Goal: Task Accomplishment & Management: Manage account settings

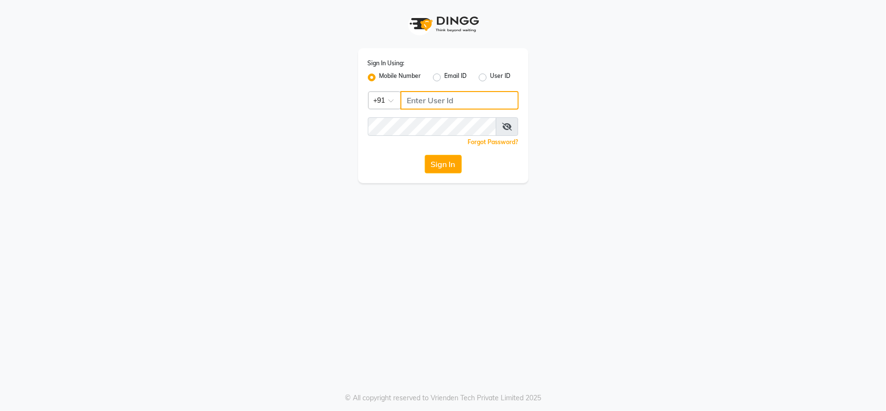
type input "9372641206"
click at [449, 158] on button "Sign In" at bounding box center [443, 164] width 37 height 18
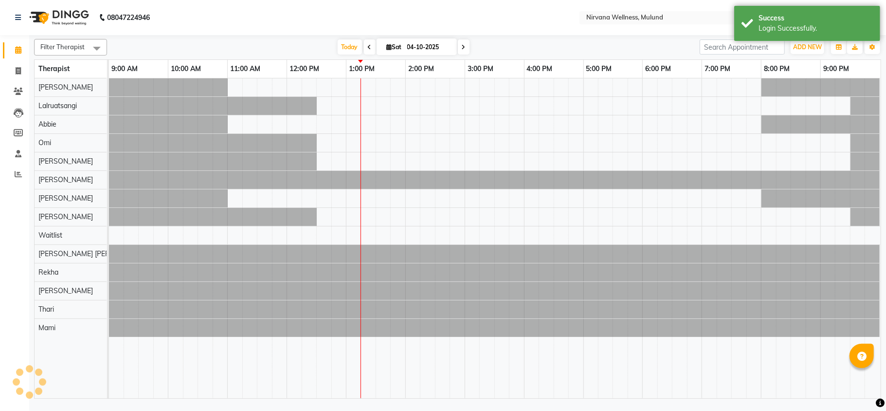
select select "en"
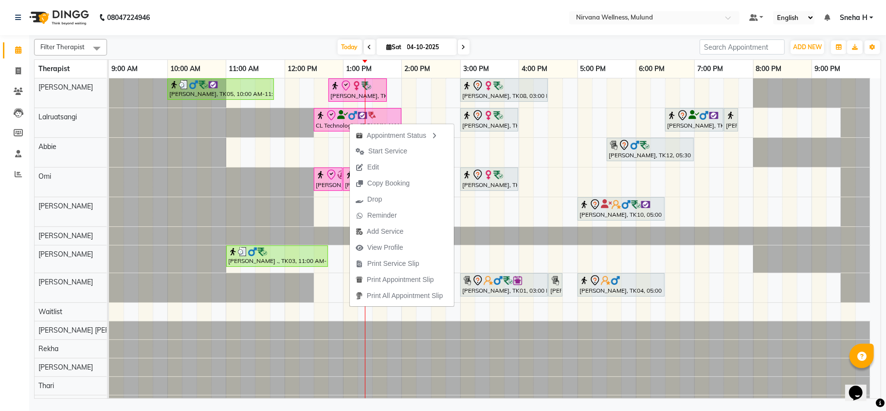
click at [290, 21] on nav "08047224946 Select Location × Nirvana Wellness, Mulund Default Panel My Panel E…" at bounding box center [443, 17] width 886 height 35
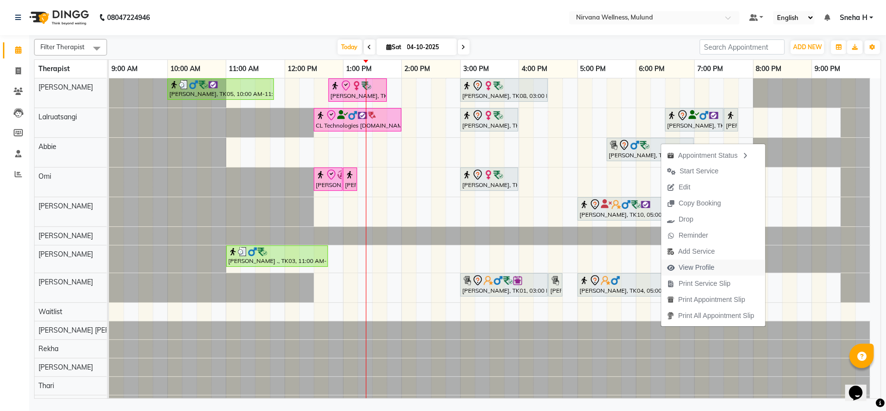
click at [694, 267] on span "View Profile" at bounding box center [697, 267] width 36 height 10
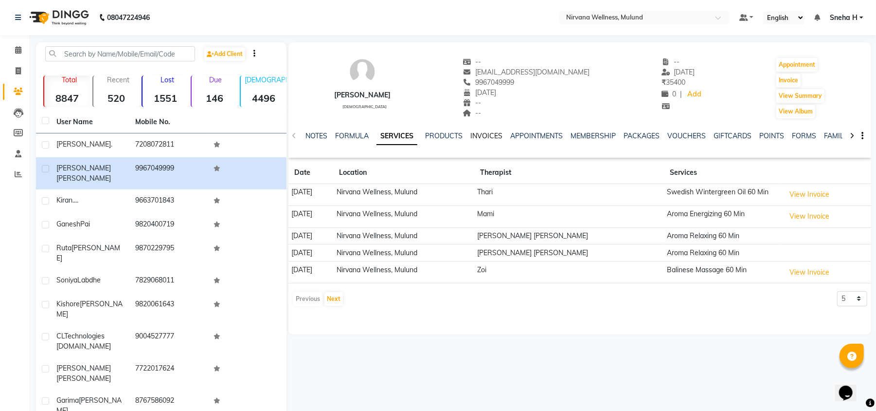
click at [492, 133] on link "INVOICES" at bounding box center [486, 135] width 32 height 9
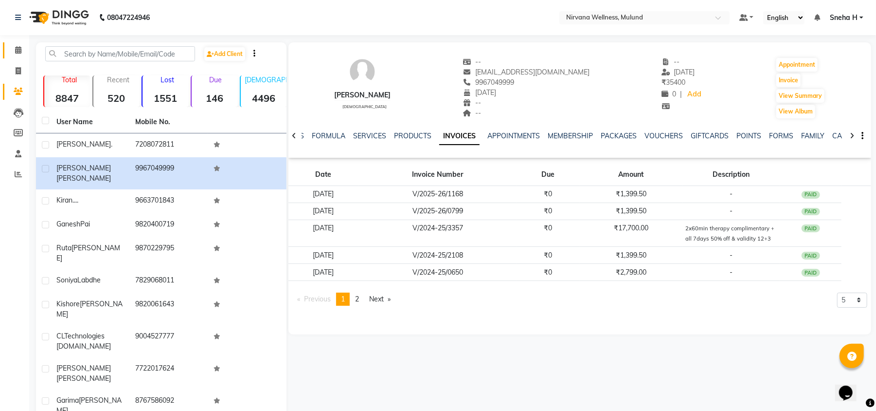
click at [22, 43] on link "Calendar" at bounding box center [14, 50] width 23 height 16
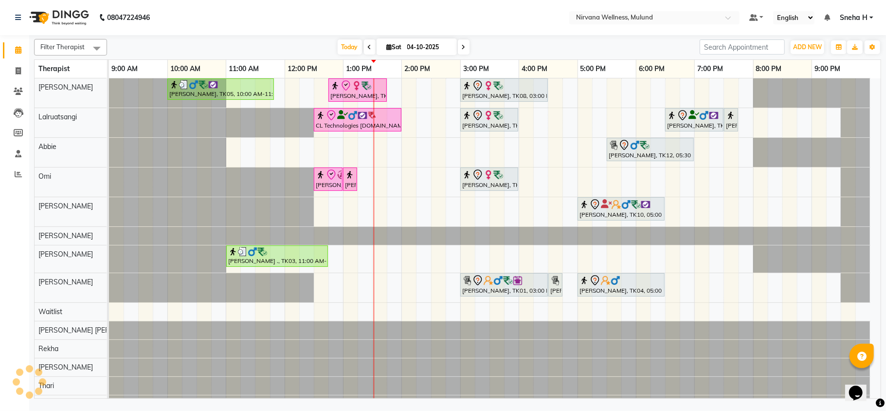
click at [3, 42] on link "Calendar" at bounding box center [14, 50] width 23 height 16
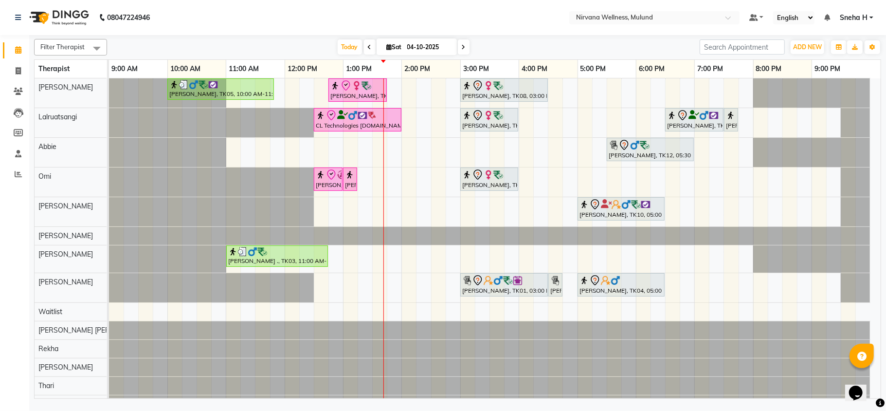
click at [775, 178] on div "Ruta Nemlekar, TK05, 10:00 AM-11:50 AM, Herbal Potil Massage Mrs Alka Bansal, T…" at bounding box center [495, 245] width 772 height 335
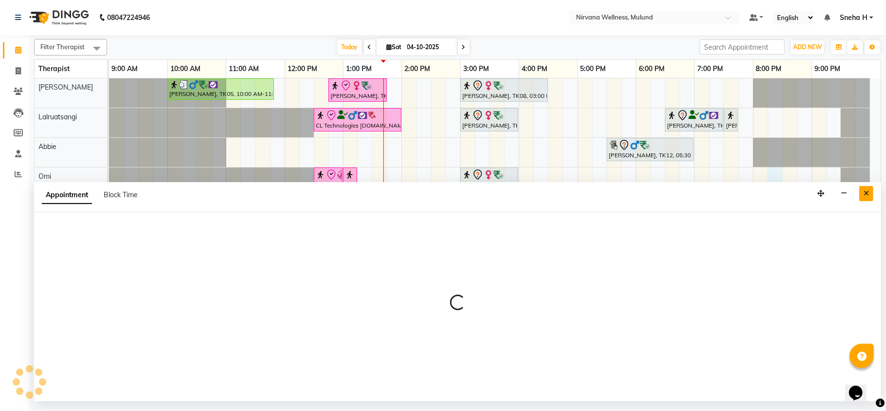
click at [871, 194] on button "Close" at bounding box center [866, 193] width 14 height 15
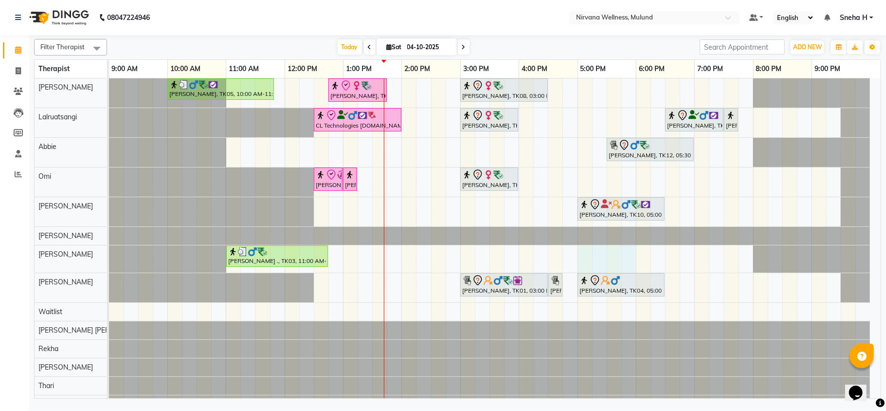
drag, startPoint x: 581, startPoint y: 258, endPoint x: 634, endPoint y: 263, distance: 53.7
click at [634, 263] on div "Ruta Nemlekar, TK05, 10:00 AM-11:50 AM, Herbal Potil Massage Mrs Alka Bansal, T…" at bounding box center [495, 245] width 772 height 335
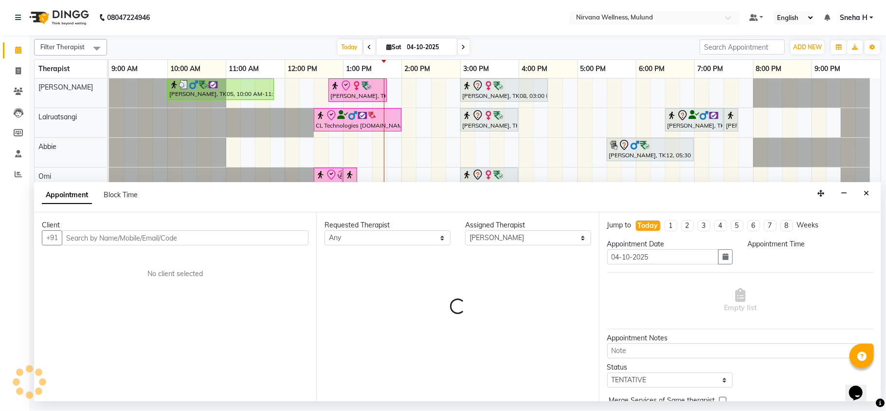
click at [863, 197] on button "Close" at bounding box center [866, 193] width 14 height 15
click at [866, 191] on div at bounding box center [855, 181] width 29 height 29
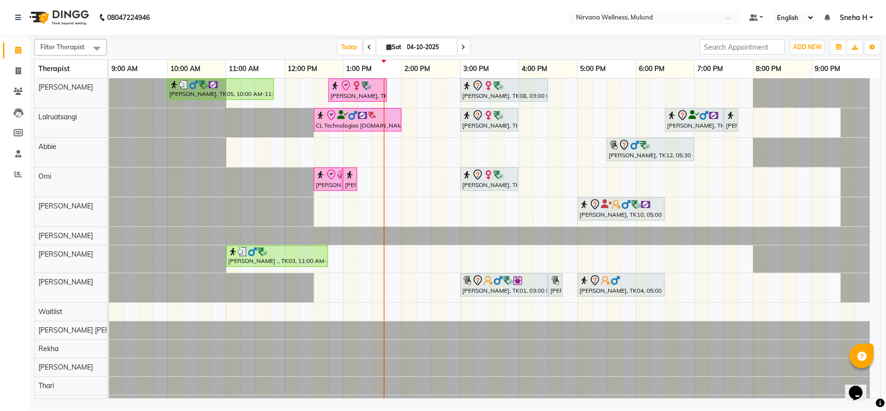
click at [462, 49] on icon at bounding box center [464, 47] width 4 height 6
type input "05-10-2025"
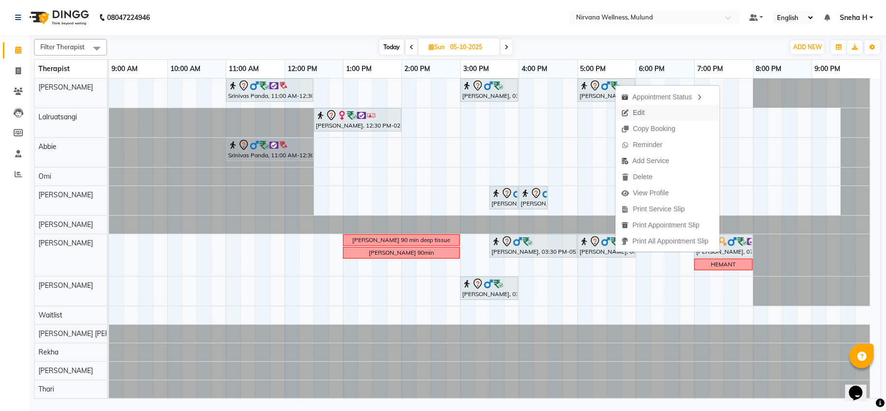
click at [653, 115] on button "Edit" at bounding box center [667, 113] width 104 height 16
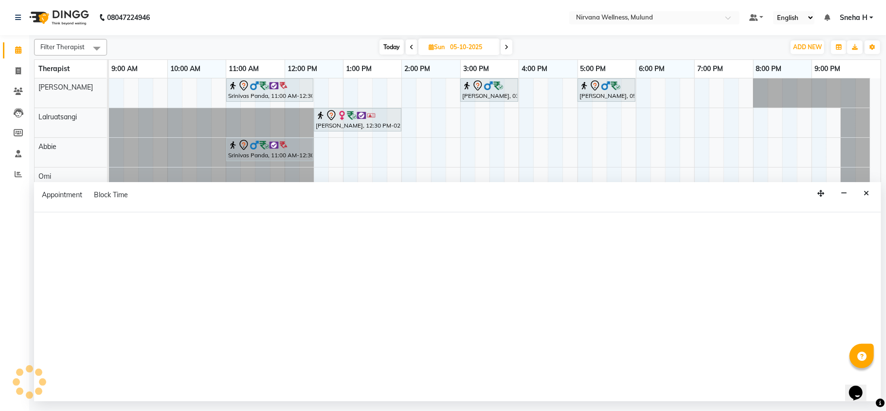
select select "tentative"
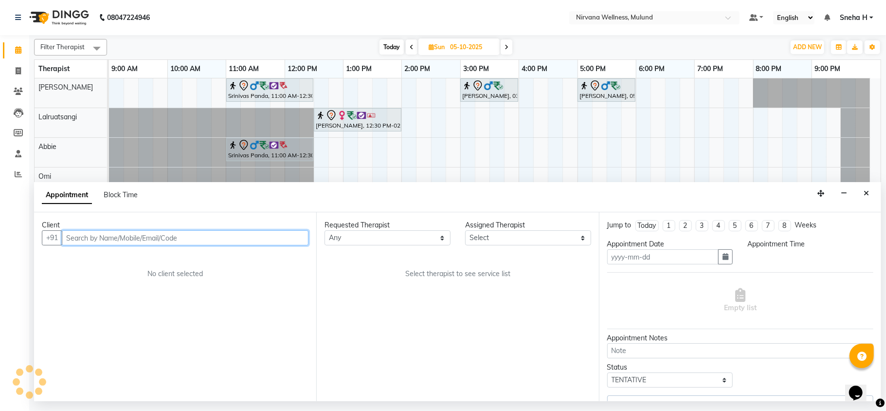
type input "05-10-2025"
select select "29684"
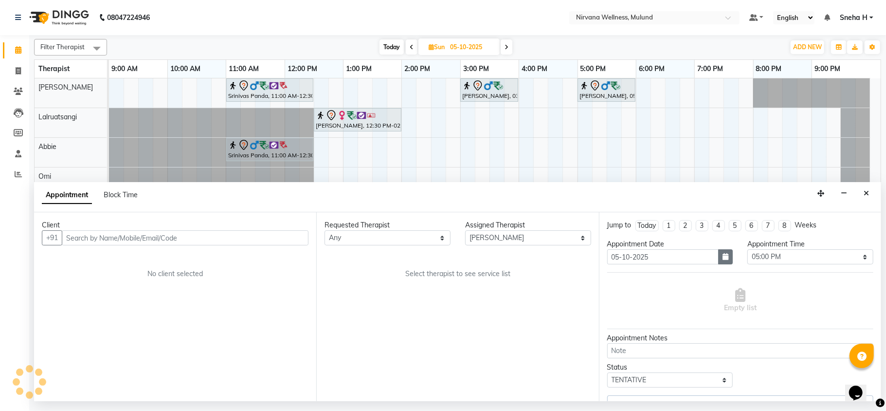
click at [722, 255] on icon "button" at bounding box center [725, 256] width 6 height 7
select select "2150"
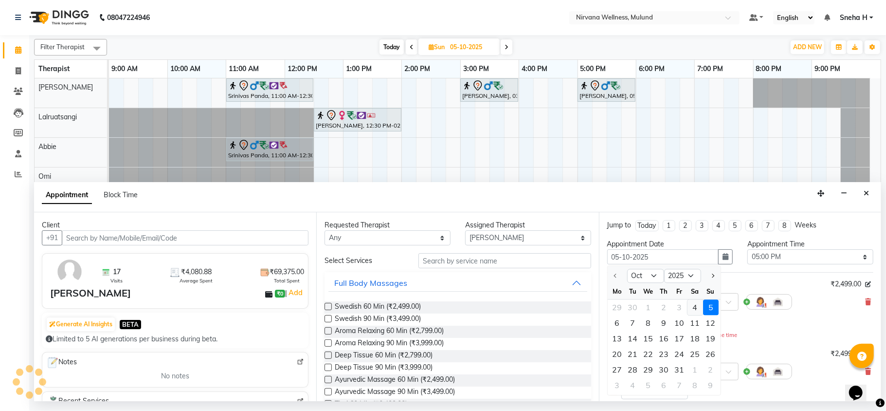
click at [697, 305] on div "4" at bounding box center [695, 308] width 16 height 16
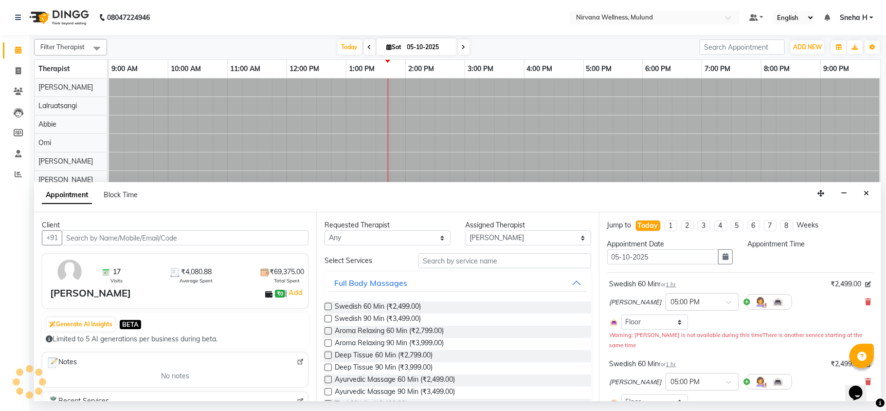
type input "04-10-2025"
select select "1020"
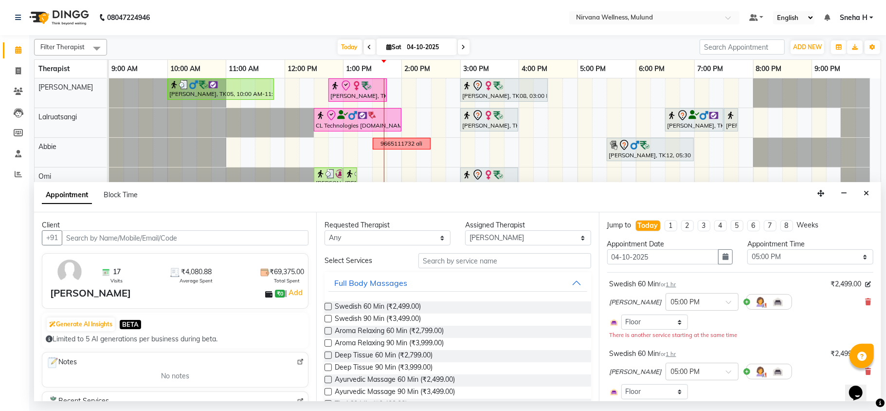
scroll to position [115, 0]
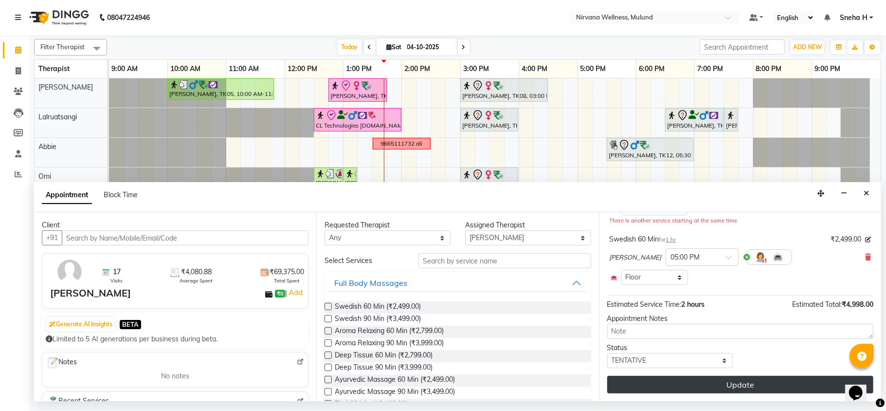
click at [679, 378] on button "Update" at bounding box center [740, 385] width 266 height 18
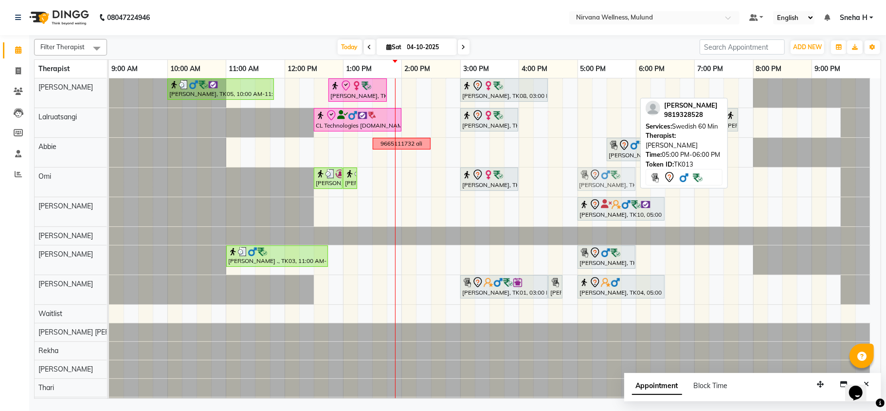
drag, startPoint x: 604, startPoint y: 89, endPoint x: 607, endPoint y: 172, distance: 83.2
click at [607, 172] on tbody "Ruta Nemlekar, TK05, 10:00 AM-11:50 AM, Herbal Potil Massage Mrs Alka Bansal, T…" at bounding box center [489, 246] width 761 height 337
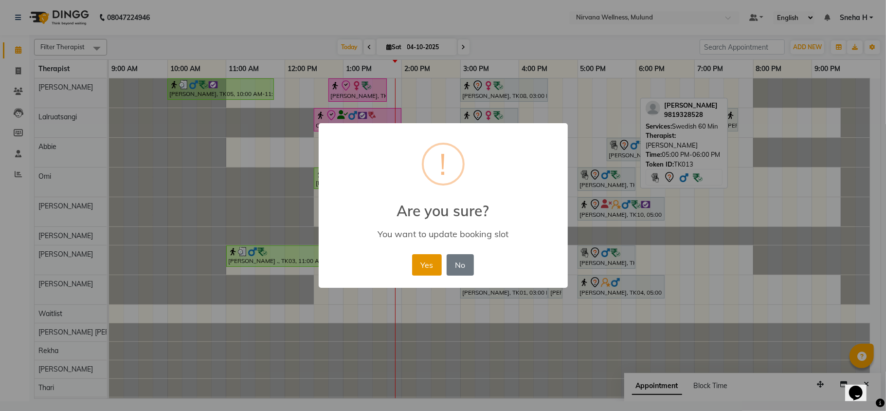
click at [429, 259] on button "Yes" at bounding box center [427, 264] width 30 height 21
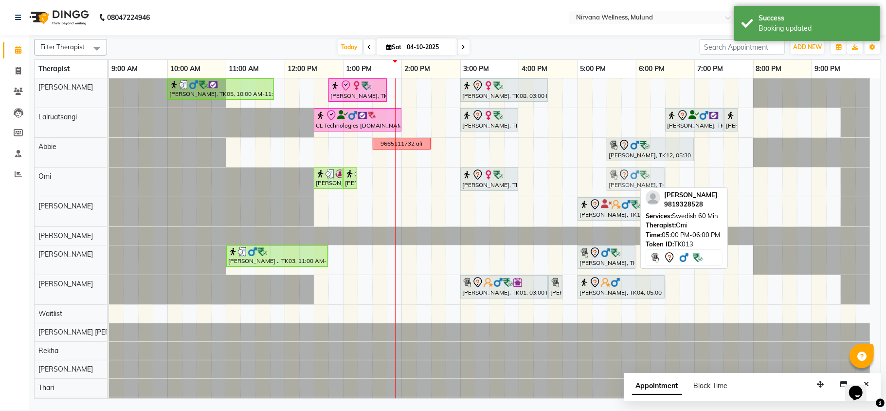
drag, startPoint x: 606, startPoint y: 176, endPoint x: 631, endPoint y: 182, distance: 25.5
click at [109, 182] on div "Soniya Labdhe, TK11, 12:30 PM-01:00 PM, Back Massage 30 Min Soniya Labdhe, TK11…" at bounding box center [109, 181] width 0 height 29
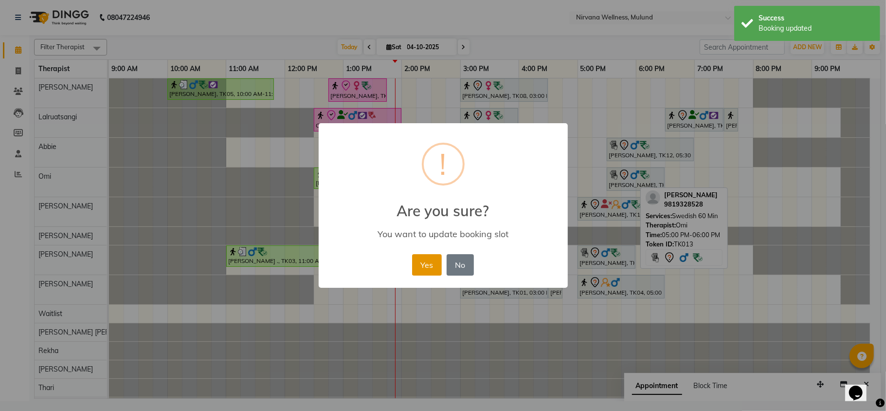
click at [430, 263] on button "Yes" at bounding box center [427, 264] width 30 height 21
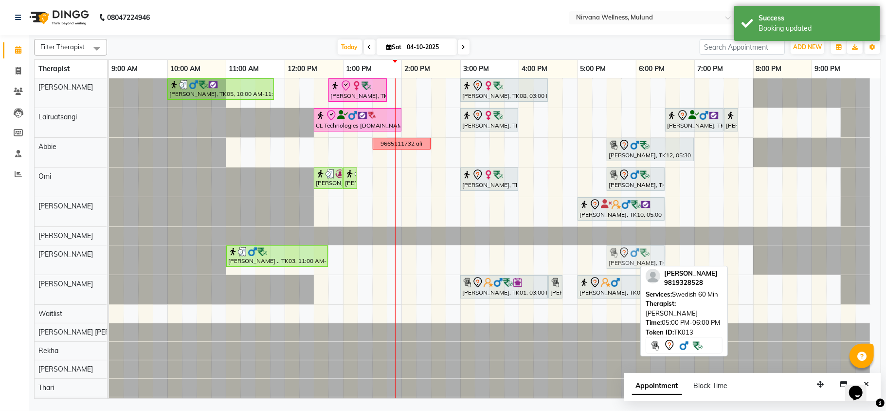
drag, startPoint x: 602, startPoint y: 255, endPoint x: 630, endPoint y: 262, distance: 28.0
click at [109, 262] on div "Vishesh ., TK03, 11:00 AM-12:45 PM, Deep Tissue 90 Min,Steam Vinod Natrajan, TK…" at bounding box center [109, 259] width 0 height 29
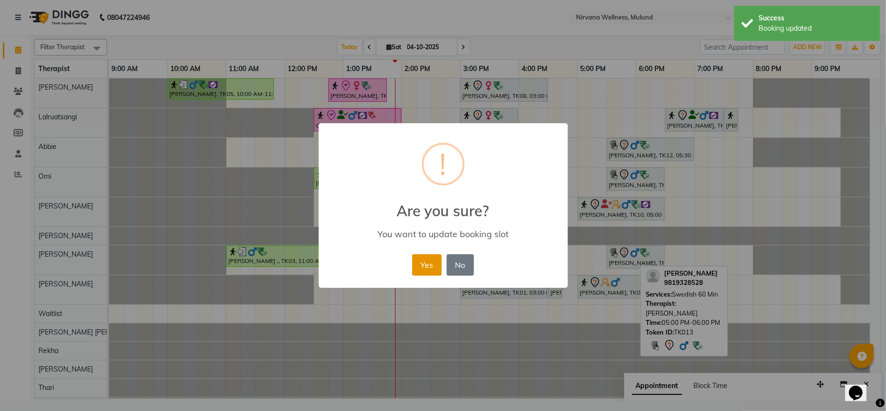
click at [421, 271] on button "Yes" at bounding box center [427, 264] width 30 height 21
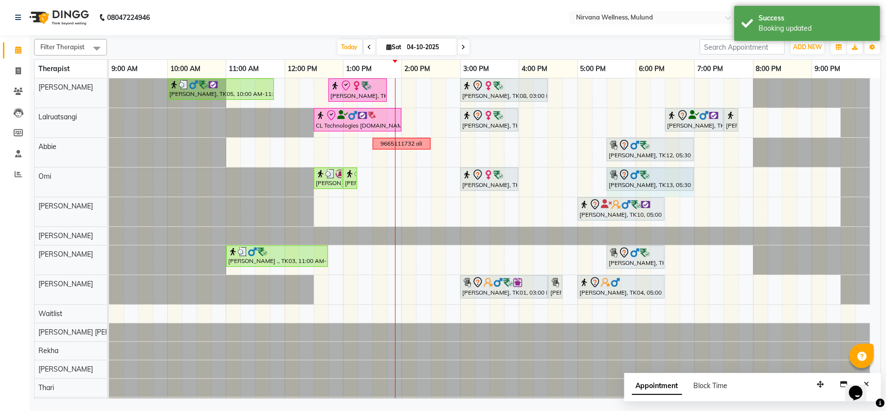
drag, startPoint x: 666, startPoint y: 180, endPoint x: 700, endPoint y: 181, distance: 34.1
click at [700, 181] on div "Ruta Nemlekar, TK05, 10:00 AM-11:50 AM, Herbal Potil Massage Mrs Alka Bansal, T…" at bounding box center [495, 246] width 772 height 337
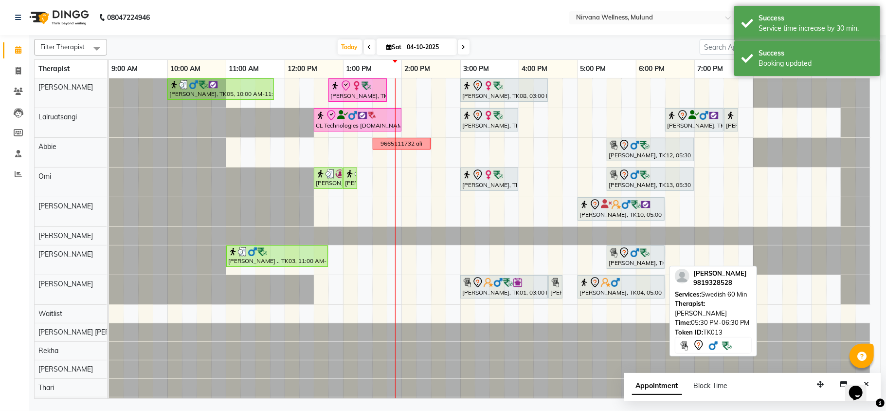
click at [666, 263] on div at bounding box center [664, 257] width 4 height 22
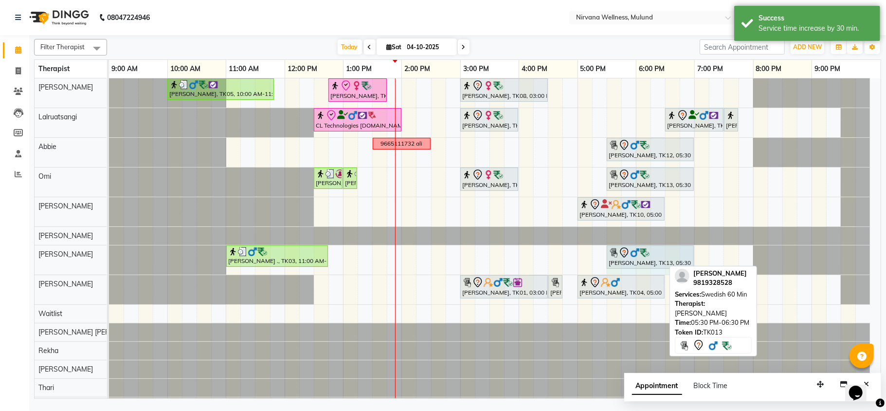
drag, startPoint x: 663, startPoint y: 259, endPoint x: 689, endPoint y: 259, distance: 26.8
click at [109, 259] on div "Vishesh ., TK03, 11:00 AM-12:45 PM, Deep Tissue 90 Min,Steam Vinod Natrajan, TK…" at bounding box center [109, 259] width 0 height 29
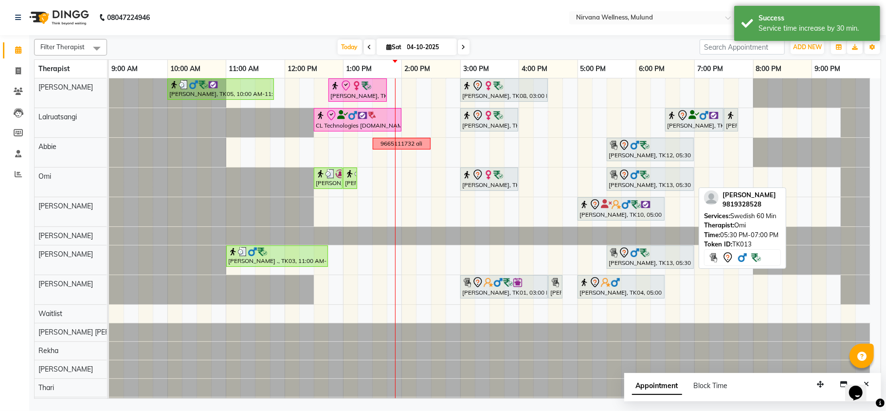
click at [633, 180] on div at bounding box center [650, 175] width 83 height 12
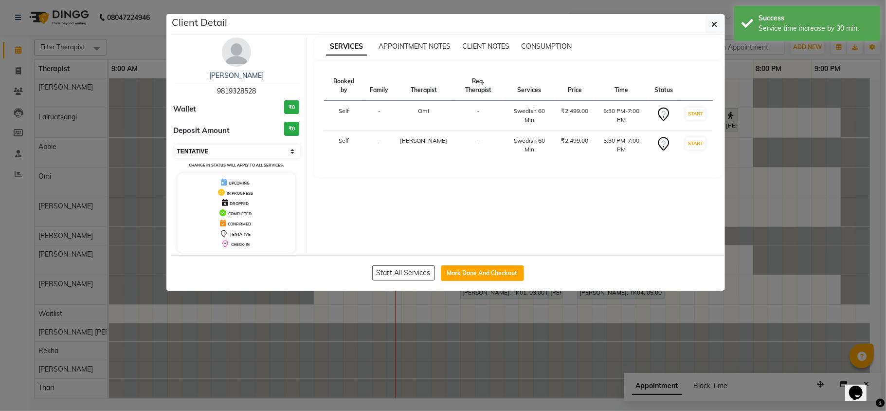
drag, startPoint x: 242, startPoint y: 154, endPoint x: 230, endPoint y: 183, distance: 32.1
click at [244, 153] on select "Select IN SERVICE CONFIRMED TENTATIVE CHECK IN MARK DONE DROPPED UPCOMING" at bounding box center [238, 151] width 126 height 14
select select "6"
click at [175, 145] on select "Select IN SERVICE CONFIRMED TENTATIVE CHECK IN MARK DONE DROPPED UPCOMING" at bounding box center [238, 151] width 126 height 14
click at [139, 46] on ngb-modal-window "Client Detail Vinod Natrajan 9819328528 Wallet ₹0 Deposit Amount ₹0 Select IN S…" at bounding box center [443, 205] width 886 height 411
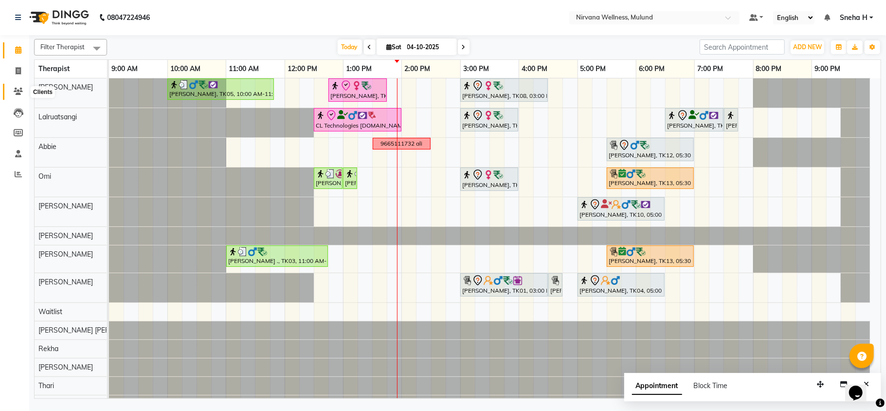
click at [14, 92] on icon at bounding box center [18, 91] width 9 height 7
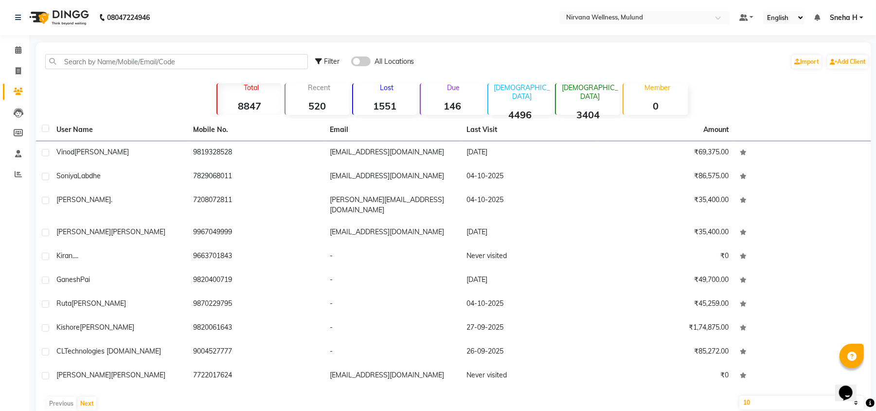
click at [147, 53] on div "Filter All Locations Import Add Client" at bounding box center [453, 61] width 831 height 31
click at [146, 61] on input "text" at bounding box center [176, 61] width 263 height 15
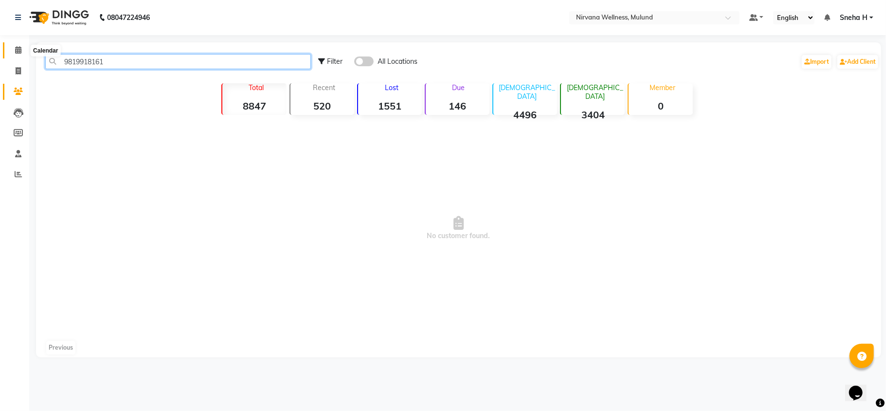
type input "9819918161"
click at [23, 45] on span at bounding box center [18, 50] width 17 height 11
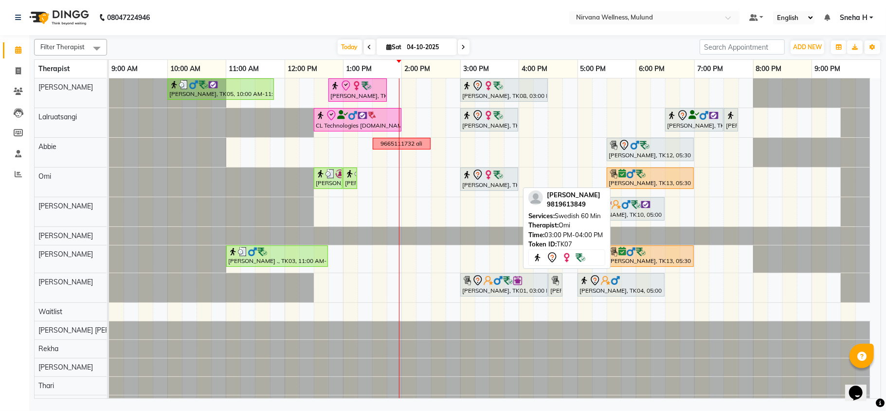
click at [472, 181] on div "[PERSON_NAME], TK07, 03:00 PM-04:00 PM, Swedish 60 Min" at bounding box center [489, 179] width 56 height 20
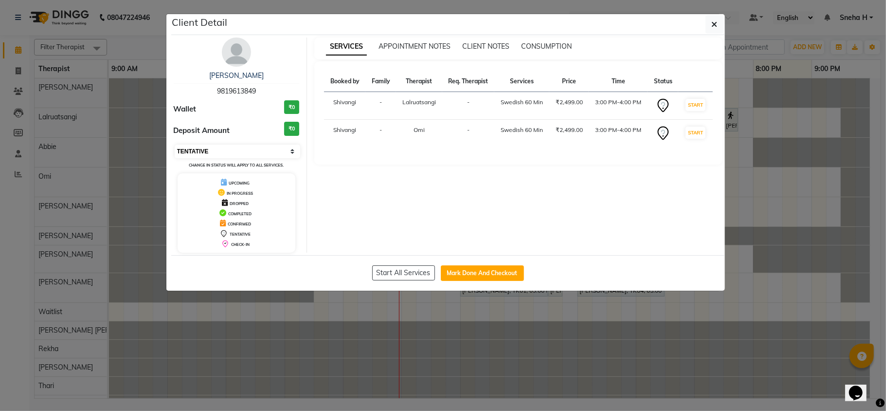
click at [234, 150] on select "Select IN SERVICE CONFIRMED TENTATIVE CHECK IN MARK DONE DROPPED UPCOMING" at bounding box center [238, 151] width 126 height 14
select select "6"
click at [175, 145] on select "Select IN SERVICE CONFIRMED TENTATIVE CHECK IN MARK DONE DROPPED UPCOMING" at bounding box center [238, 151] width 126 height 14
click at [139, 42] on ngb-modal-window "Client Detail Hemlata Noone 9819613849 Wallet ₹0 Deposit Amount ₹0 Select IN SE…" at bounding box center [443, 205] width 886 height 411
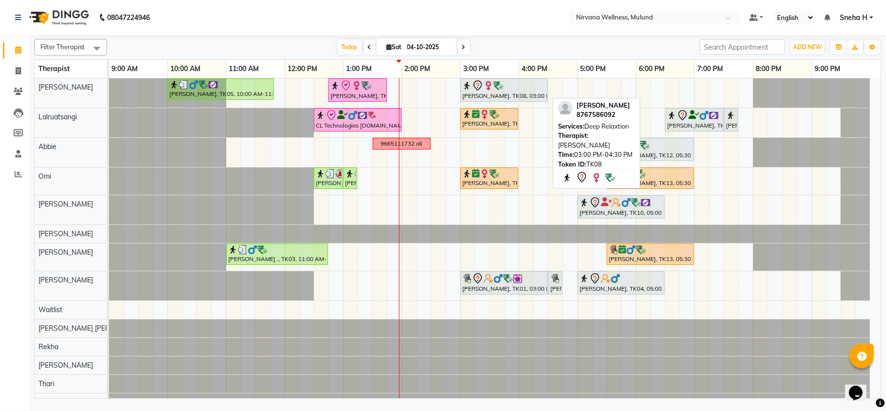
click at [495, 88] on img at bounding box center [498, 86] width 10 height 10
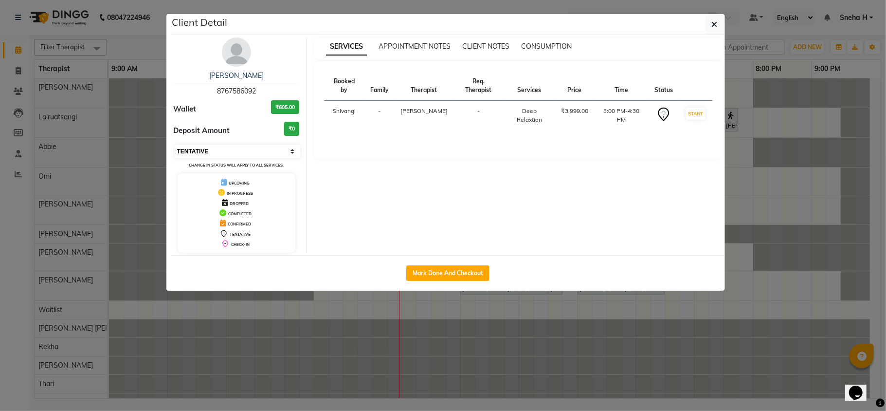
click at [238, 150] on select "Select IN SERVICE CONFIRMED TENTATIVE CHECK IN MARK DONE DROPPED UPCOMING" at bounding box center [238, 151] width 126 height 14
select select "6"
click at [175, 145] on select "Select IN SERVICE CONFIRMED TENTATIVE CHECK IN MARK DONE DROPPED UPCOMING" at bounding box center [238, 151] width 126 height 14
click at [127, 33] on ngb-modal-window "Client Detail Garima Sharma 8767586092 Wallet ₹605.00 Deposit Amount ₹0 Select …" at bounding box center [443, 205] width 886 height 411
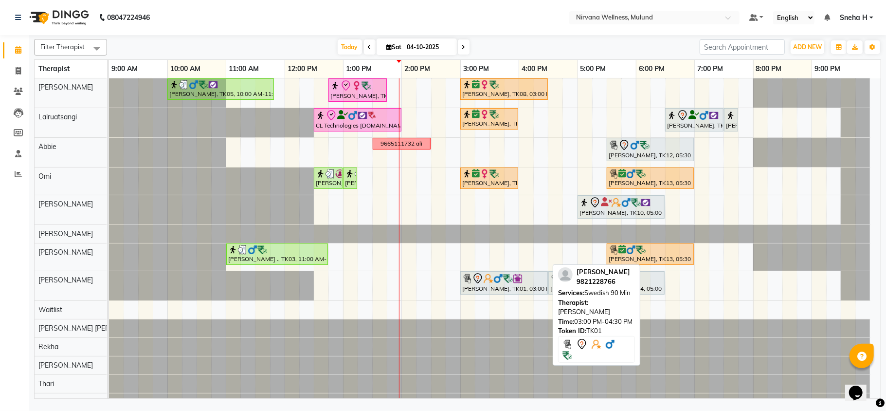
click at [489, 279] on img at bounding box center [489, 278] width 10 height 10
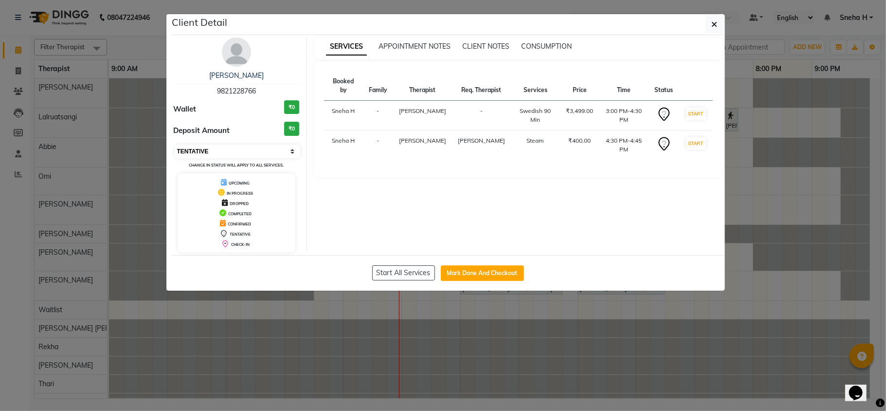
click at [269, 152] on select "Select IN SERVICE CONFIRMED TENTATIVE CHECK IN MARK DONE DROPPED UPCOMING" at bounding box center [238, 151] width 126 height 14
select select "6"
click at [175, 145] on select "Select IN SERVICE CONFIRMED TENTATIVE CHECK IN MARK DONE DROPPED UPCOMING" at bounding box center [238, 151] width 126 height 14
click at [149, 37] on ngb-modal-window "Client Detail Harmesh Joshi 9821228766 Wallet ₹0 Deposit Amount ₹0 Select IN SE…" at bounding box center [443, 205] width 886 height 411
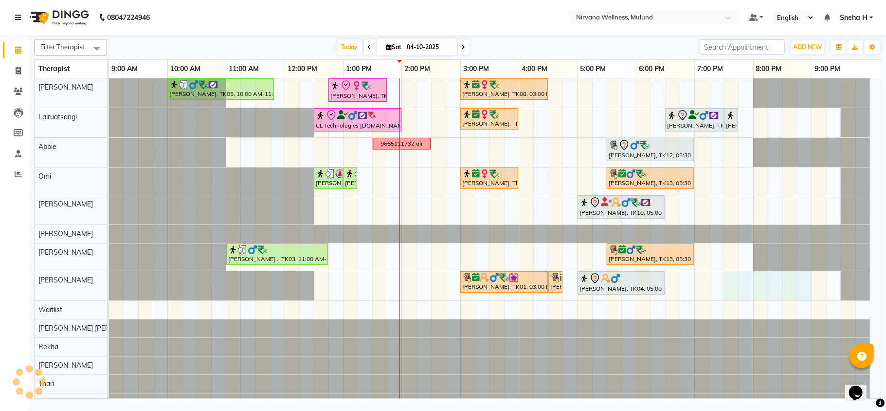
drag, startPoint x: 728, startPoint y: 285, endPoint x: 808, endPoint y: 283, distance: 80.3
click at [808, 283] on div "Ruta Nemlekar, TK05, 10:00 AM-11:50 AM, Herbal Potil Massage Mrs Alka Bansal, T…" at bounding box center [495, 244] width 772 height 333
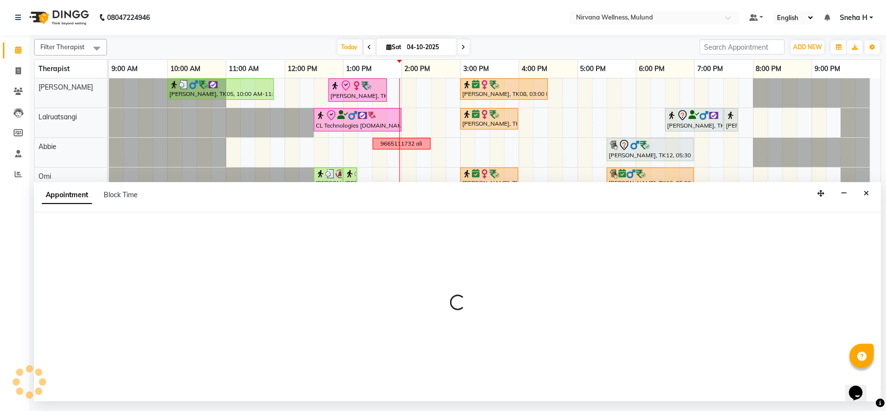
select select "35614"
select select "1170"
select select "tentative"
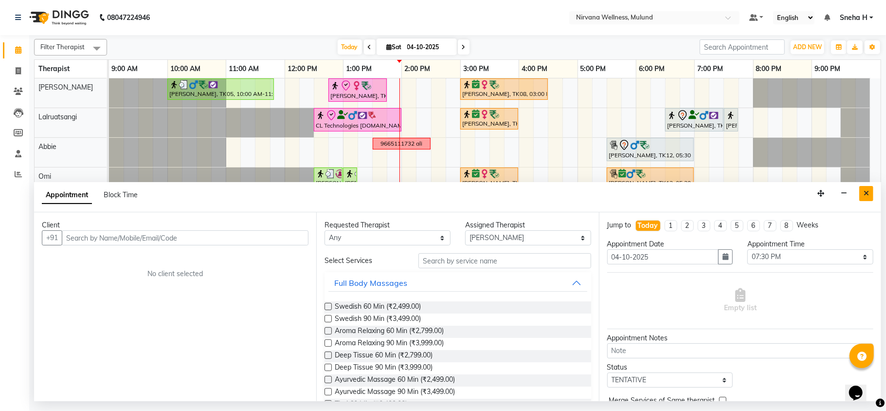
click at [868, 191] on icon "Close" at bounding box center [866, 193] width 5 height 7
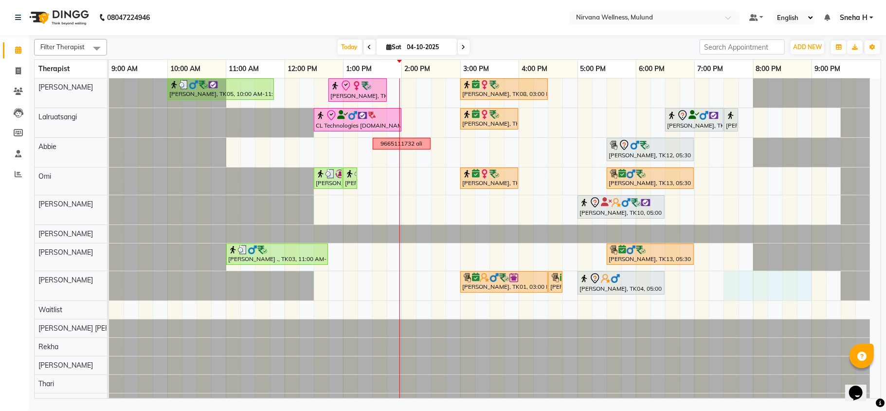
drag, startPoint x: 725, startPoint y: 281, endPoint x: 800, endPoint y: 287, distance: 75.1
click at [801, 288] on div "Ruta Nemlekar, TK05, 10:00 AM-11:50 AM, Herbal Potil Massage Mrs Alka Bansal, T…" at bounding box center [495, 244] width 772 height 333
select select "35614"
select select "1170"
select select "tentative"
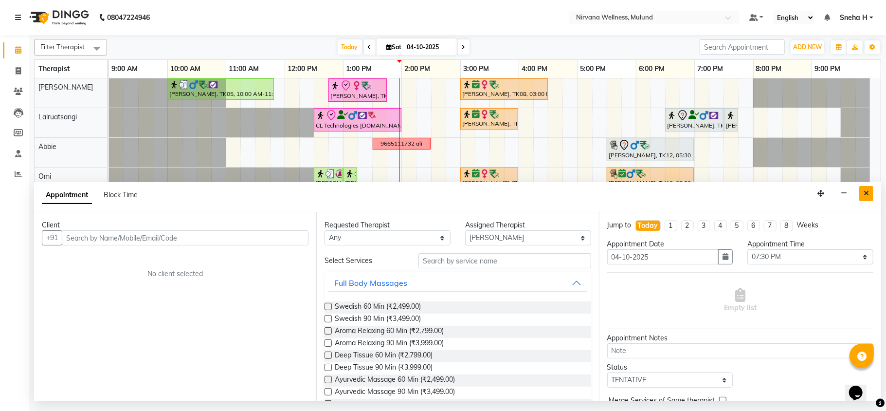
click at [866, 197] on icon "Close" at bounding box center [866, 193] width 5 height 7
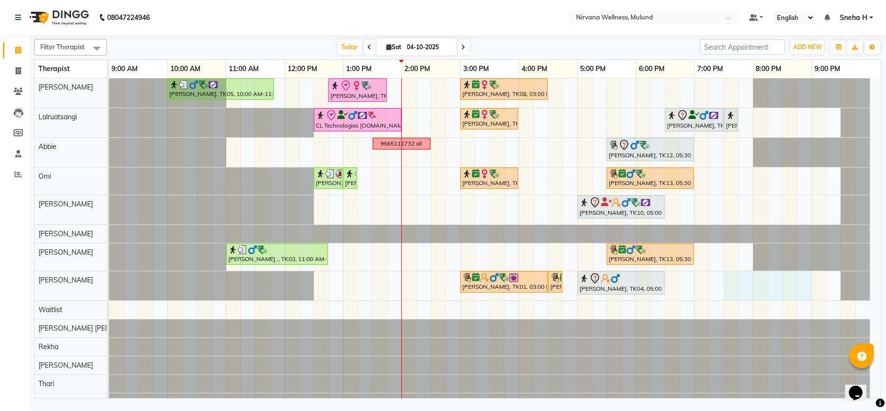
drag, startPoint x: 729, startPoint y: 286, endPoint x: 805, endPoint y: 286, distance: 75.9
click at [805, 286] on div "Ruta Nemlekar, TK05, 10:00 AM-11:50 AM, Herbal Potil Massage Mrs Alka Bansal, T…" at bounding box center [495, 244] width 772 height 333
select select "35614"
select select "1170"
select select "tentative"
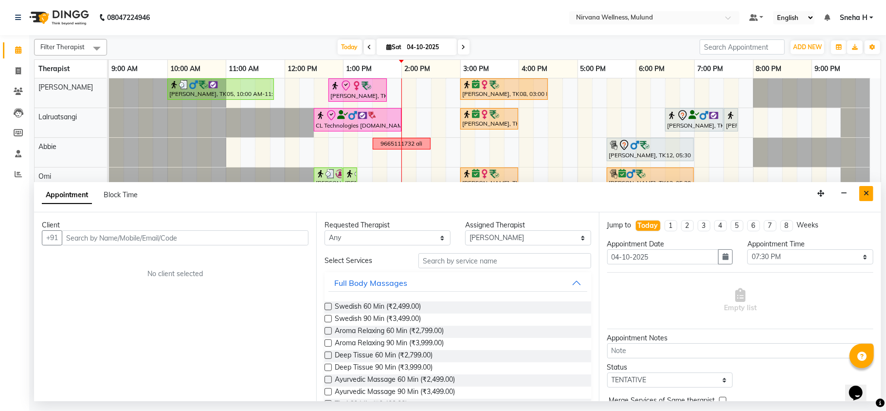
click at [859, 190] on button "Close" at bounding box center [866, 193] width 14 height 15
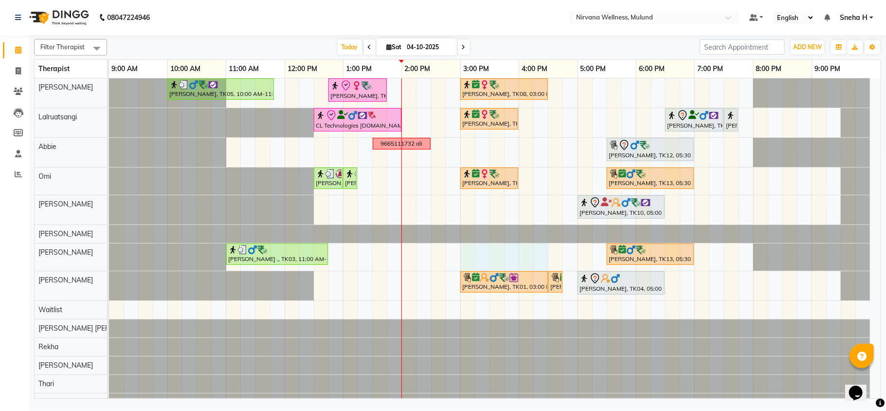
drag, startPoint x: 468, startPoint y: 251, endPoint x: 548, endPoint y: 254, distance: 79.8
click at [547, 254] on div "Ruta Nemlekar, TK05, 10:00 AM-11:50 AM, Herbal Potil Massage Mrs Alka Bansal, T…" at bounding box center [495, 244] width 772 height 333
select select "29684"
select select "900"
select select "tentative"
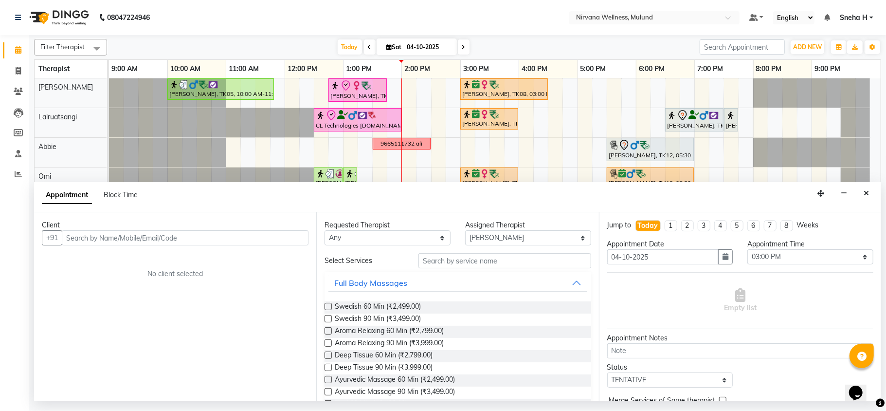
click at [166, 236] on input "text" at bounding box center [185, 237] width 247 height 15
click at [865, 195] on icon "Close" at bounding box center [866, 193] width 5 height 7
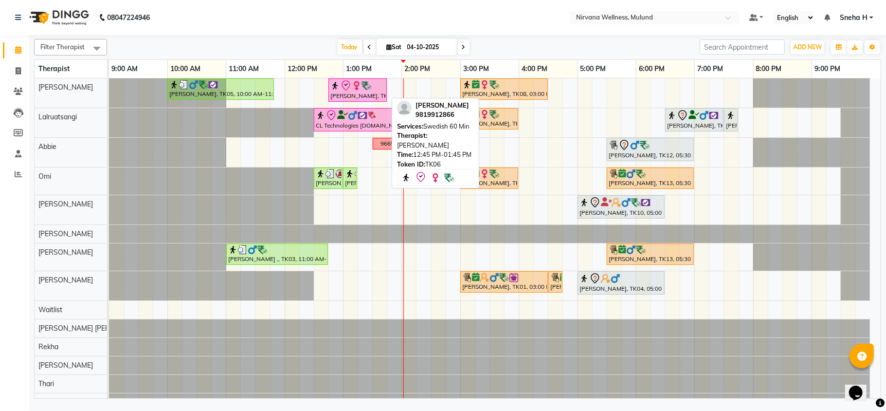
click at [355, 91] on div at bounding box center [357, 86] width 54 height 12
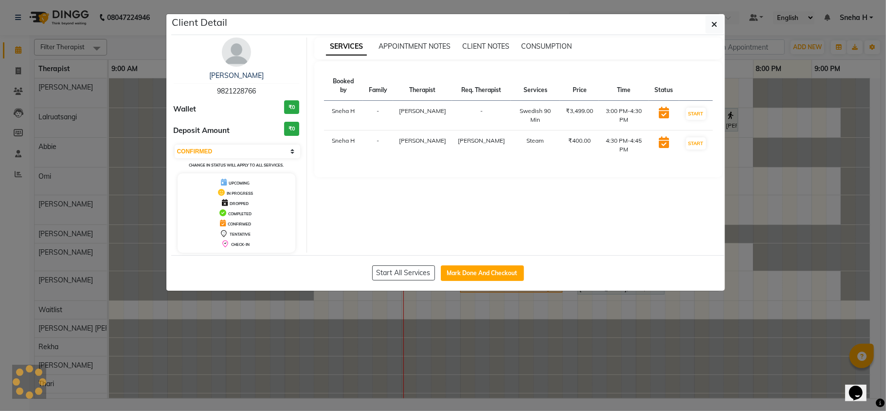
select select "8"
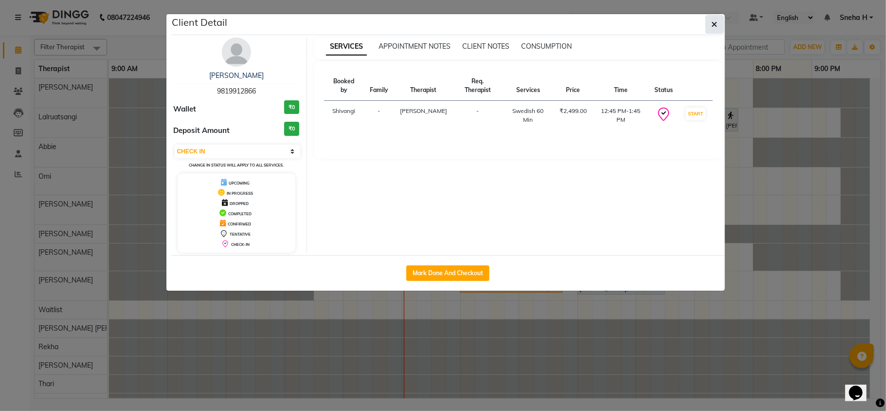
click at [715, 23] on icon "button" at bounding box center [715, 24] width 6 height 8
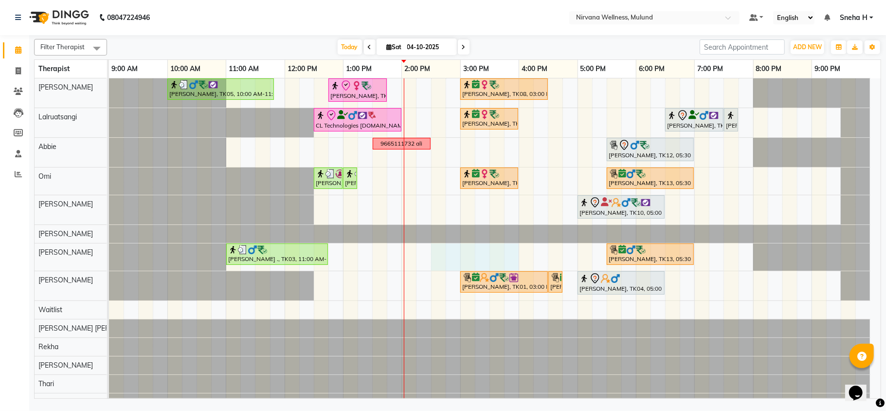
drag, startPoint x: 437, startPoint y: 252, endPoint x: 504, endPoint y: 249, distance: 67.7
click at [506, 249] on div "Ruta Nemlekar, TK05, 10:00 AM-11:50 AM, Herbal Potil Massage Mrs Alka Bansal, T…" at bounding box center [495, 244] width 772 height 333
select select "29684"
select select "870"
select select "tentative"
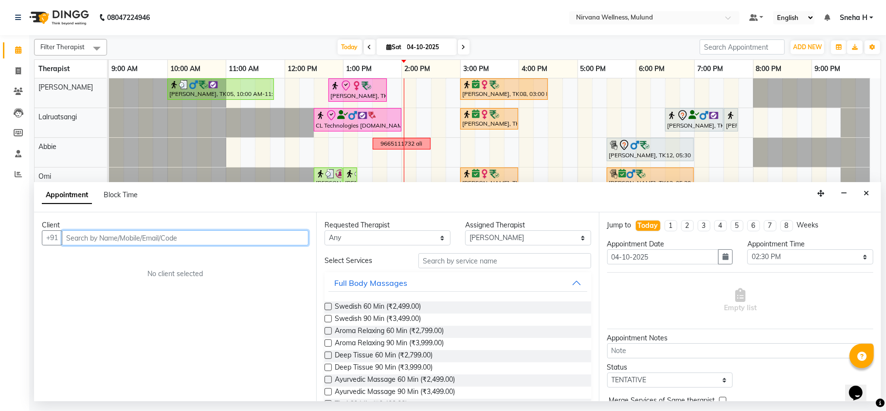
click at [168, 244] on input "text" at bounding box center [185, 237] width 247 height 15
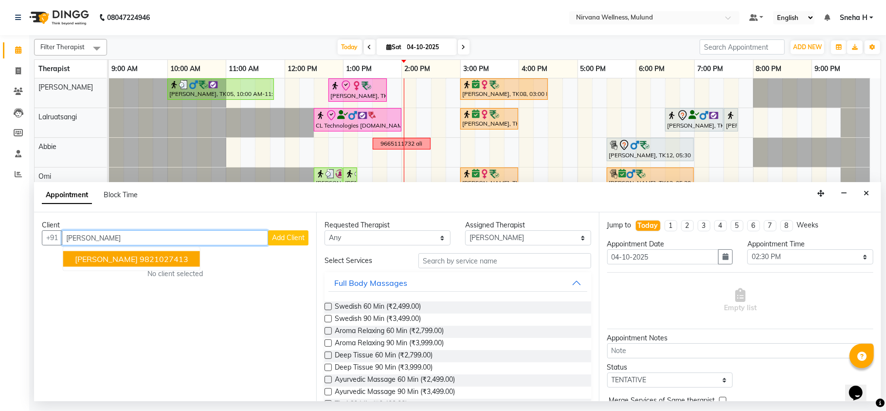
click at [163, 257] on ngb-highlight "9821027413" at bounding box center [164, 259] width 49 height 10
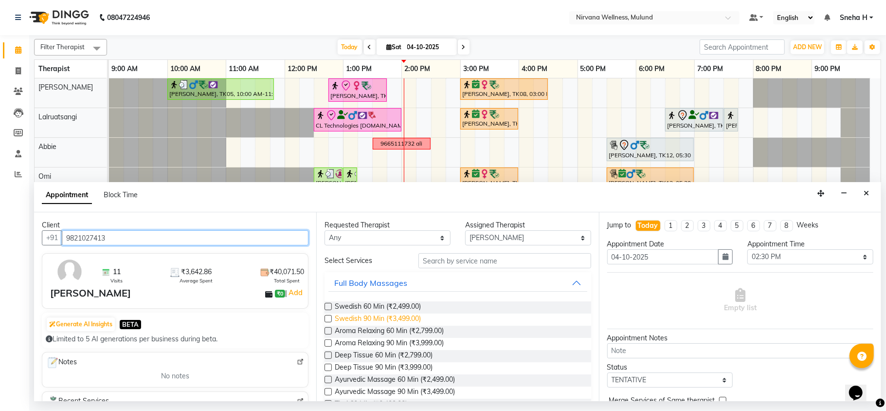
type input "9821027413"
click at [384, 315] on span "Swedish 90 Min (₹3,499.00)" at bounding box center [378, 319] width 86 height 12
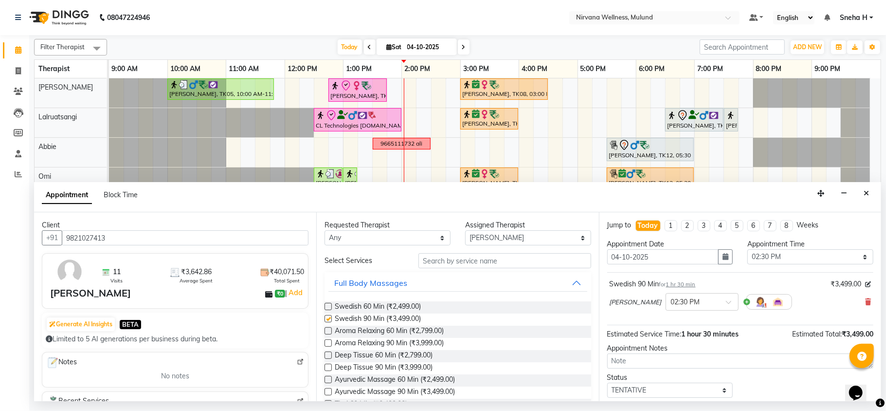
checkbox input "false"
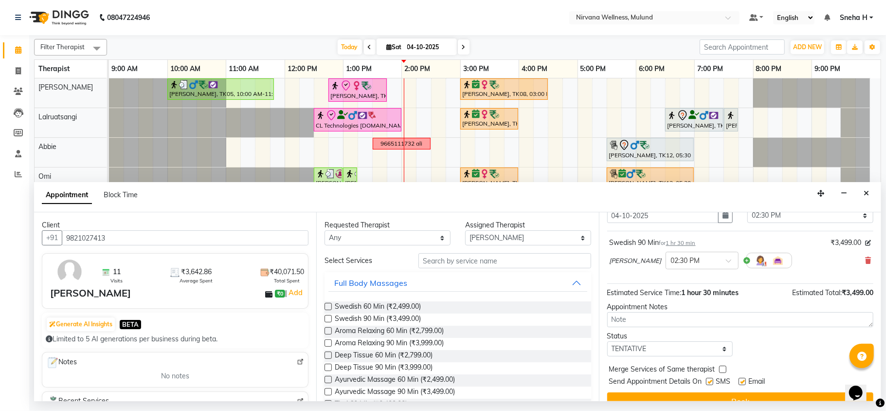
scroll to position [59, 0]
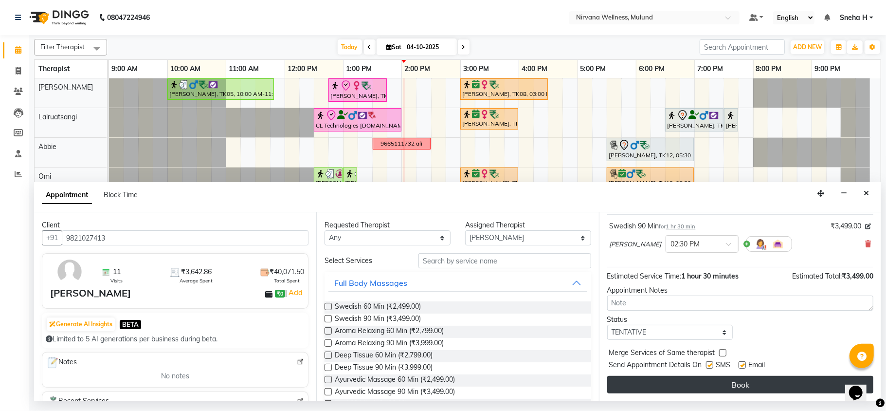
click at [681, 378] on button "Book" at bounding box center [740, 385] width 266 height 18
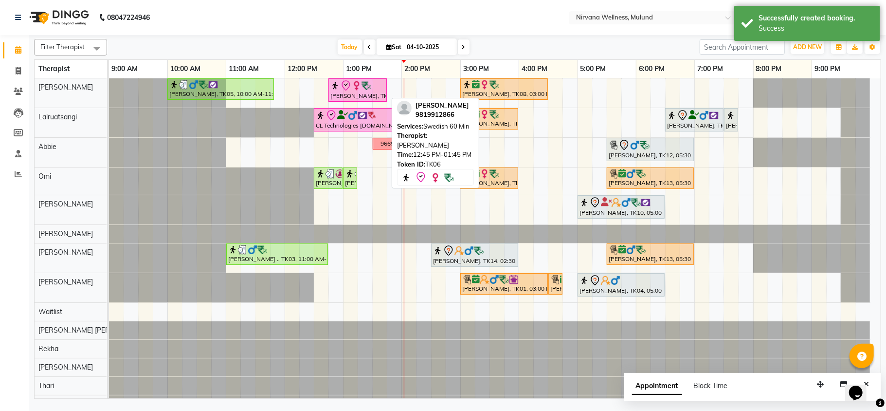
click at [344, 94] on div "[PERSON_NAME], TK06, 12:45 PM-01:45 PM, Swedish 60 Min" at bounding box center [357, 90] width 56 height 20
select select "8"
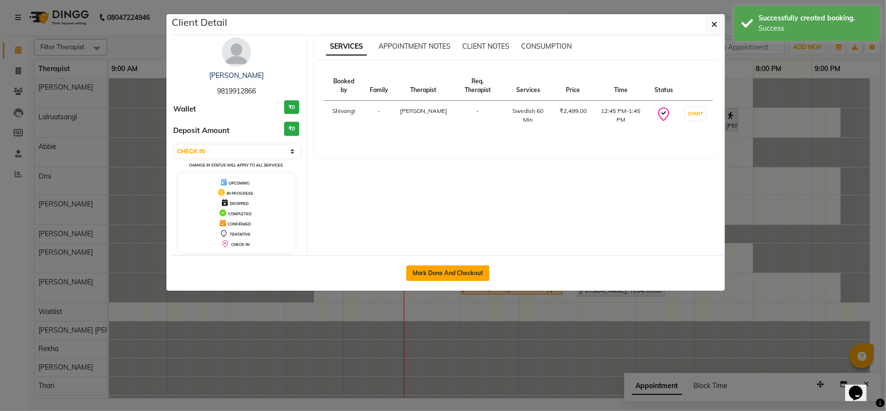
click at [446, 276] on button "Mark Done And Checkout" at bounding box center [447, 273] width 83 height 16
select select "service"
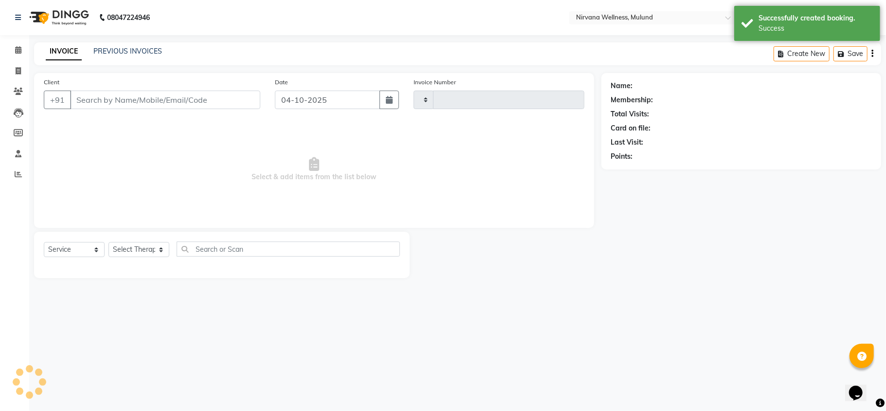
type input "2152"
select select "4890"
type input "9819912866"
select select "29686"
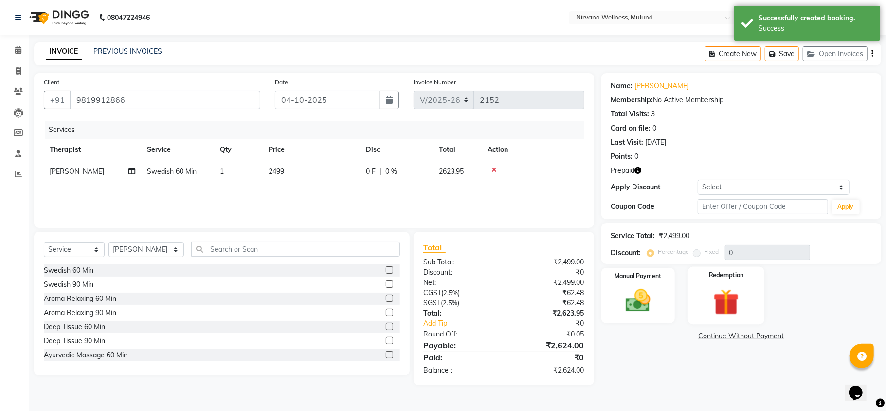
click at [728, 300] on img at bounding box center [726, 302] width 42 height 32
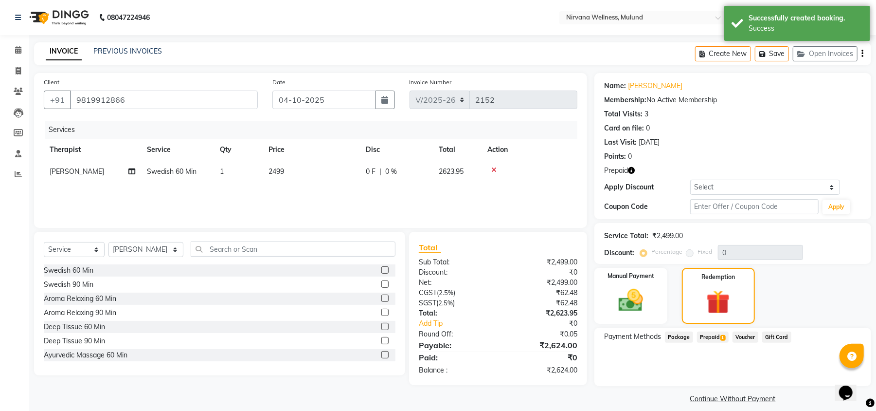
click at [705, 335] on span "Prepaid 1" at bounding box center [713, 336] width 32 height 11
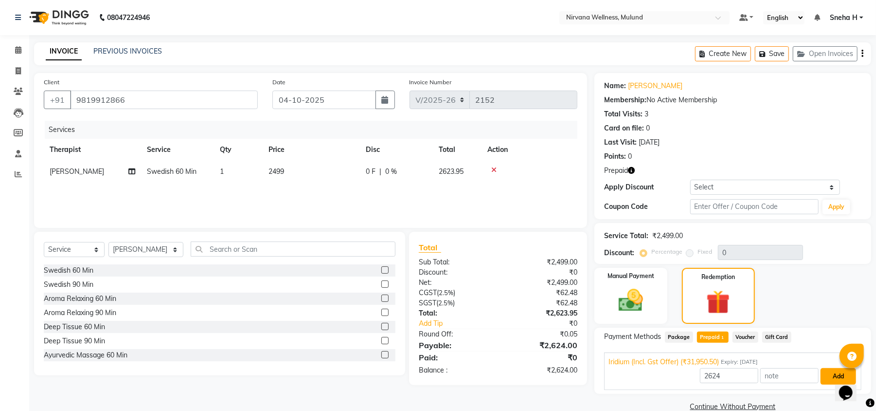
click at [829, 374] on button "Add" at bounding box center [839, 376] width 36 height 17
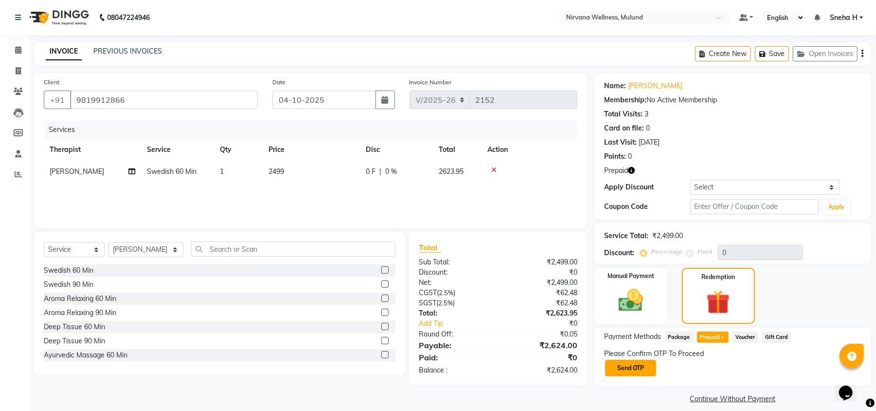
click at [625, 360] on button "Send OTP" at bounding box center [630, 368] width 51 height 17
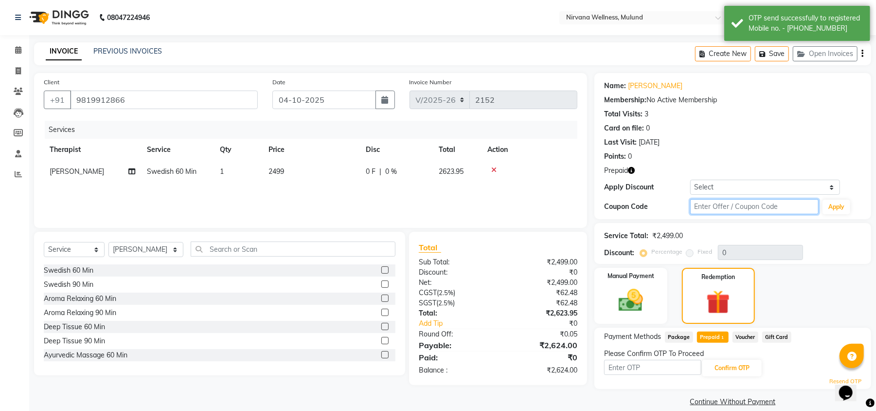
click at [767, 209] on input "text" at bounding box center [754, 206] width 128 height 15
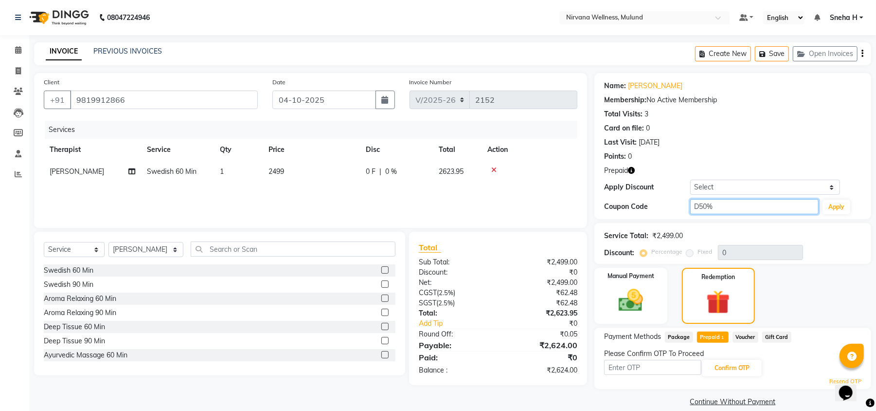
type input "D50%"
click at [676, 334] on span "Package" at bounding box center [679, 336] width 28 height 11
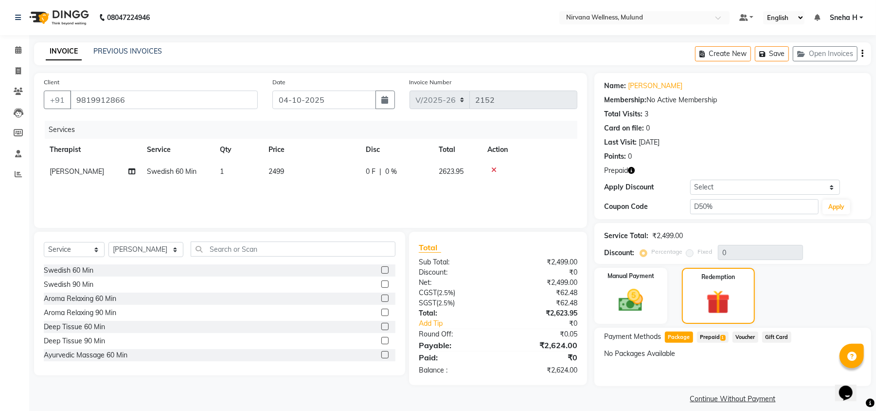
click at [705, 335] on span "Prepaid 1" at bounding box center [713, 336] width 32 height 11
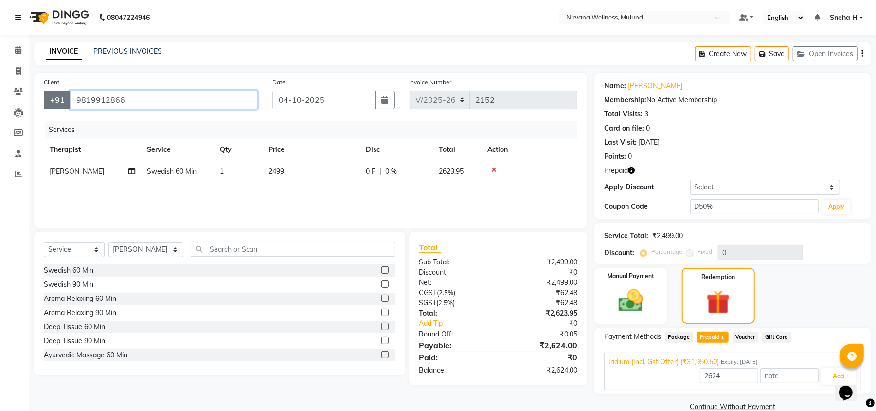
drag, startPoint x: 127, startPoint y: 102, endPoint x: 69, endPoint y: 102, distance: 58.4
click at [69, 102] on div "+91 9819912866" at bounding box center [151, 99] width 214 height 18
click at [18, 51] on icon at bounding box center [18, 49] width 6 height 7
click at [17, 52] on icon at bounding box center [18, 49] width 6 height 7
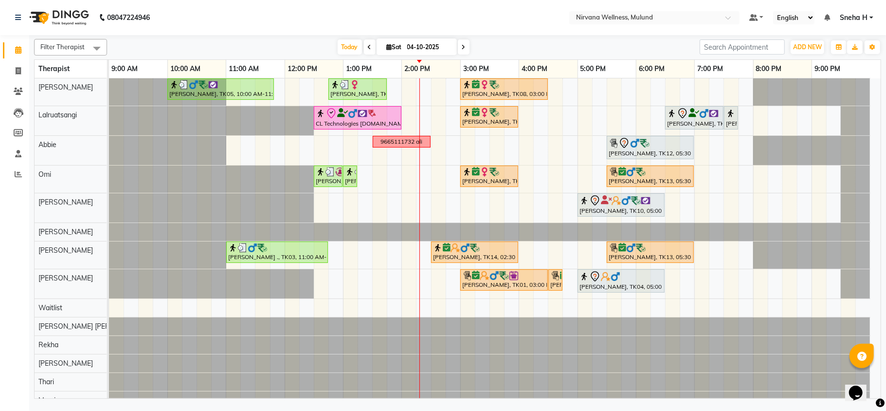
click at [417, 51] on input "04-10-2025" at bounding box center [428, 47] width 49 height 15
select select "10"
select select "2025"
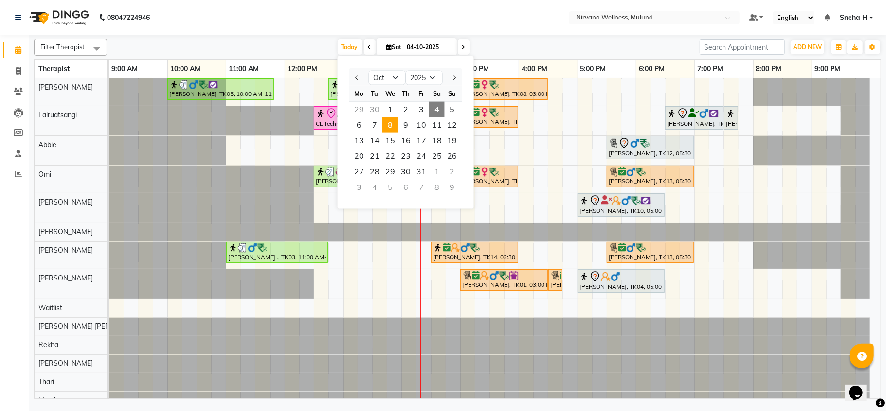
click at [386, 124] on span "8" at bounding box center [390, 125] width 16 height 16
type input "08-10-2025"
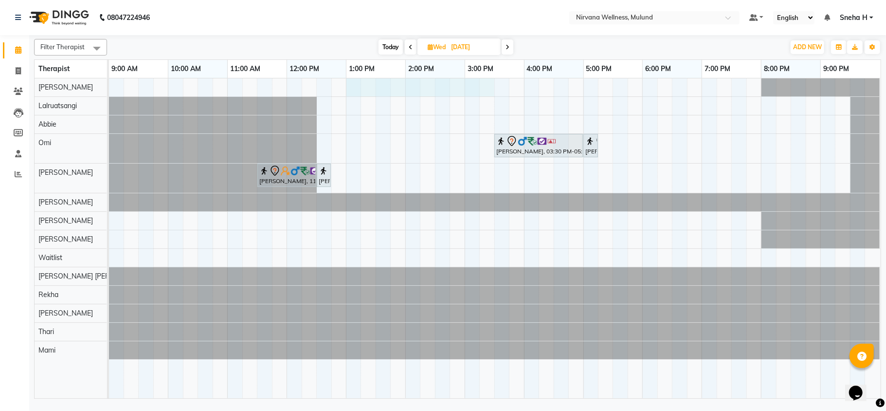
drag, startPoint x: 351, startPoint y: 87, endPoint x: 486, endPoint y: 86, distance: 135.2
click at [486, 86] on div "Roshan Thapa, 03:30 PM-05:00 PM, Deep Tissue 90 Min Roshan Thapa, 05:00 PM-05:1…" at bounding box center [495, 238] width 772 height 320
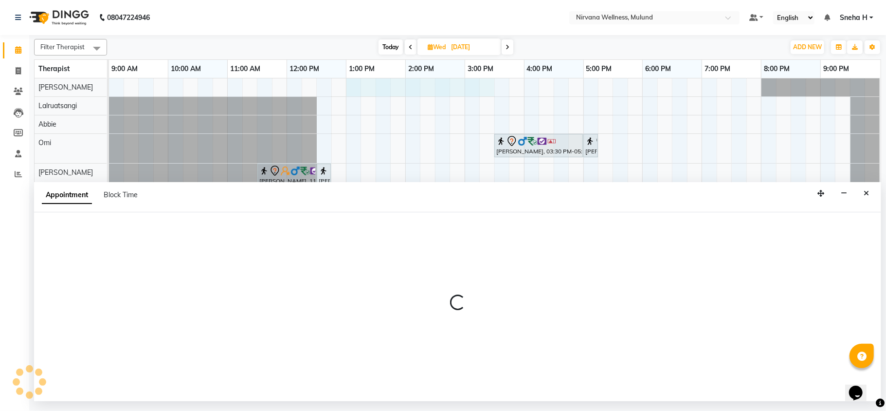
select select "29686"
select select "780"
select select "tentative"
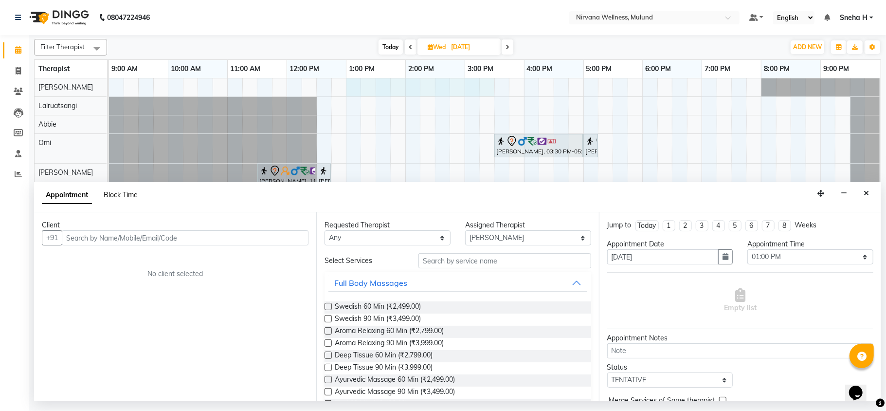
click at [119, 194] on span "Block Time" at bounding box center [121, 194] width 34 height 9
select select "29686"
select select "780"
select select "930"
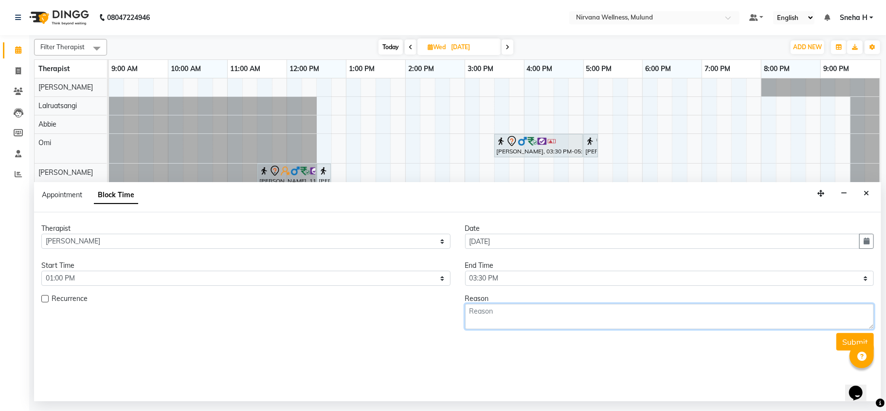
click at [510, 316] on textarea at bounding box center [669, 316] width 409 height 25
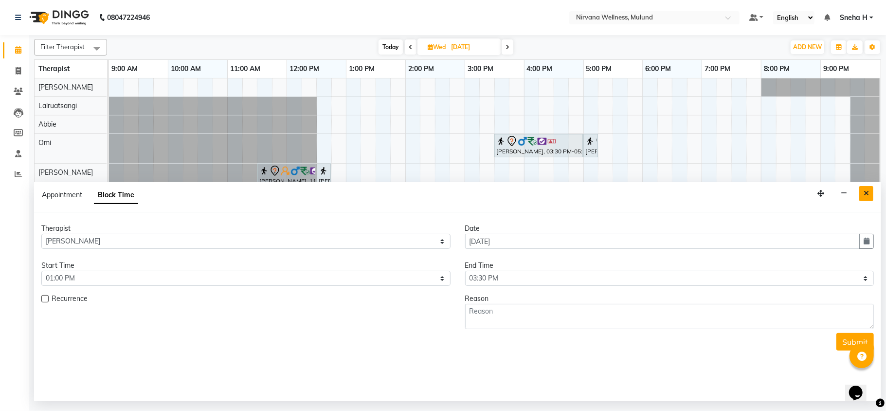
click at [872, 191] on button "Close" at bounding box center [866, 193] width 14 height 15
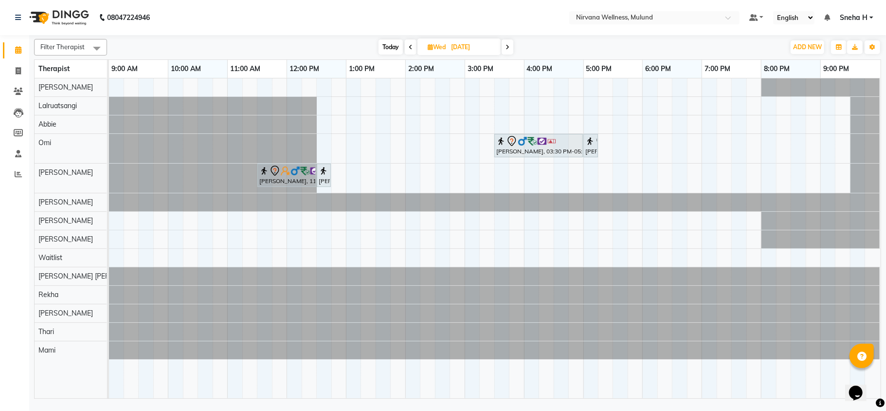
click at [382, 49] on span "Today" at bounding box center [390, 46] width 24 height 15
type input "04-10-2025"
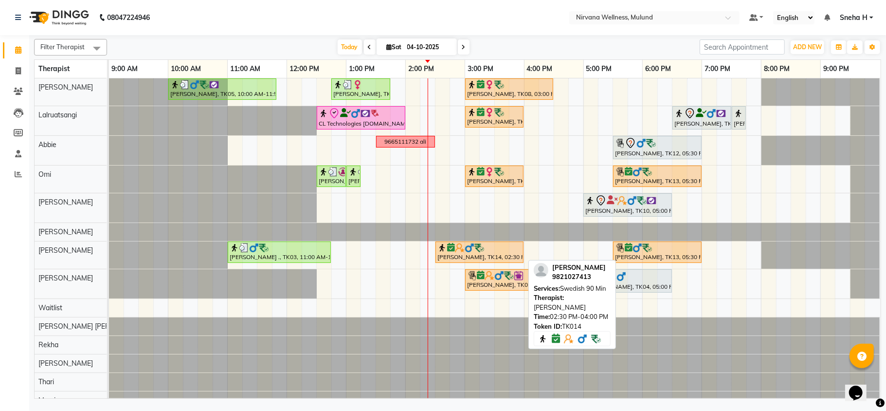
click at [473, 257] on div "Deepak Chhedha, TK14, 02:30 PM-04:00 PM, Swedish 90 Min" at bounding box center [479, 252] width 86 height 18
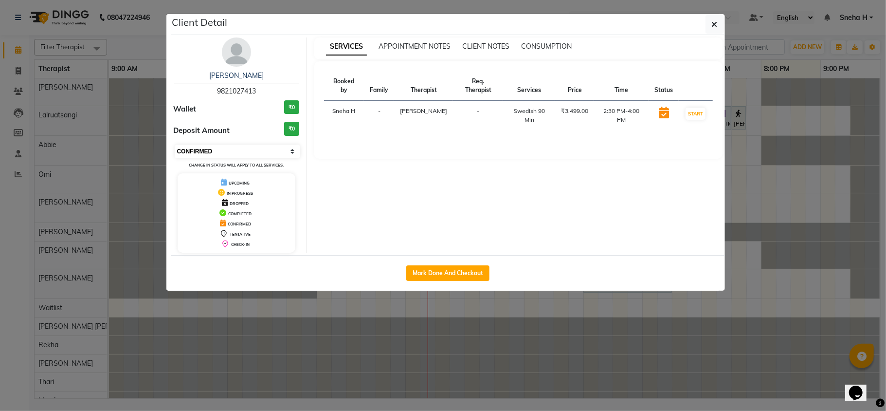
click at [209, 147] on select "Select IN SERVICE CONFIRMED TENTATIVE CHECK IN MARK DONE DROPPED UPCOMING" at bounding box center [238, 151] width 126 height 14
select select "8"
click at [175, 145] on select "Select IN SERVICE CONFIRMED TENTATIVE CHECK IN MARK DONE DROPPED UPCOMING" at bounding box center [238, 151] width 126 height 14
click at [154, 39] on ngb-modal-window "Client Detail Deepak Chhedha 9821027413 Wallet ₹0 Deposit Amount ₹0 Select IN S…" at bounding box center [443, 205] width 886 height 411
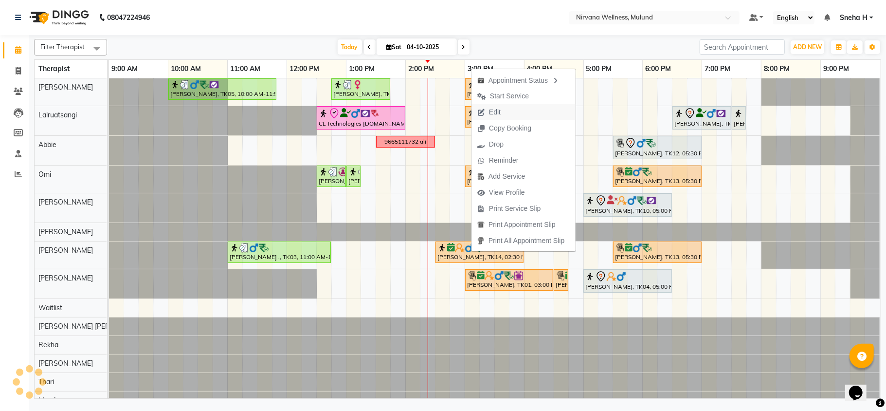
click at [496, 110] on span "Edit" at bounding box center [495, 112] width 12 height 10
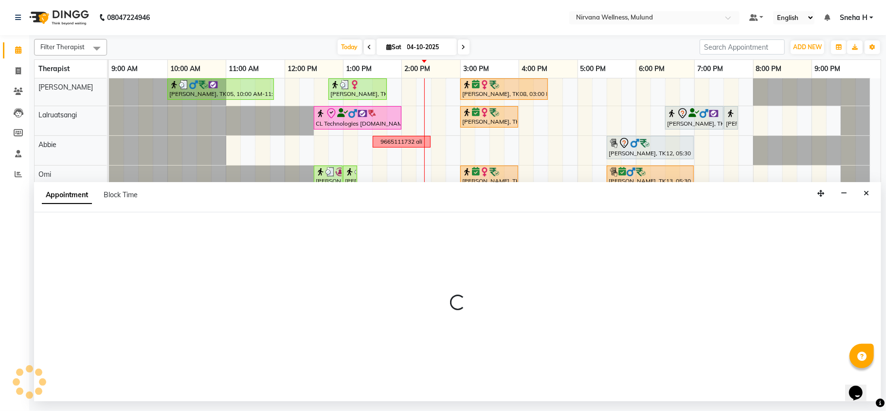
select select "tentative"
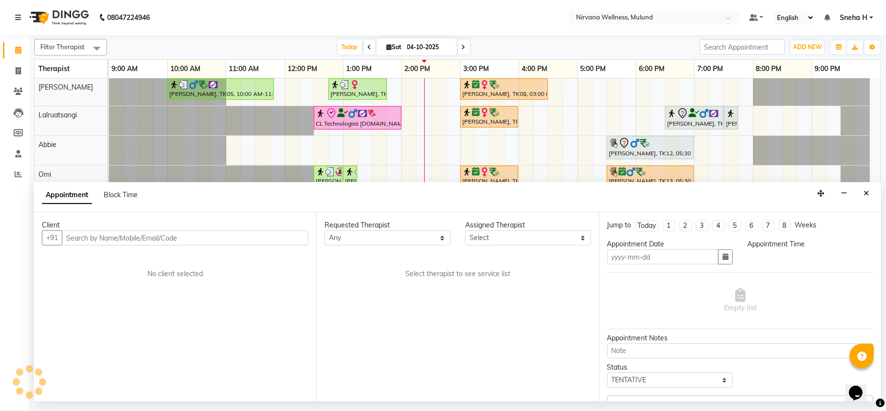
type input "04-10-2025"
select select "29684"
select select "check-in"
select select "870"
select select "2150"
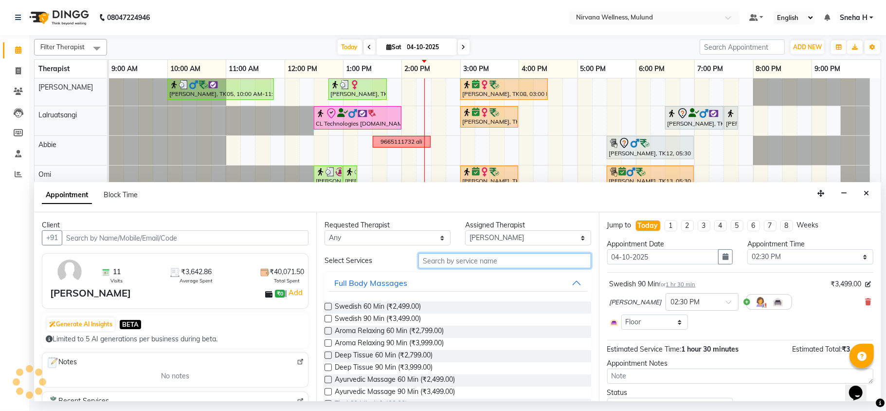
click at [493, 259] on input "text" at bounding box center [504, 260] width 173 height 15
type input "h"
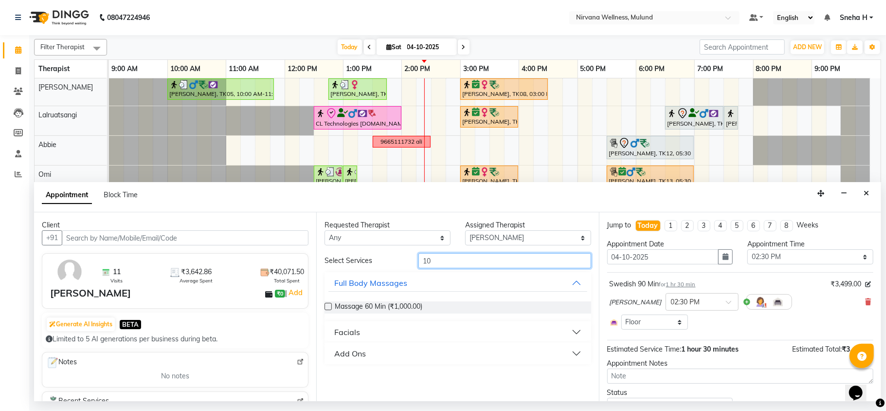
type input "10"
click at [355, 349] on div "Add Ons" at bounding box center [350, 353] width 32 height 12
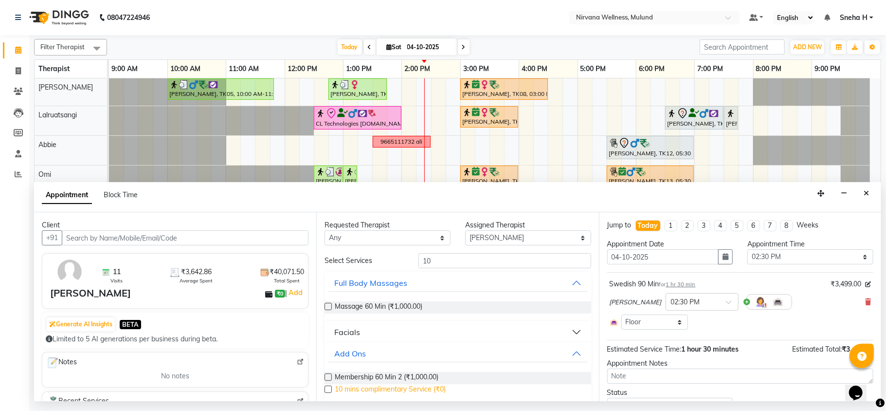
click at [347, 387] on span "10 mins complimentary Service (₹0)" at bounding box center [390, 390] width 111 height 12
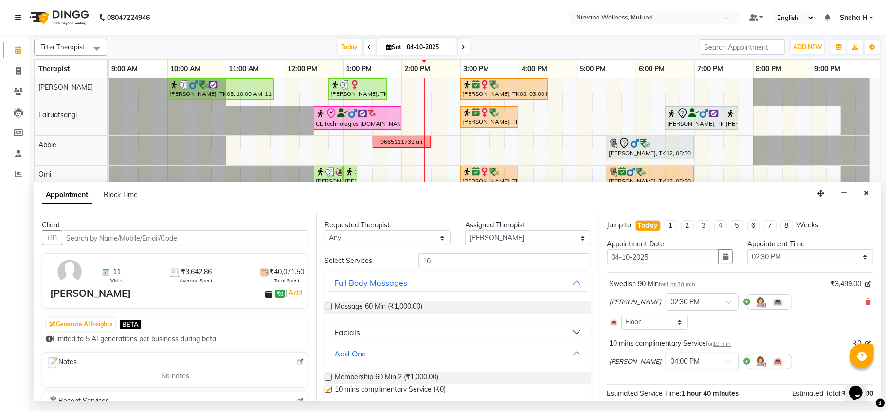
checkbox input "false"
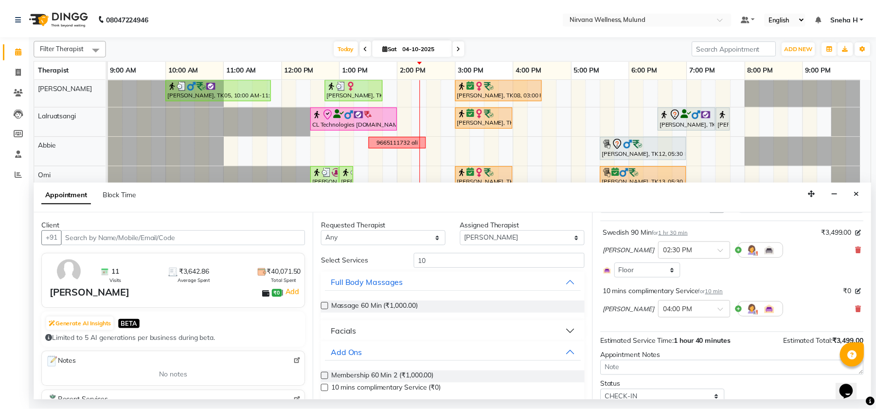
scroll to position [90, 0]
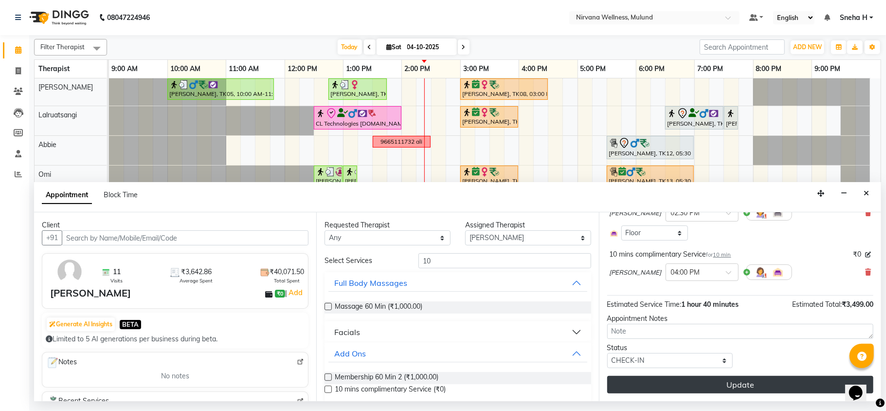
click at [630, 378] on button "Update" at bounding box center [740, 385] width 266 height 18
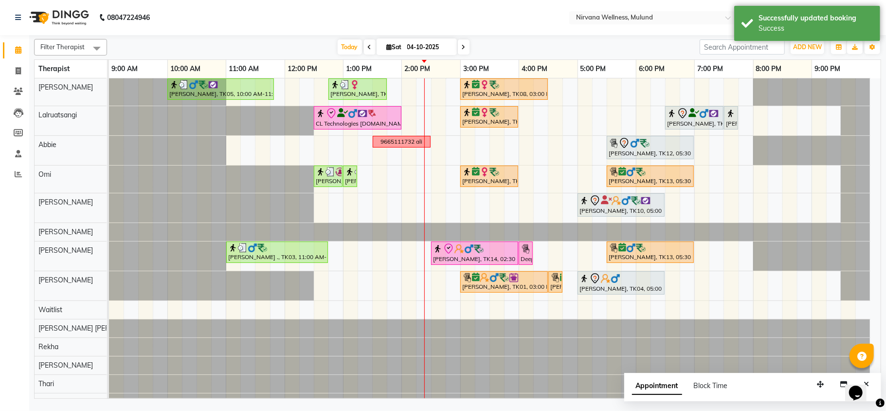
click at [368, 50] on icon at bounding box center [370, 47] width 4 height 6
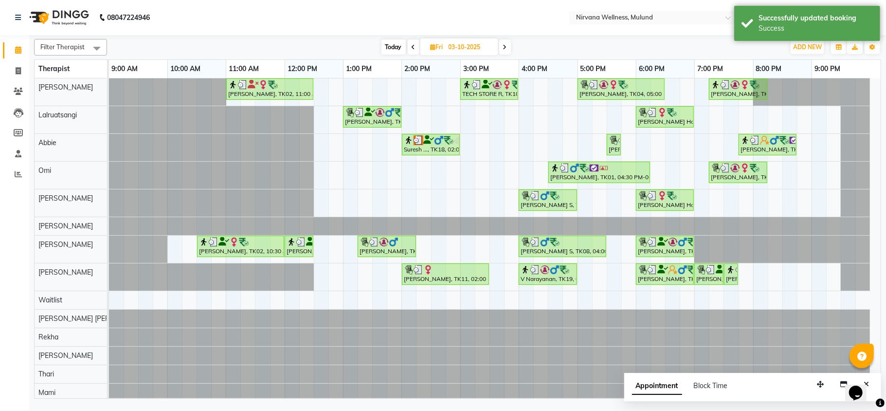
click at [393, 49] on span "Today" at bounding box center [393, 46] width 24 height 15
type input "04-10-2025"
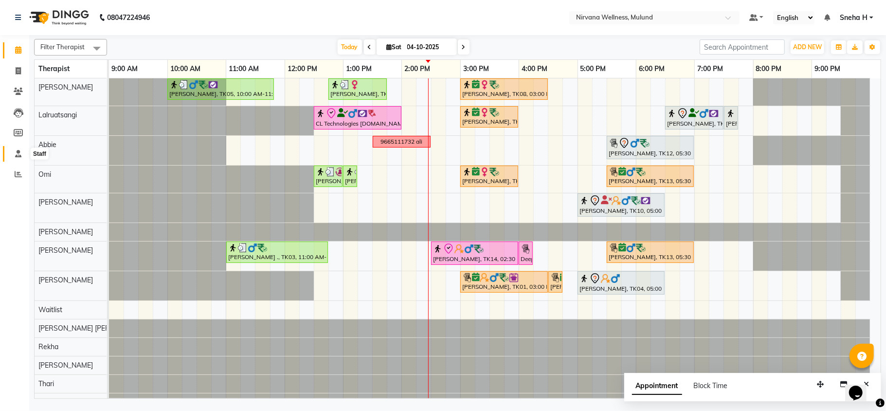
click at [14, 150] on span at bounding box center [18, 153] width 17 height 11
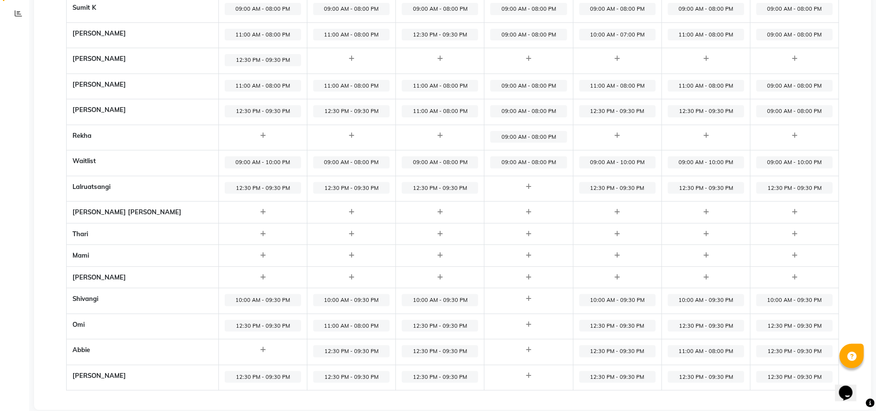
scroll to position [177, 0]
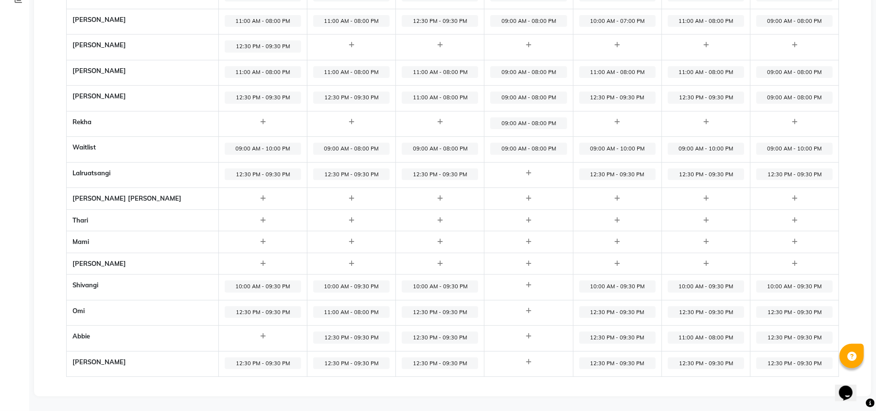
click at [689, 337] on span "11:00 AM - 08:00 PM" at bounding box center [706, 337] width 76 height 12
select select "11:00 AM"
select select "08:00 PM"
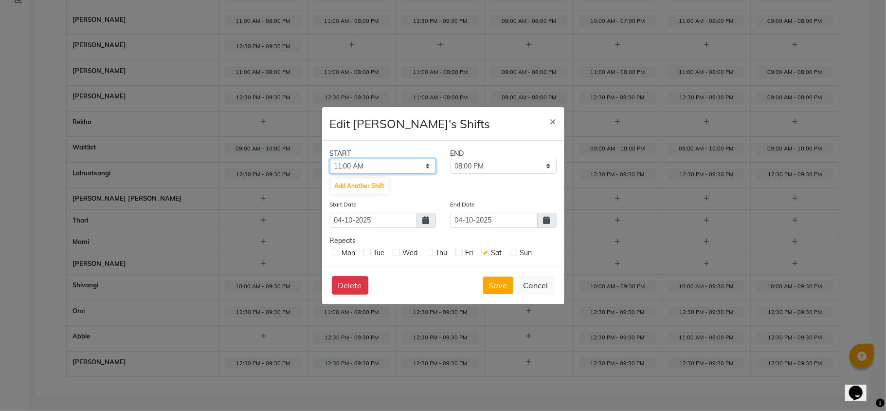
click at [366, 164] on select "12:00 AM 12:15 AM 12:30 AM 12:45 AM 01:00 AM 01:15 AM 01:30 AM 01:45 AM 02:00 A…" at bounding box center [383, 166] width 106 height 15
select select "12:30 PM"
click at [330, 159] on select "12:00 AM 12:15 AM 12:30 AM 12:45 AM 01:00 AM 01:15 AM 01:30 AM 01:45 AM 02:00 A…" at bounding box center [383, 166] width 106 height 15
click at [505, 173] on select "12:45 PM 01:00 PM 01:15 PM 01:30 PM 01:45 PM 02:00 PM 02:15 PM 02:30 PM 02:45 P…" at bounding box center [503, 166] width 106 height 15
select select "09:30 PM"
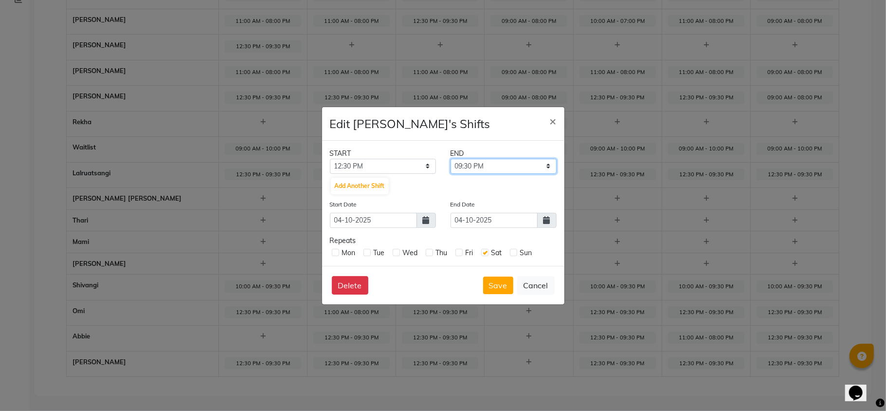
click at [450, 159] on select "12:45 PM 01:00 PM 01:15 PM 01:30 PM 01:45 PM 02:00 PM 02:15 PM 02:30 PM 02:45 P…" at bounding box center [503, 166] width 106 height 15
click at [488, 279] on button "Save" at bounding box center [498, 285] width 30 height 18
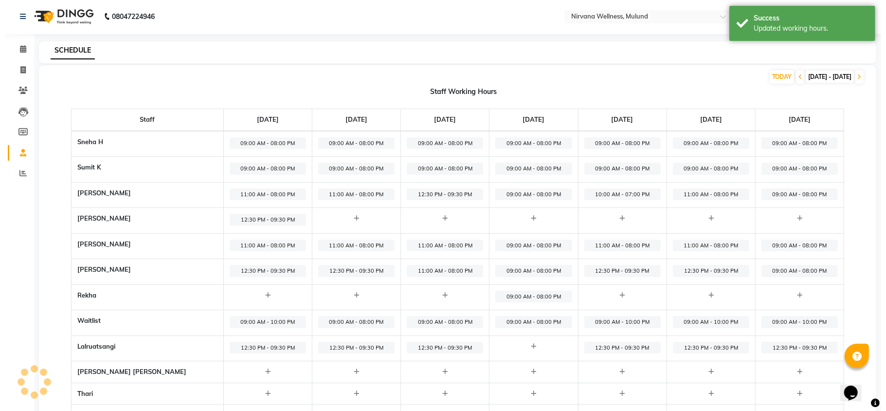
scroll to position [0, 0]
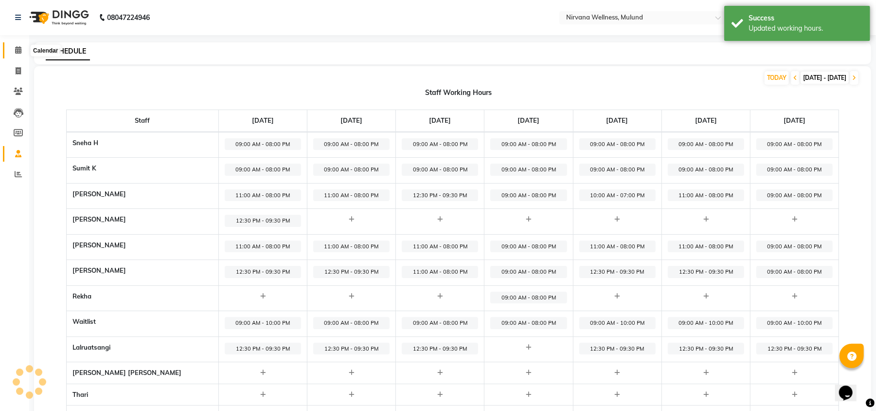
drag, startPoint x: 18, startPoint y: 45, endPoint x: 20, endPoint y: 61, distance: 16.3
click at [18, 45] on span at bounding box center [18, 50] width 17 height 11
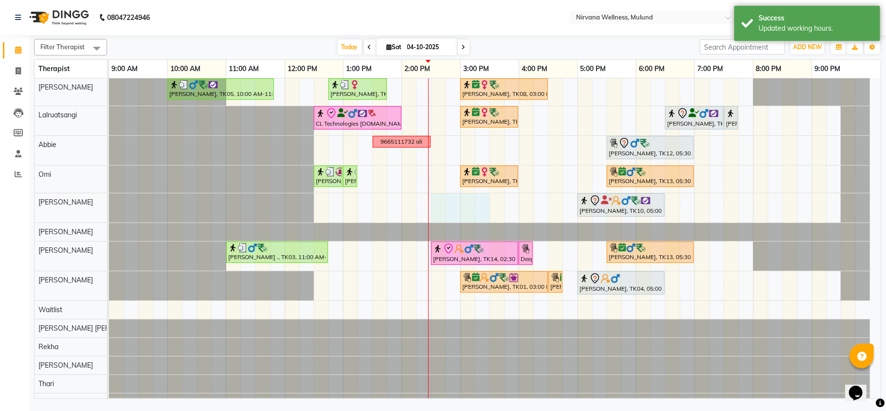
drag, startPoint x: 440, startPoint y: 198, endPoint x: 485, endPoint y: 204, distance: 45.1
click at [485, 204] on div "Ruta Nemlekar, TK05, 10:00 AM-11:50 AM, Herbal Potil Massage Mrs. Alka Bansal, …" at bounding box center [495, 244] width 772 height 333
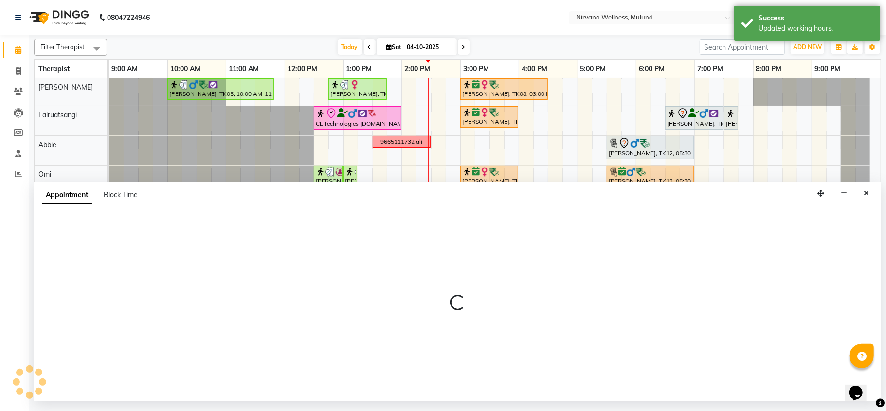
select select "92882"
select select "870"
select select "tentative"
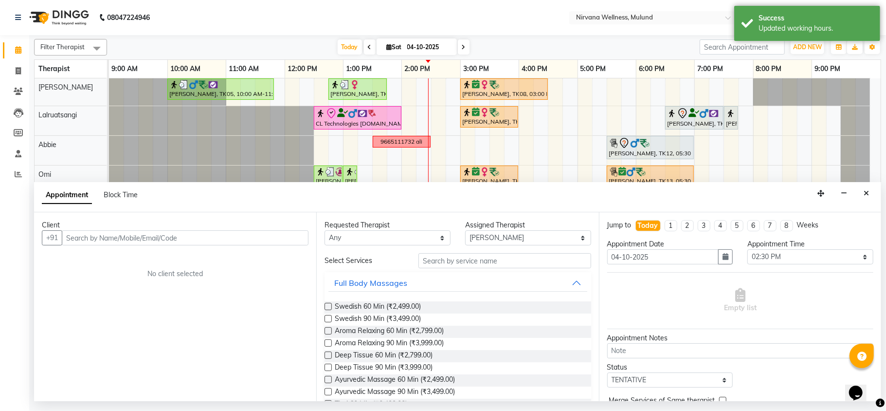
click at [120, 236] on input "text" at bounding box center [185, 237] width 247 height 15
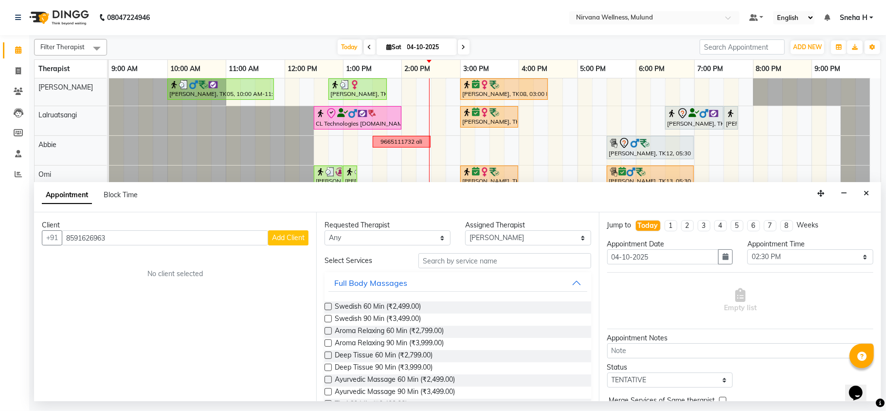
type input "8591626963"
click at [284, 240] on span "Add Client" at bounding box center [288, 237] width 33 height 9
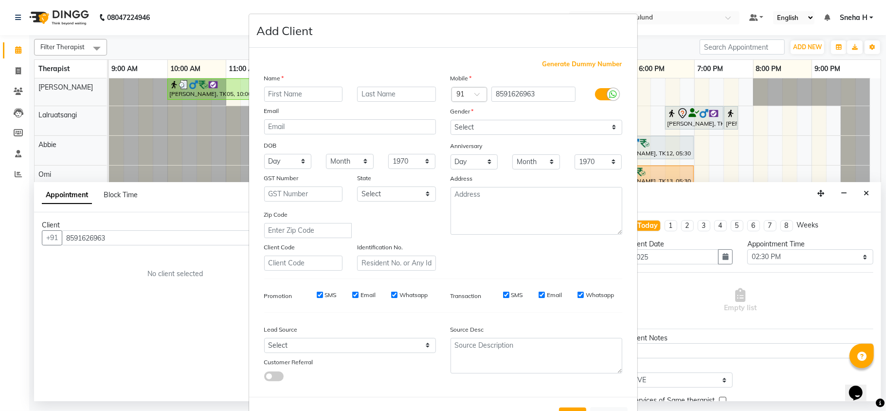
click at [294, 90] on input "text" at bounding box center [303, 94] width 79 height 15
type input "Girish"
type input "Bhat"
click at [317, 295] on input "SMS" at bounding box center [320, 294] width 6 height 6
checkbox input "false"
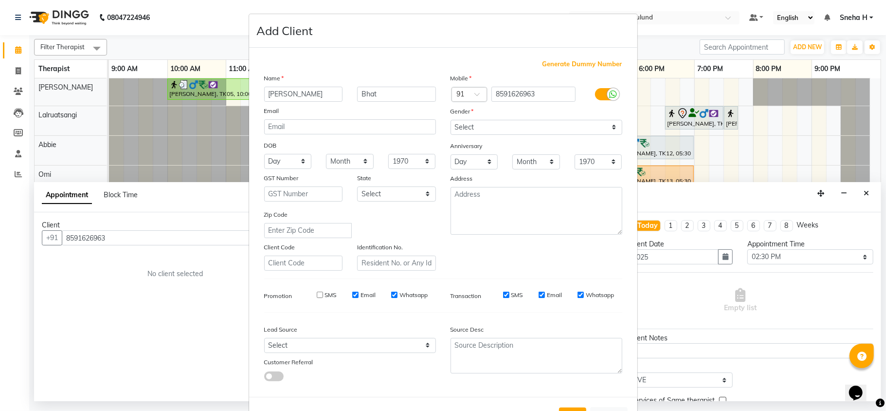
click at [352, 291] on input "Email" at bounding box center [355, 294] width 6 height 6
checkbox input "false"
click at [391, 294] on input "Whatsapp" at bounding box center [394, 294] width 6 height 6
checkbox input "false"
click at [539, 292] on input "Email" at bounding box center [542, 294] width 6 height 6
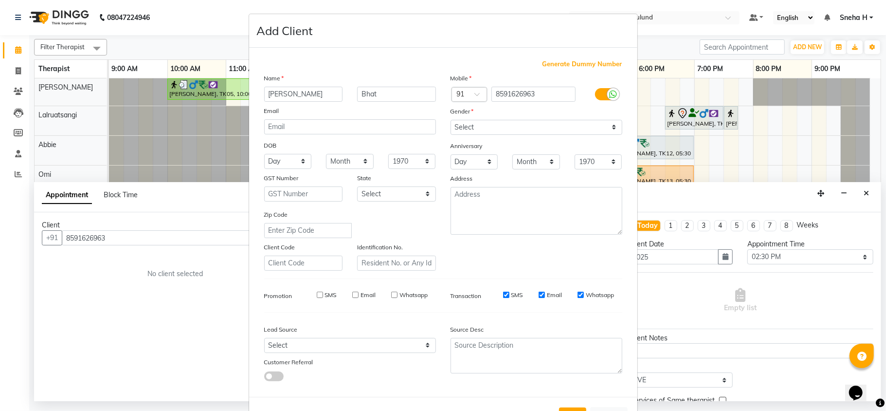
checkbox input "false"
click at [577, 294] on input "Whatsapp" at bounding box center [580, 294] width 6 height 6
checkbox input "false"
click at [476, 127] on select "Select Male Female Other Prefer Not To Say" at bounding box center [536, 127] width 172 height 15
select select "male"
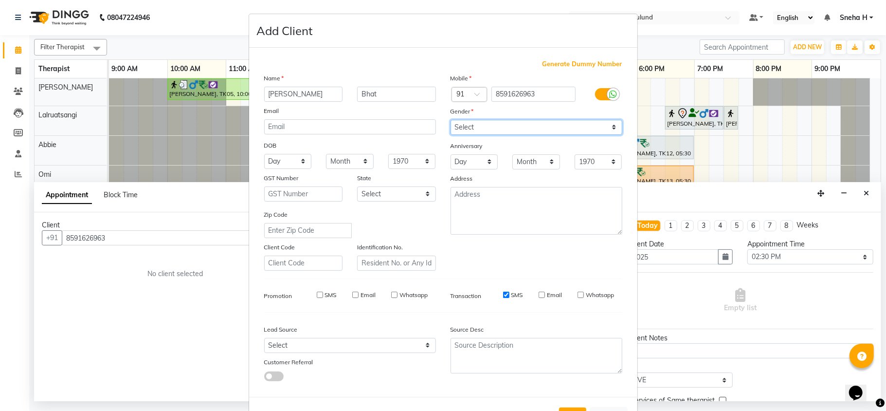
click at [450, 120] on select "Select Male Female Other Prefer Not To Say" at bounding box center [536, 127] width 172 height 15
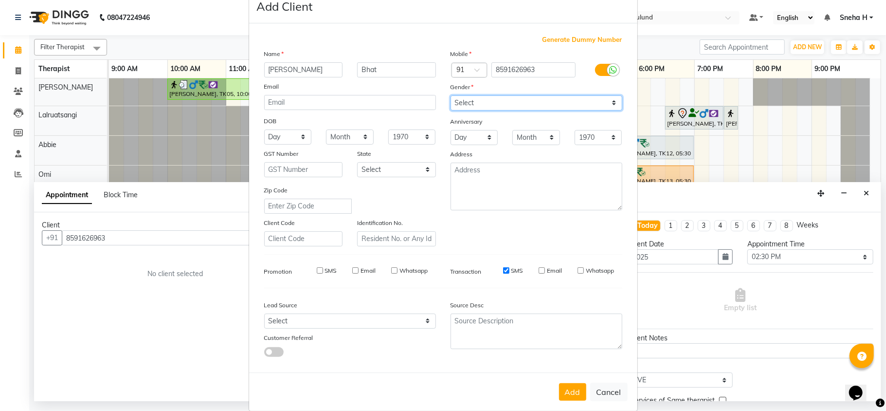
scroll to position [36, 0]
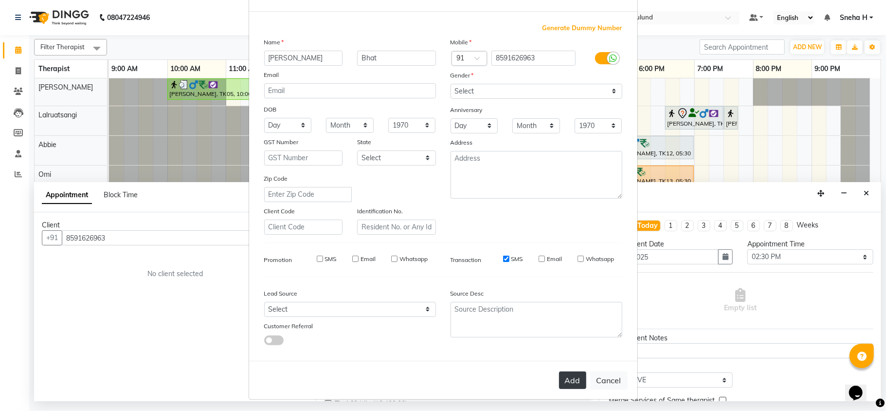
click at [560, 379] on button "Add" at bounding box center [572, 380] width 27 height 18
select select
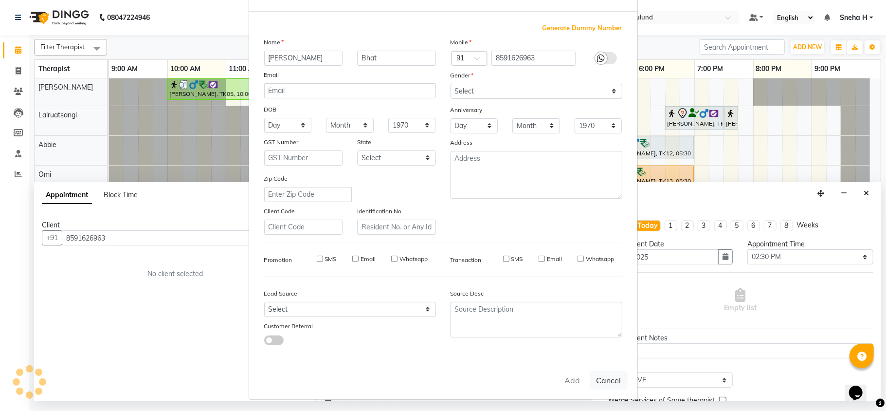
select select
checkbox input "false"
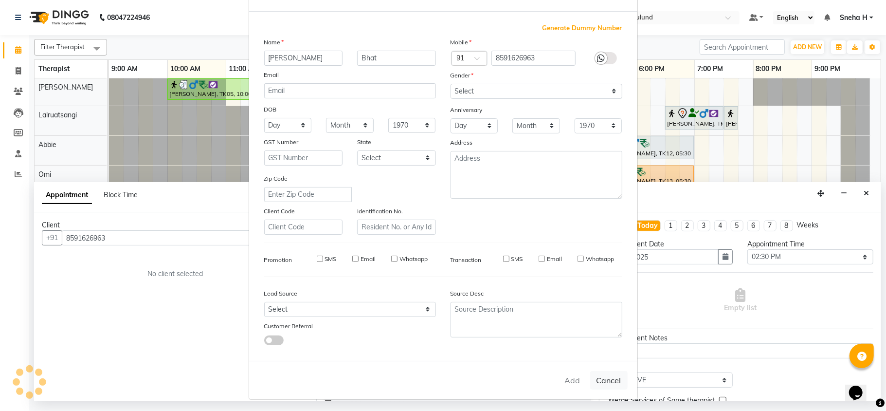
checkbox input "false"
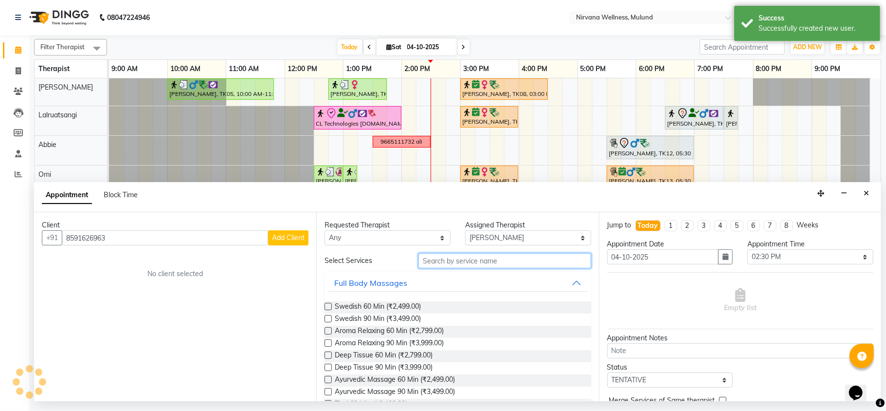
click at [460, 260] on input "text" at bounding box center [504, 260] width 173 height 15
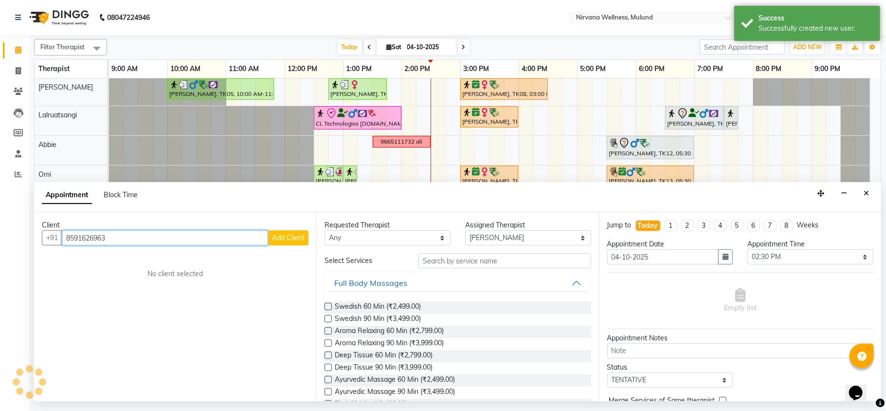
drag, startPoint x: 182, startPoint y: 240, endPoint x: 8, endPoint y: 241, distance: 174.2
click at [8, 241] on app-home "08047224946 Select Location × Nirvana Wellness, Mulund Default Panel My Panel E…" at bounding box center [443, 200] width 886 height 401
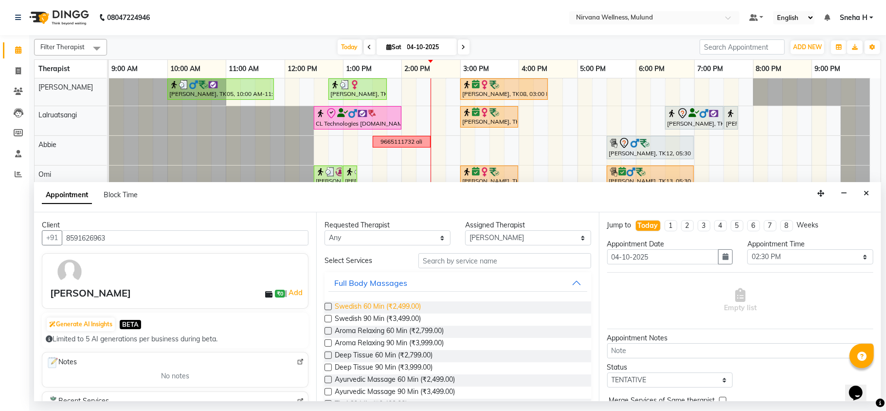
click at [386, 306] on span "Swedish 60 Min (₹2,499.00)" at bounding box center [378, 307] width 86 height 12
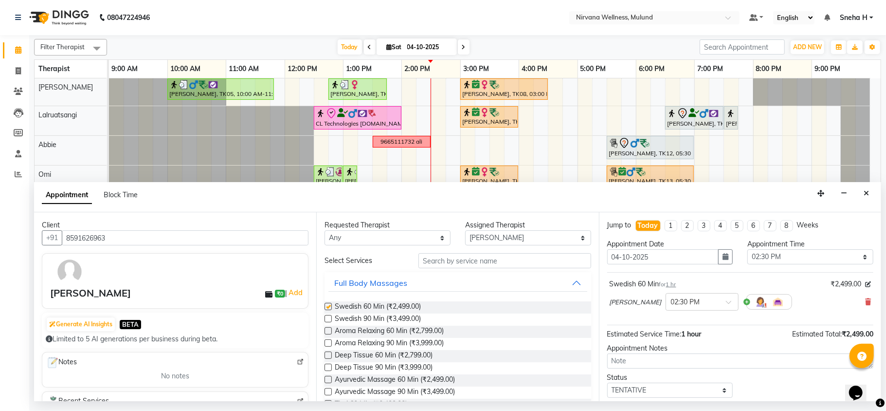
checkbox input "false"
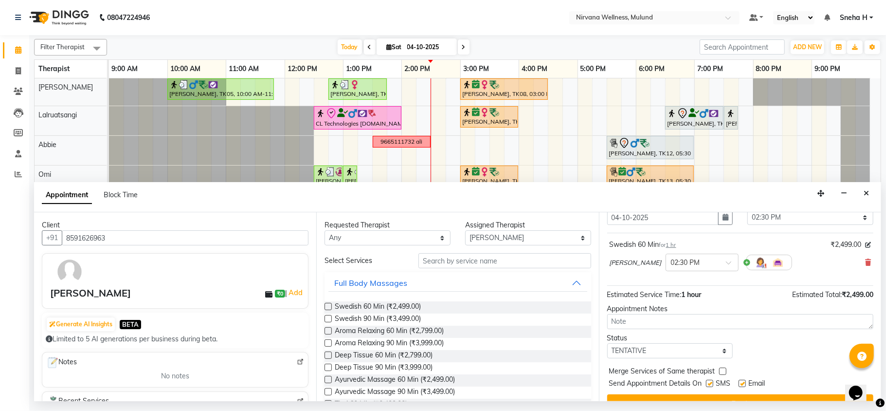
scroll to position [59, 0]
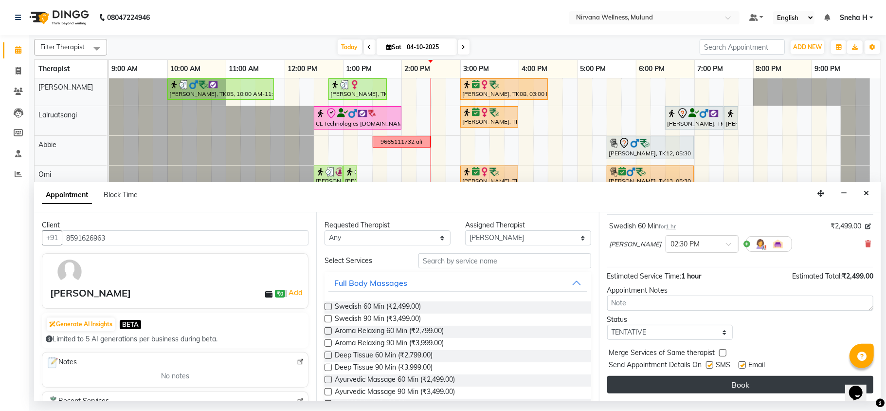
click at [712, 379] on button "Book" at bounding box center [740, 385] width 266 height 18
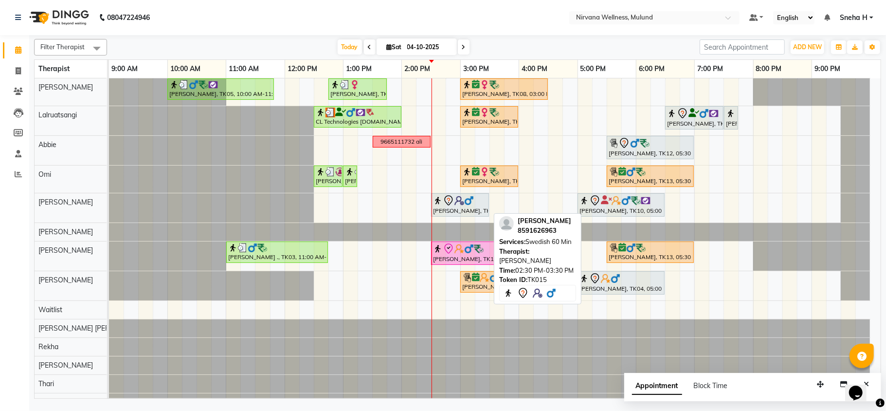
click at [462, 213] on div "Girish Bhat, TK15, 02:30 PM-03:30 PM, Swedish 60 Min" at bounding box center [460, 205] width 56 height 20
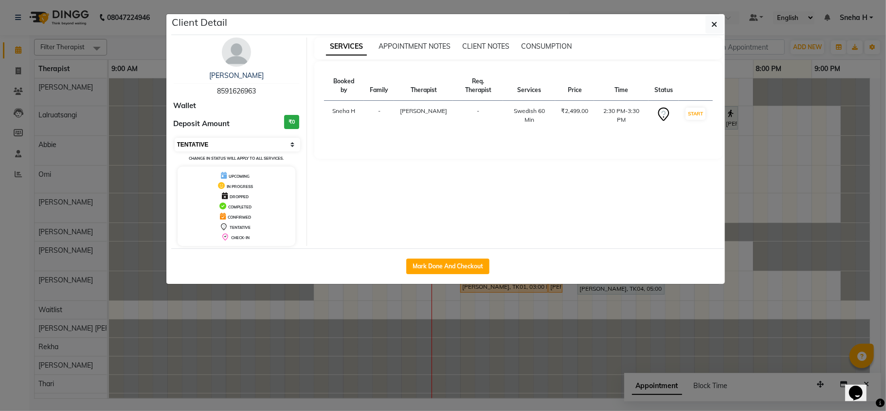
click at [252, 145] on select "Select IN SERVICE CONFIRMED TENTATIVE CHECK IN MARK DONE DROPPED UPCOMING" at bounding box center [238, 145] width 126 height 14
select select "8"
click at [175, 138] on select "Select IN SERVICE CONFIRMED TENTATIVE CHECK IN MARK DONE DROPPED UPCOMING" at bounding box center [238, 145] width 126 height 14
click at [133, 43] on ngb-modal-window "Client Detail Girish Bhat 8591626963 Wallet Deposit Amount ₹0 Select IN SERVICE…" at bounding box center [443, 205] width 886 height 411
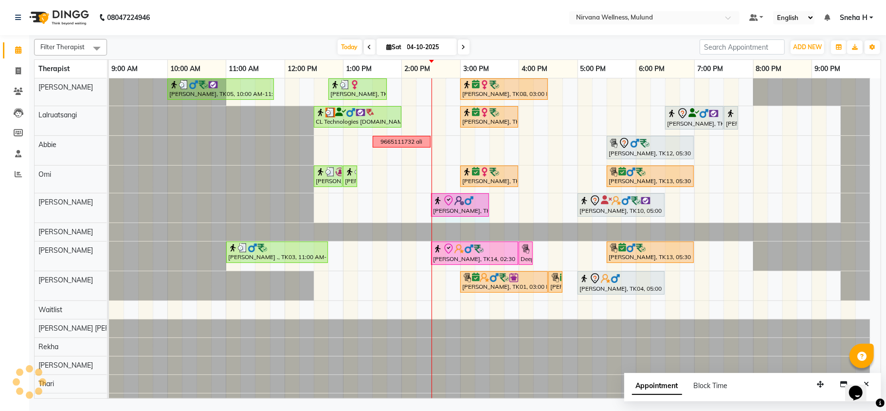
drag, startPoint x: 436, startPoint y: 221, endPoint x: 475, endPoint y: 222, distance: 39.4
click at [483, 222] on div "Ruta Nemlekar, TK05, 10:00 AM-11:50 AM, Herbal Potil Massage Mrs. Alka Bansal, …" at bounding box center [495, 244] width 772 height 333
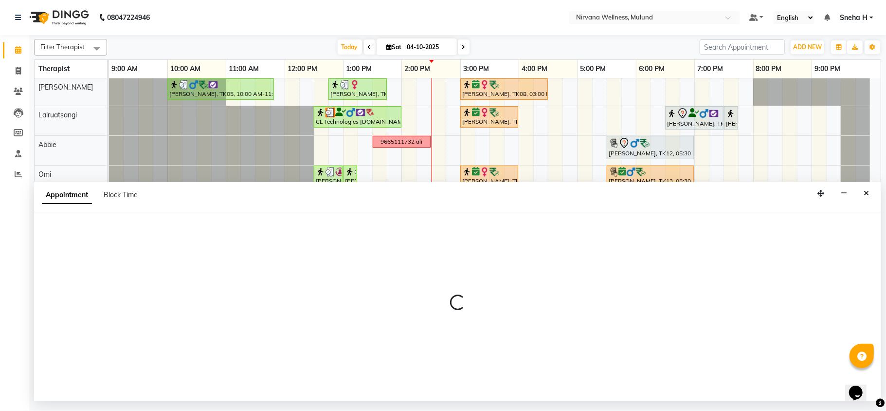
select select "92882"
select select "870"
select select "tentative"
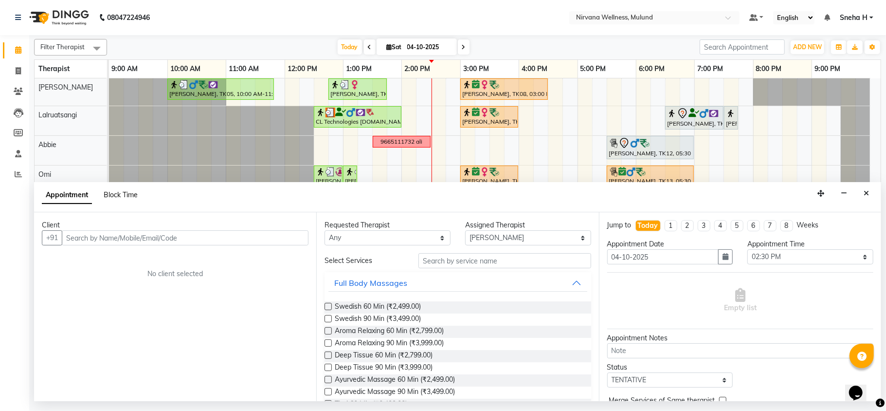
click at [114, 191] on span "Block Time" at bounding box center [121, 194] width 34 height 9
select select "92882"
select select "870"
select select "930"
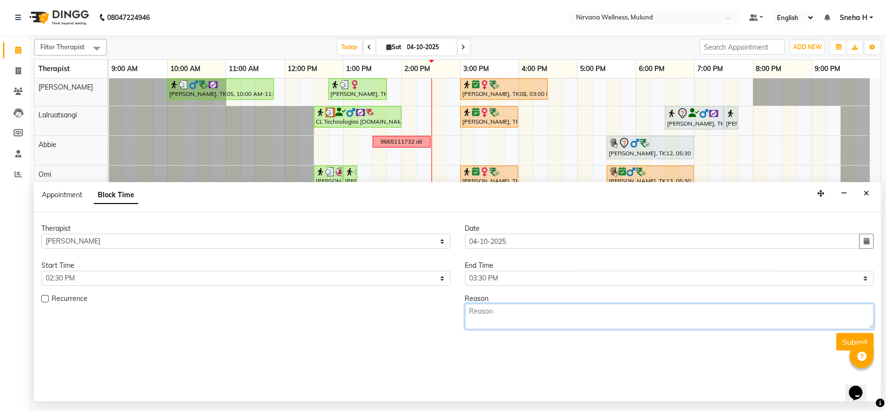
click at [527, 309] on textarea at bounding box center [669, 316] width 409 height 25
type textarea "1500/-"
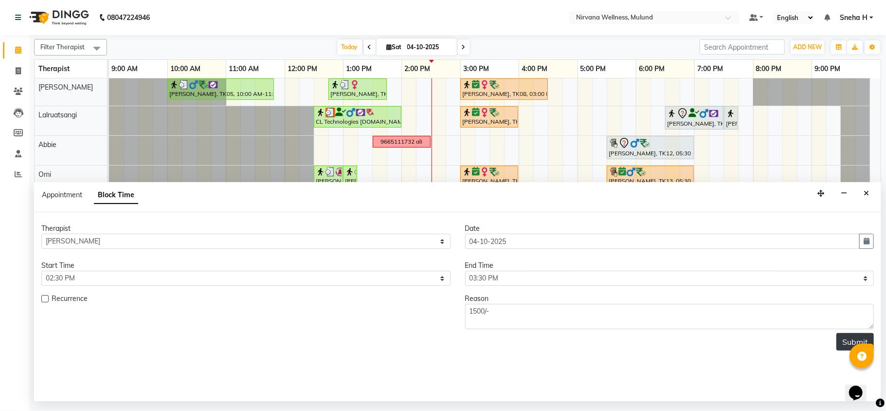
click at [847, 346] on button "Submit" at bounding box center [854, 342] width 37 height 18
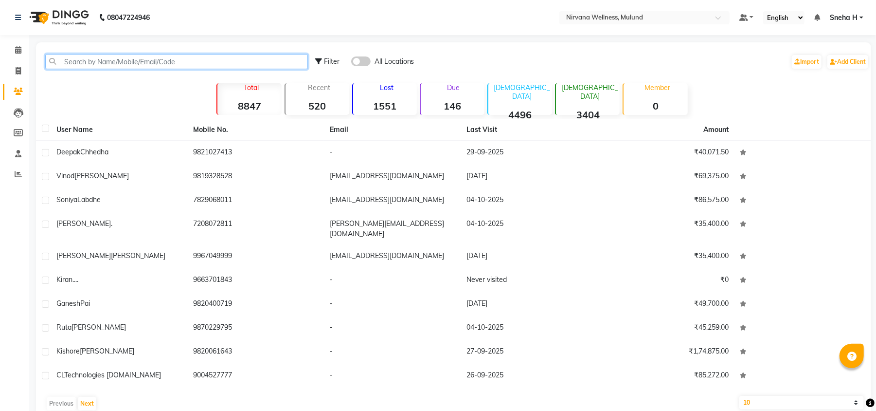
click at [150, 57] on input "text" at bounding box center [176, 61] width 263 height 15
paste input "9819912866"
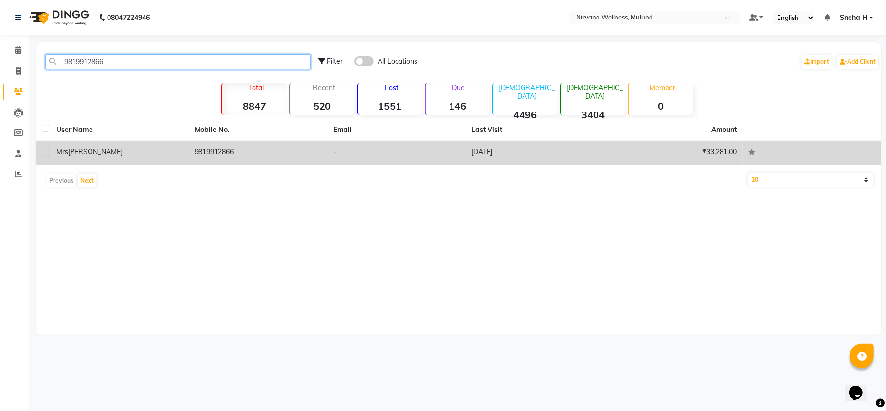
type input "9819912866"
click at [125, 151] on div "Mrs Alka Bansal" at bounding box center [119, 152] width 127 height 10
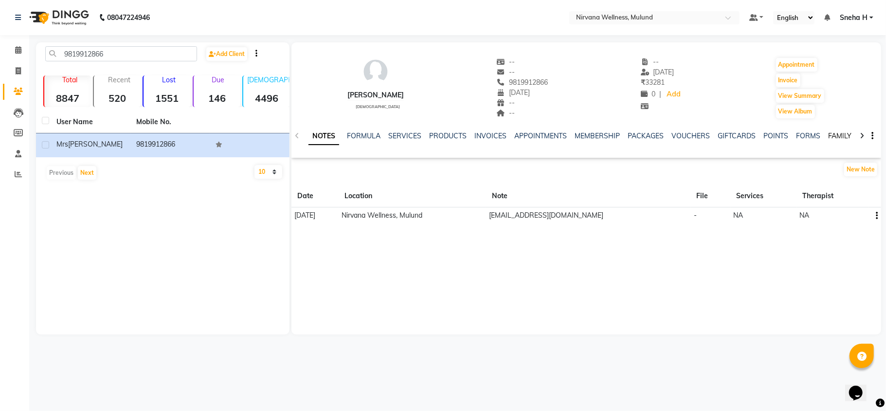
click at [833, 133] on link "FAMILY" at bounding box center [839, 135] width 23 height 9
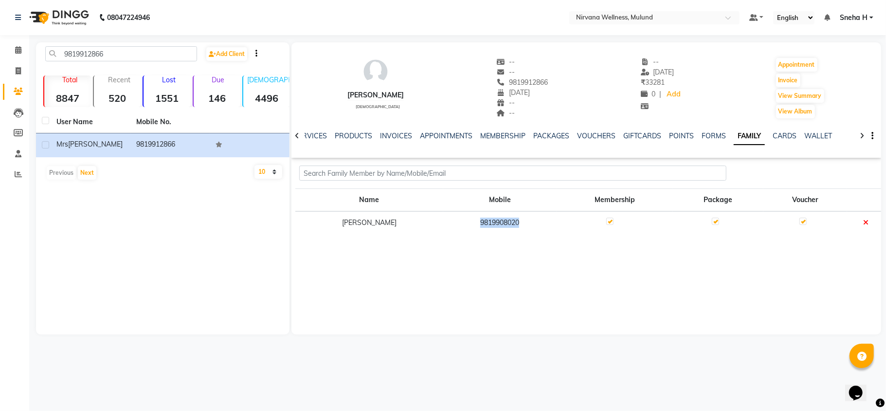
drag, startPoint x: 477, startPoint y: 221, endPoint x: 522, endPoint y: 224, distance: 45.9
click at [522, 224] on td "9819908020" at bounding box center [499, 222] width 113 height 22
copy td "9819908020"
click at [19, 47] on icon at bounding box center [18, 49] width 6 height 7
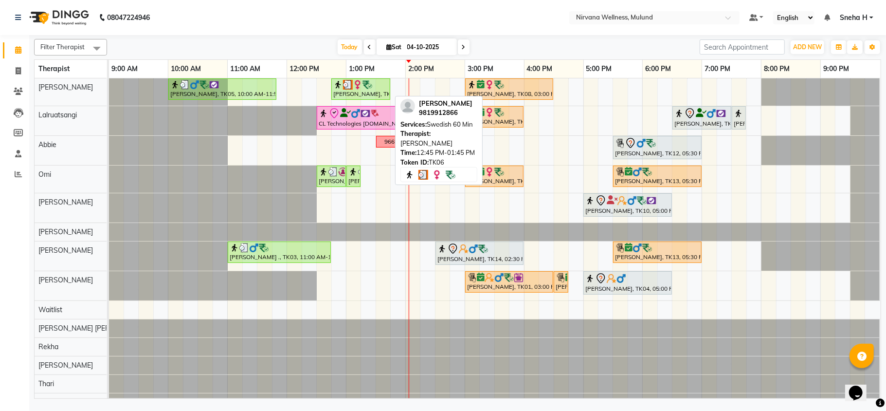
click at [360, 91] on div "[PERSON_NAME], TK06, 12:45 PM-01:45 PM, Swedish 60 Min" at bounding box center [360, 89] width 57 height 18
select select "3"
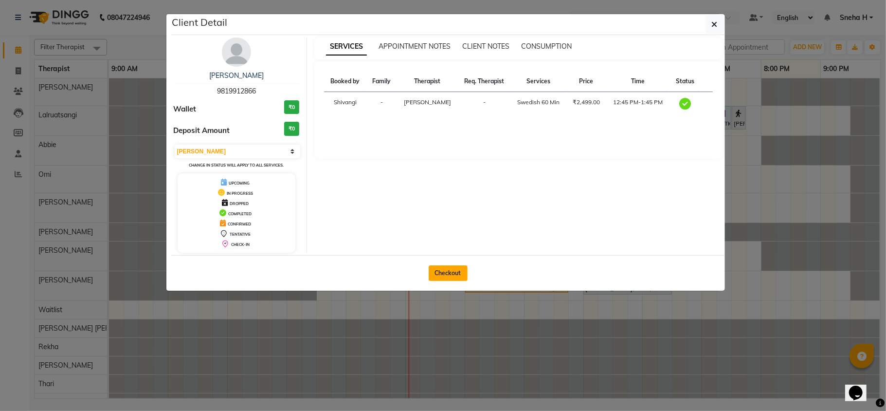
click at [444, 275] on button "Checkout" at bounding box center [448, 273] width 39 height 16
select select "service"
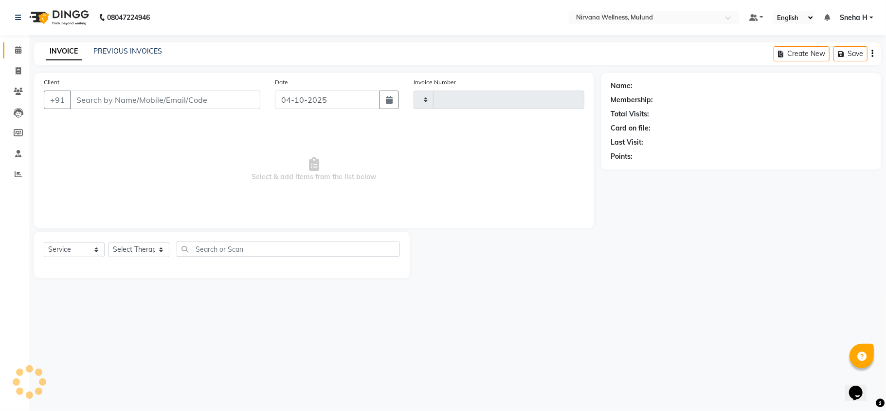
type input "2152"
select select "4890"
type input "9819912866"
select select "29686"
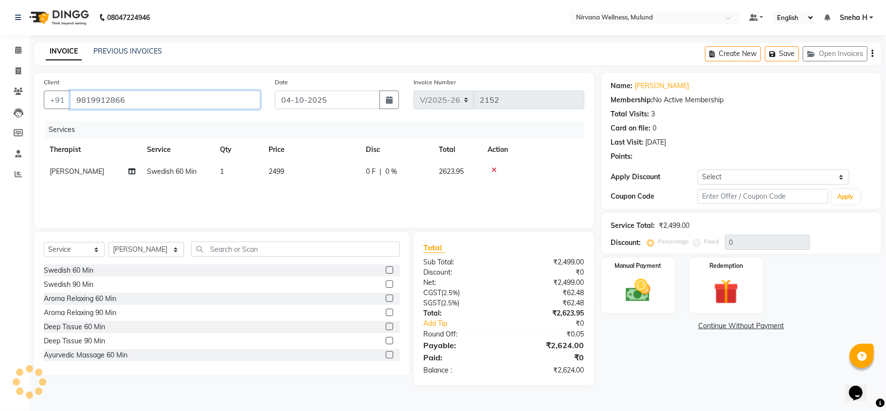
click at [172, 96] on input "9819912866" at bounding box center [165, 99] width 190 height 18
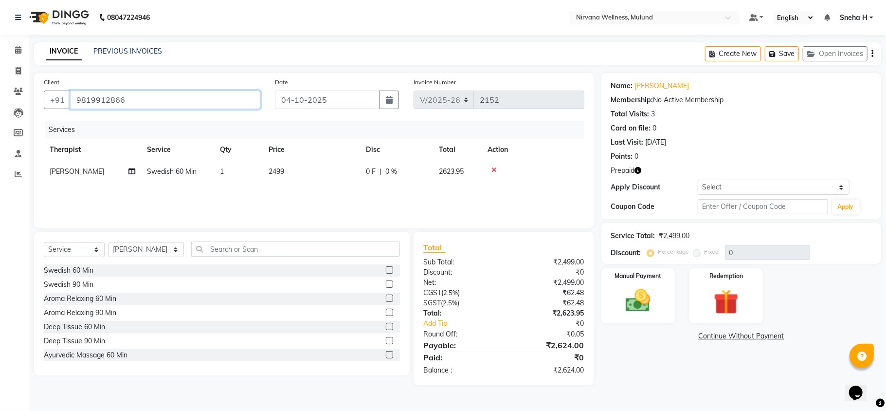
click at [172, 96] on input "9819912866" at bounding box center [165, 99] width 190 height 18
paste input "08020"
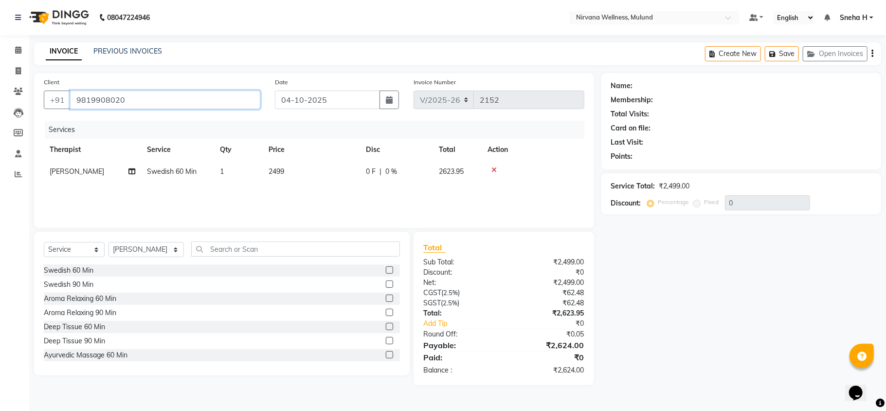
type input "9819908020"
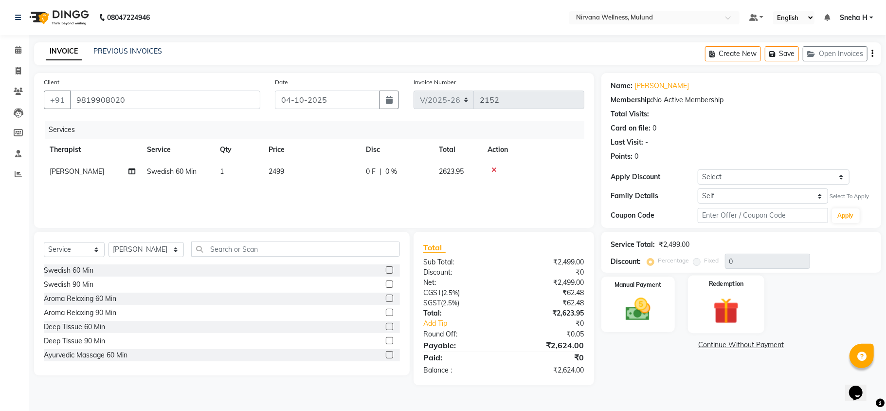
click at [722, 311] on img at bounding box center [726, 310] width 42 height 32
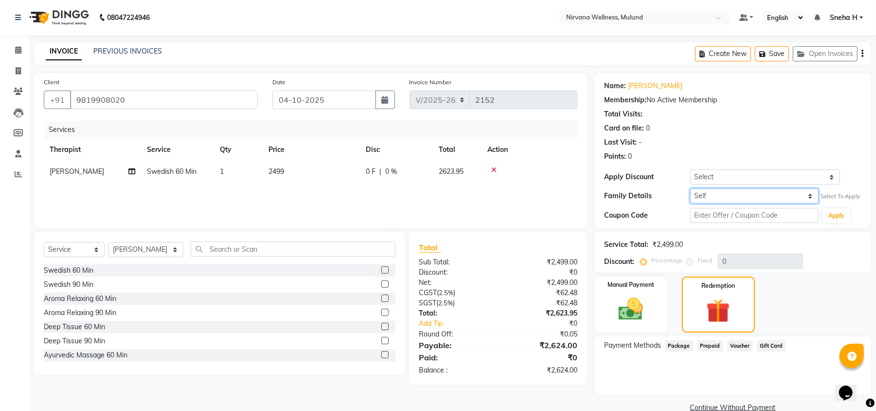
click at [808, 197] on select "Self Mrs Alka Bansal" at bounding box center [754, 195] width 128 height 15
select select "2206737"
click at [690, 188] on select "Self Mrs Alka Bansal" at bounding box center [754, 195] width 128 height 15
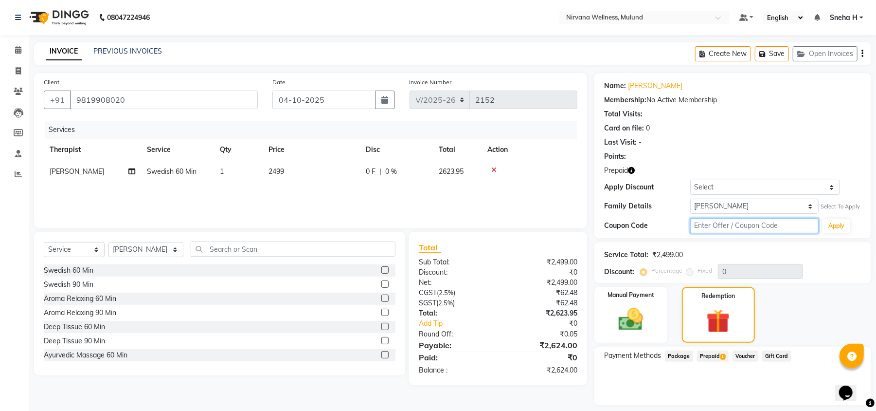
click at [745, 224] on input "text" at bounding box center [754, 225] width 128 height 15
type input "D50%"
click at [836, 222] on button "Apply" at bounding box center [837, 225] width 28 height 15
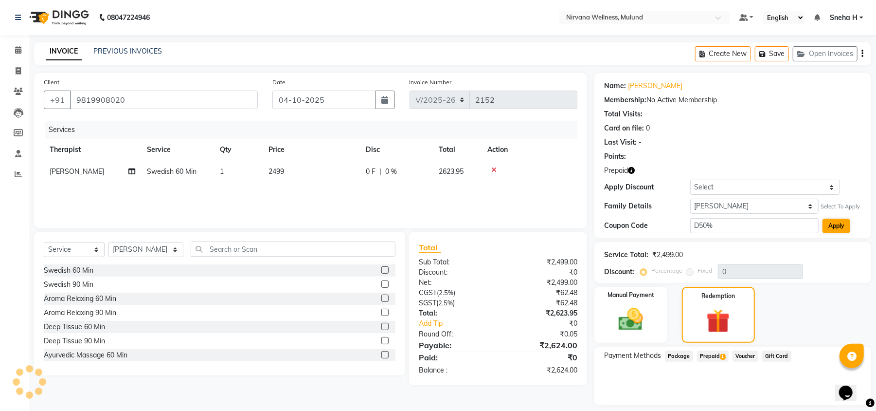
type input "50"
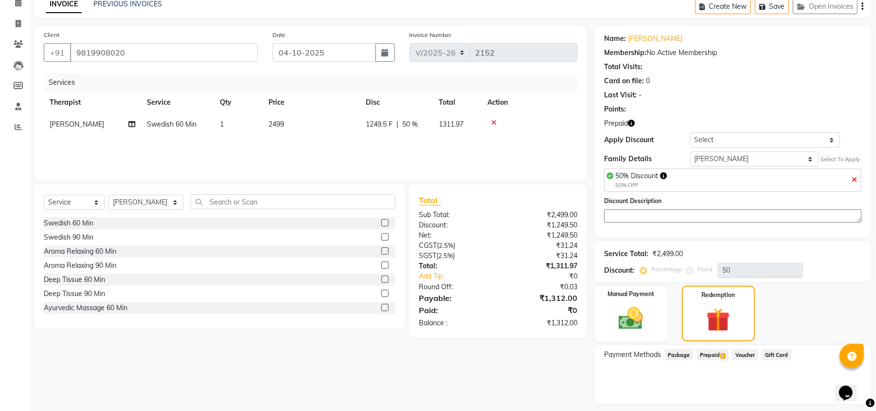
scroll to position [75, 0]
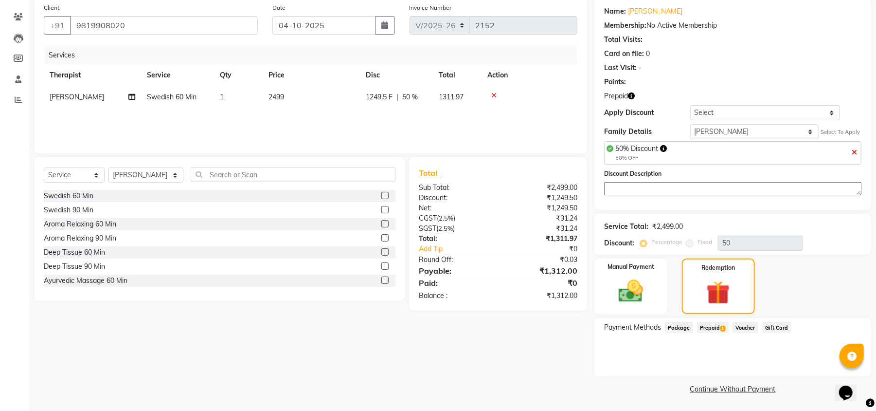
click at [710, 325] on span "Prepaid 1" at bounding box center [713, 327] width 32 height 11
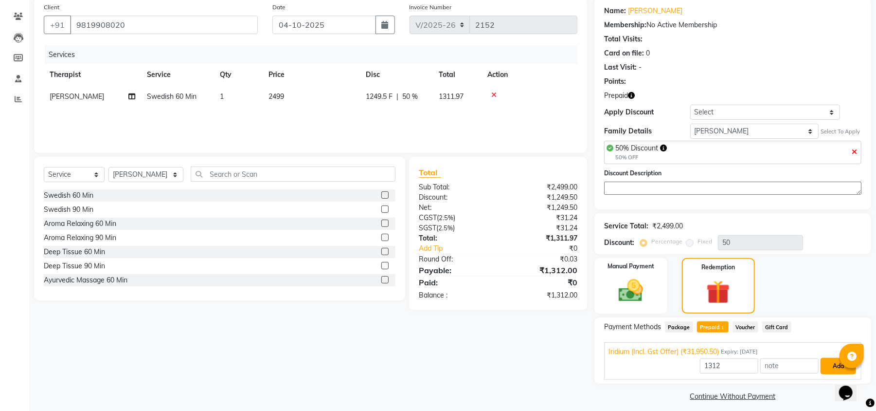
click at [832, 368] on button "Add" at bounding box center [839, 366] width 36 height 17
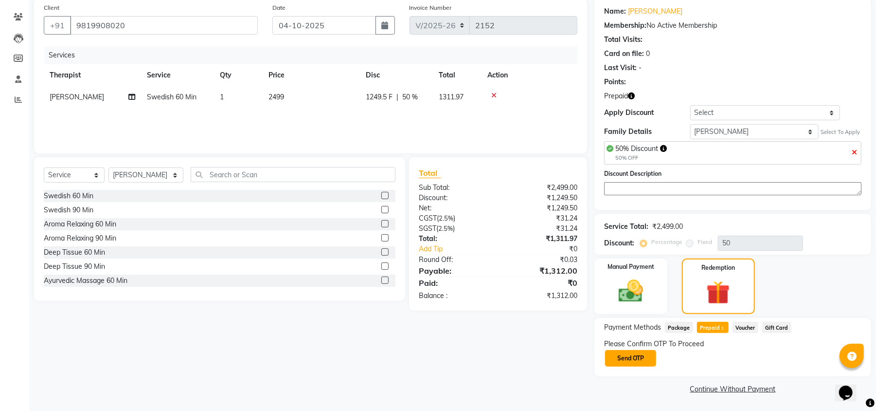
click at [627, 359] on button "Send OTP" at bounding box center [630, 358] width 51 height 17
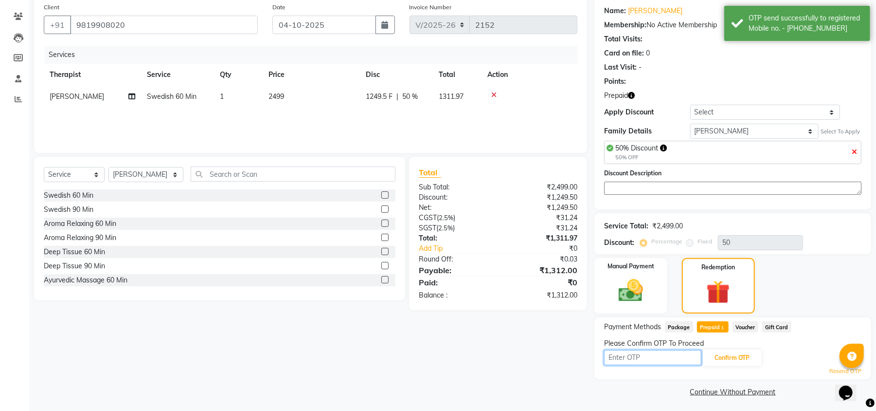
click at [676, 359] on input "text" at bounding box center [652, 357] width 97 height 15
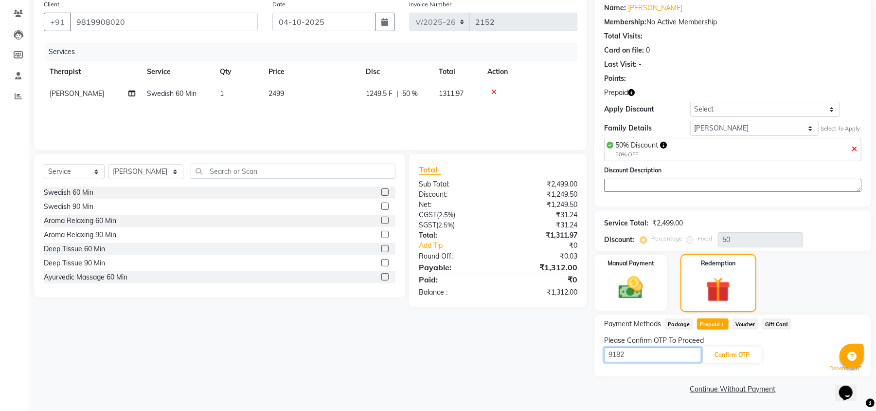
scroll to position [78, 0]
type input "9182"
click at [730, 352] on button "Confirm OTP" at bounding box center [732, 354] width 59 height 17
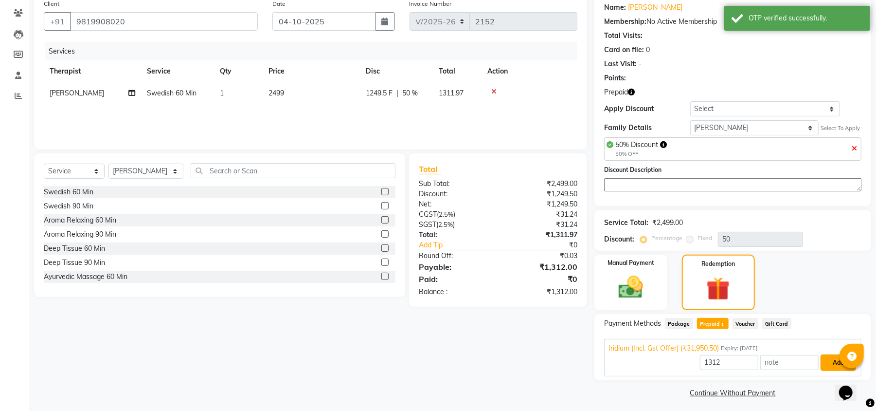
click at [827, 367] on button "Add" at bounding box center [839, 362] width 36 height 17
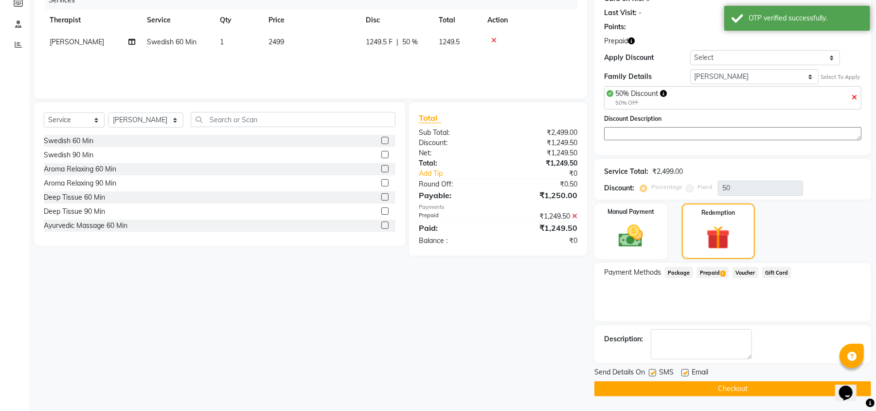
scroll to position [131, 0]
click at [639, 386] on button "Checkout" at bounding box center [733, 388] width 277 height 15
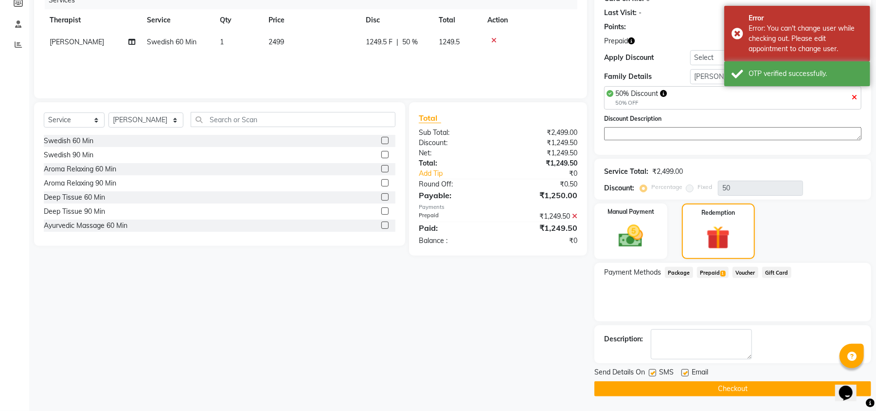
click at [676, 385] on button "Checkout" at bounding box center [733, 388] width 277 height 15
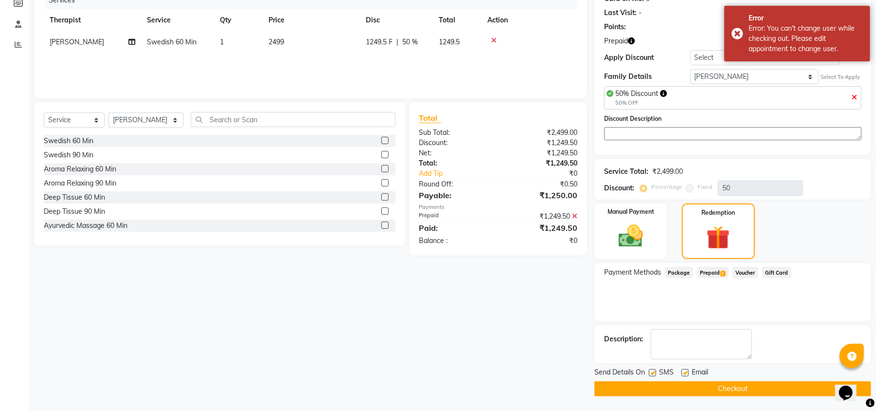
click at [716, 270] on span "Prepaid 1" at bounding box center [713, 272] width 32 height 11
click at [728, 293] on span "Expiry: 29-09-2026" at bounding box center [739, 297] width 37 height 8
click at [699, 300] on span "Iridium (Incl. Gst Offer) (₹31,950.50)" at bounding box center [664, 297] width 110 height 10
click at [667, 386] on button "Checkout" at bounding box center [733, 388] width 277 height 15
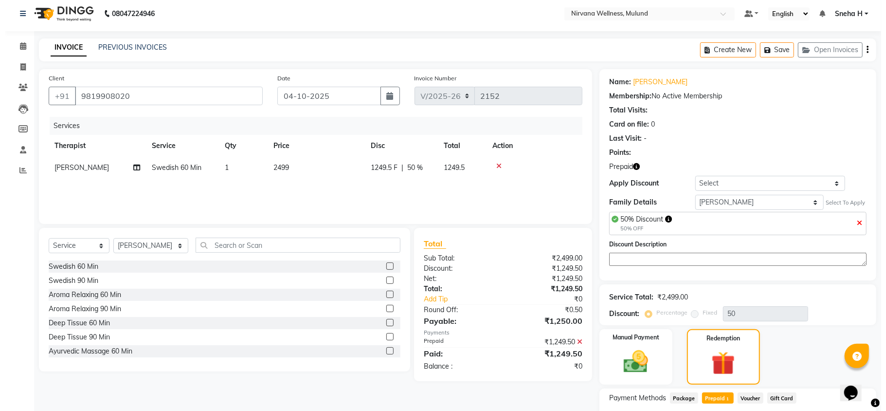
scroll to position [0, 0]
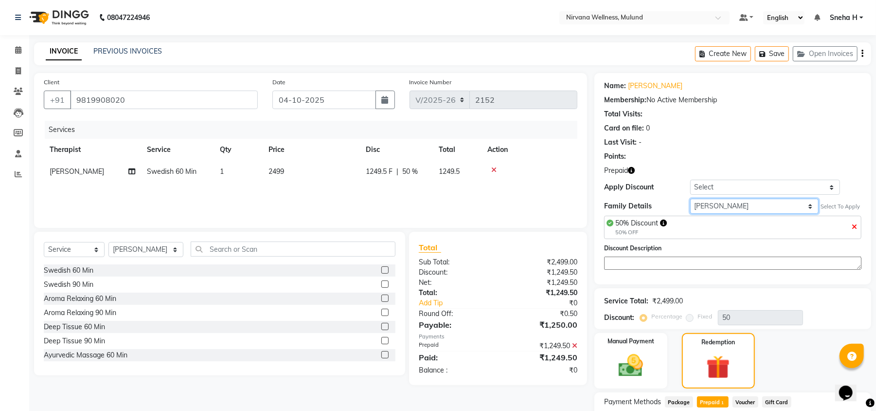
click at [775, 202] on select "Self Mrs Alka Bansal" at bounding box center [754, 205] width 128 height 15
click at [14, 51] on span at bounding box center [18, 50] width 17 height 11
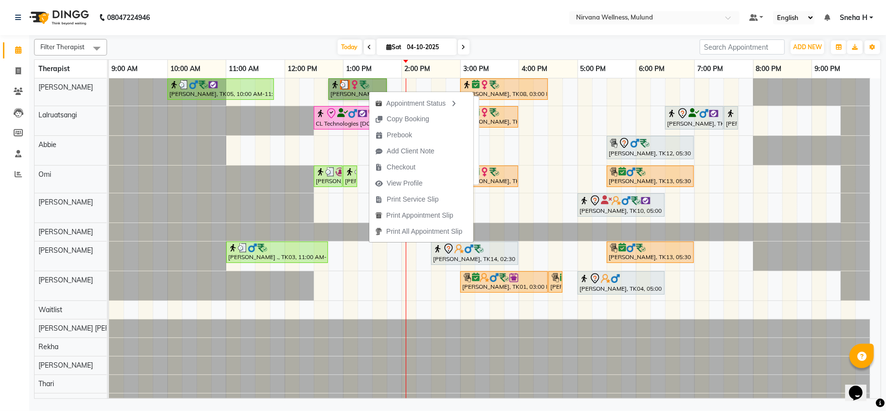
click at [349, 90] on link "[PERSON_NAME], TK06, 12:45 PM-01:45 PM, Swedish 60 Min" at bounding box center [357, 88] width 58 height 21
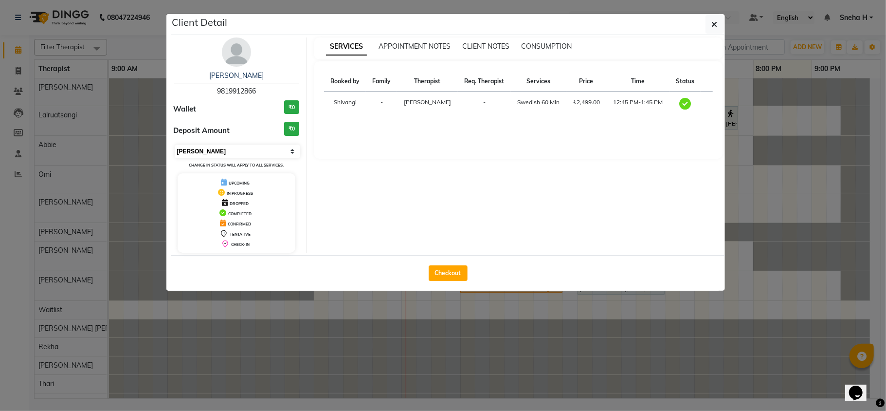
click at [211, 154] on select "Select MARK DONE UPCOMING" at bounding box center [238, 151] width 126 height 14
select select "5"
click at [175, 145] on select "Select MARK DONE UPCOMING" at bounding box center [238, 151] width 126 height 14
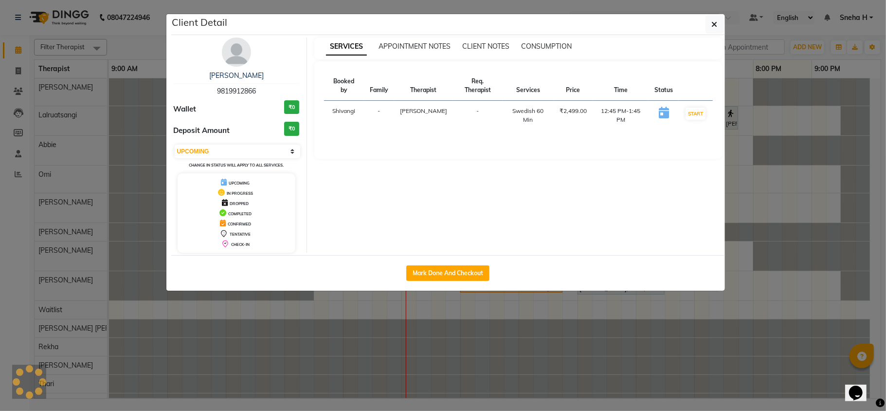
click at [145, 28] on ngb-modal-window "Client Detail Mrs Alka Bansal 9819912866 Wallet ₹0 Deposit Amount ₹0 Select IN …" at bounding box center [443, 205] width 886 height 411
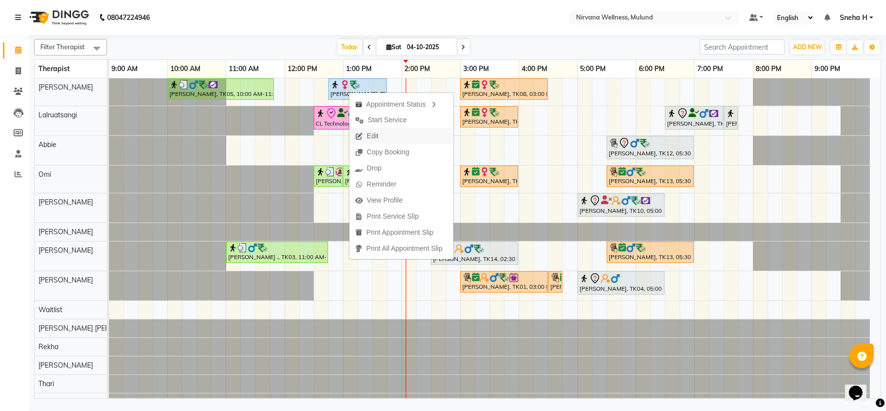
click at [372, 135] on span "Edit" at bounding box center [373, 136] width 12 height 10
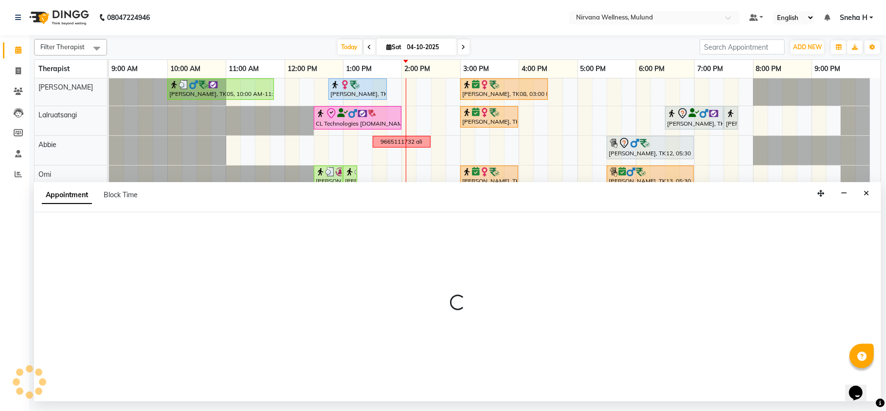
select select "upcoming"
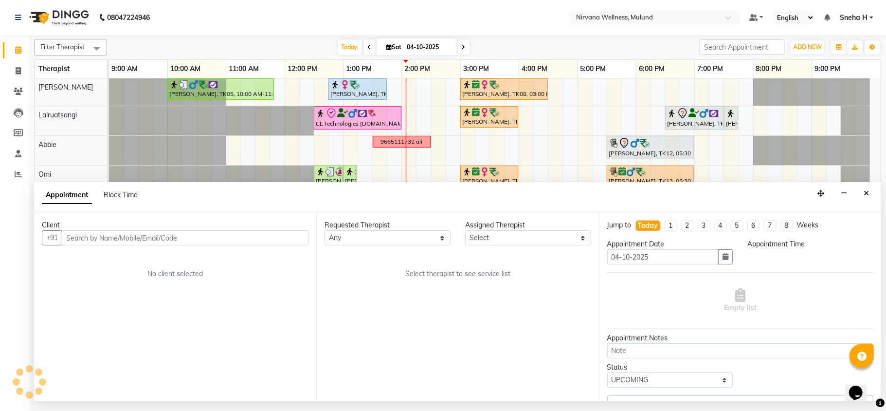
select select "765"
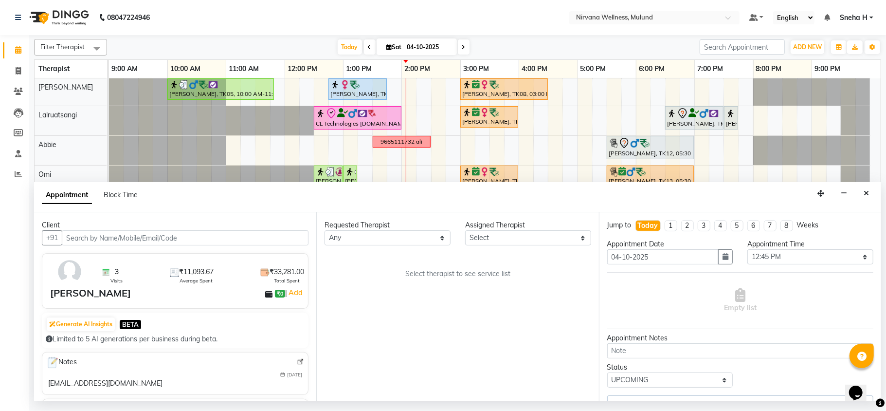
select select "29686"
select select "2150"
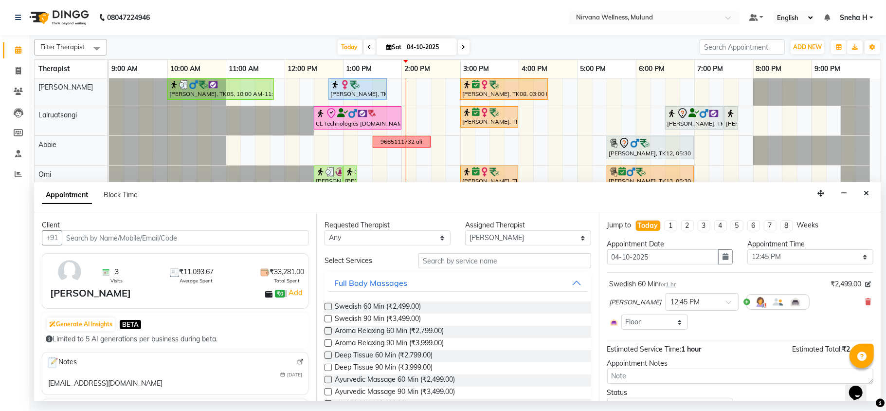
click at [260, 236] on input "text" at bounding box center [185, 237] width 247 height 15
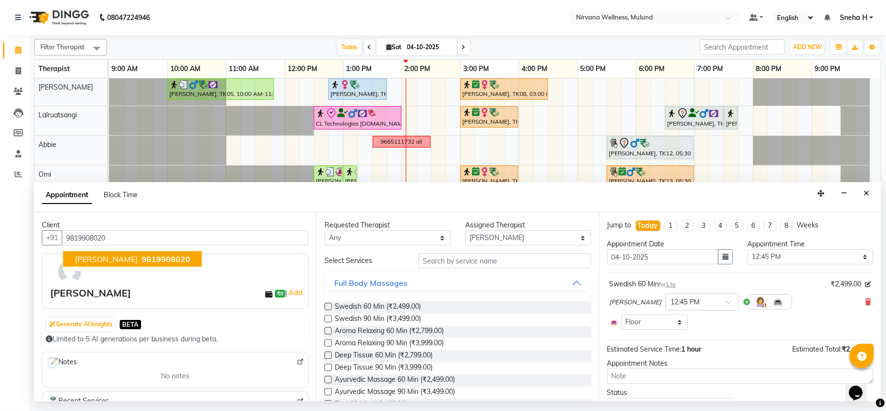
click at [104, 259] on span "Mrs. Alka Bansal" at bounding box center [106, 259] width 63 height 10
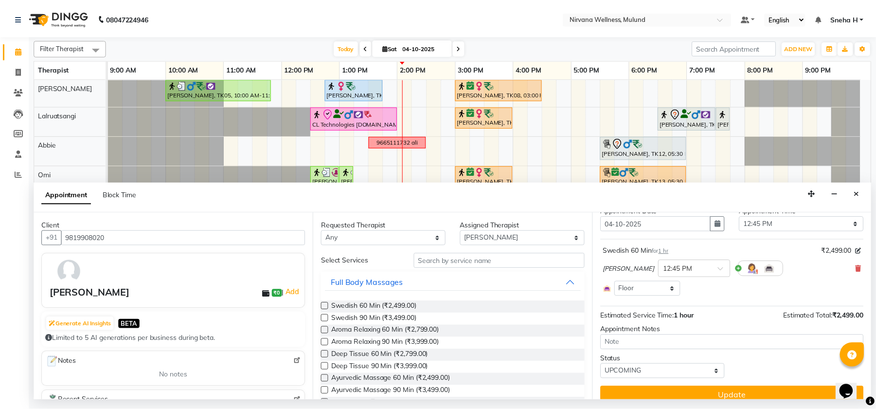
scroll to position [46, 0]
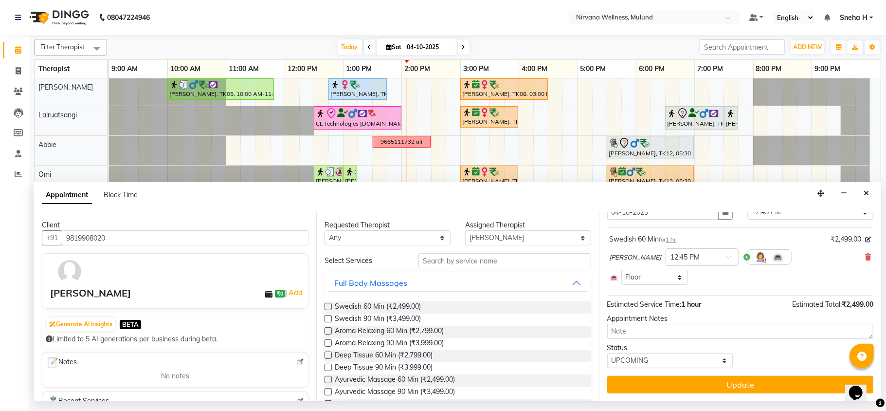
type input "9819908020"
click at [695, 394] on div "Jump to Today 1 2 3 4 5 6 7 8 Weeks Appointment Date 04-10-2025 Appointment Tim…" at bounding box center [740, 306] width 282 height 189
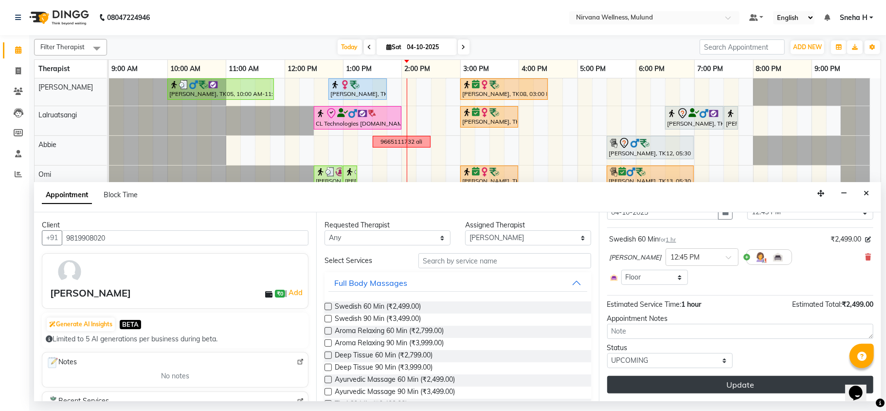
click at [695, 382] on button "Update" at bounding box center [740, 385] width 266 height 18
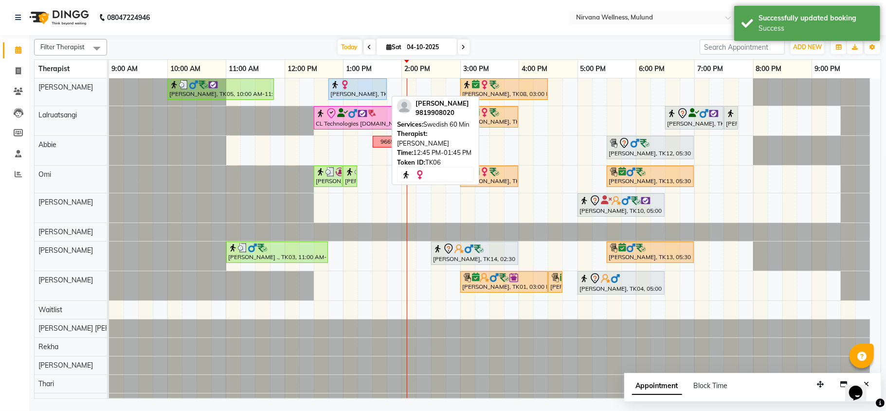
click at [357, 94] on div "Mrs. Alka Bansal, TK06, 12:45 PM-01:45 PM, Swedish 60 Min" at bounding box center [357, 89] width 56 height 18
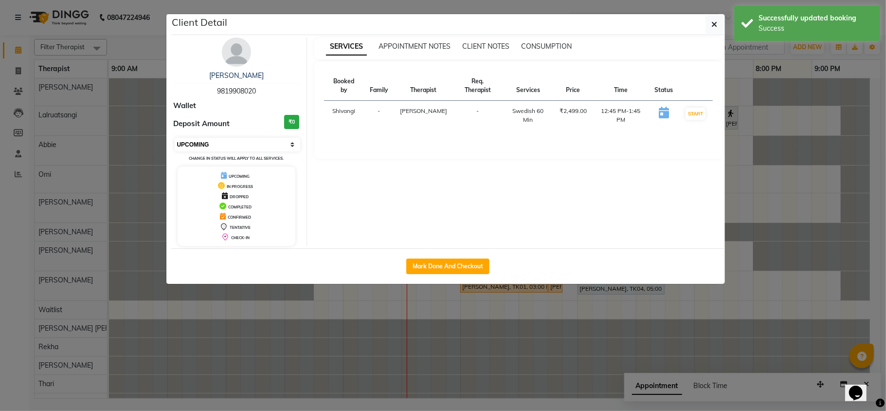
drag, startPoint x: 240, startPoint y: 143, endPoint x: 238, endPoint y: 149, distance: 6.2
click at [240, 143] on select "Select IN SERVICE CONFIRMED TENTATIVE CHECK IN MARK DONE DROPPED UPCOMING" at bounding box center [238, 145] width 126 height 14
select select "6"
click at [175, 138] on select "Select IN SERVICE CONFIRMED TENTATIVE CHECK IN MARK DONE DROPPED UPCOMING" at bounding box center [238, 145] width 126 height 14
click at [448, 261] on button "Mark Done And Checkout" at bounding box center [447, 266] width 83 height 16
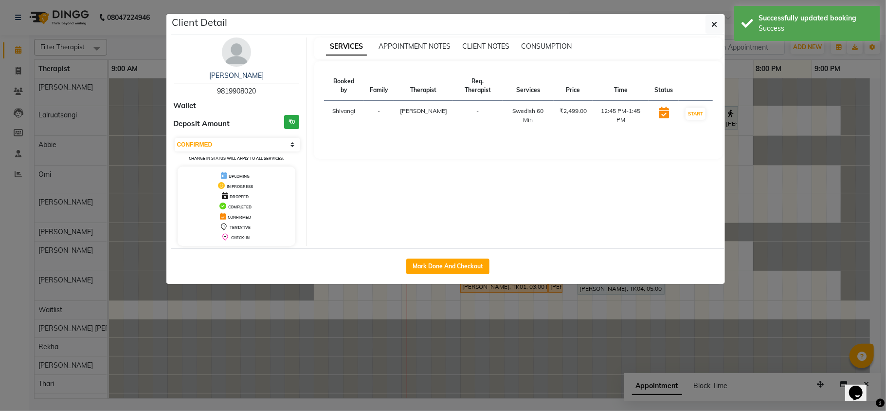
select select "service"
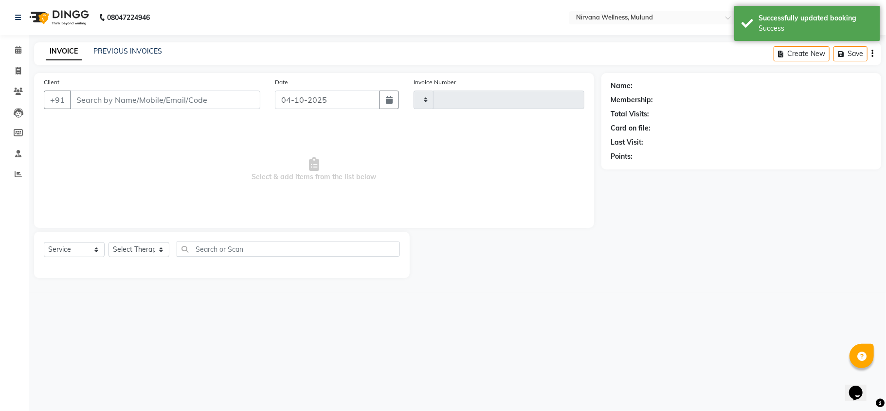
type input "2152"
select select "4890"
type input "9819908020"
select select "29686"
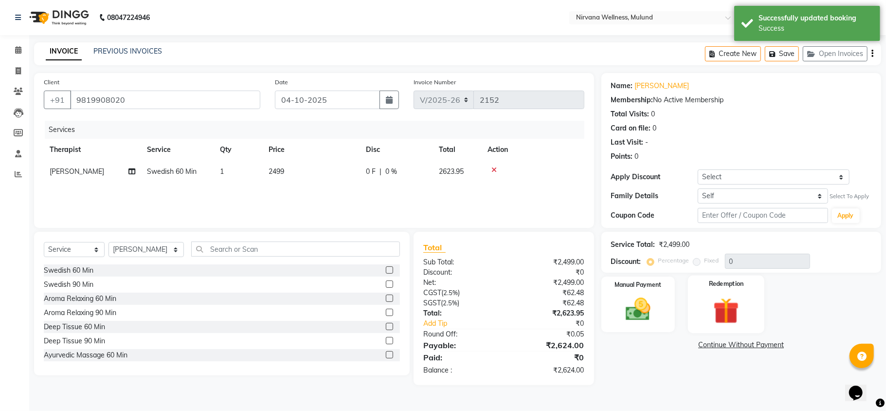
click at [733, 324] on img at bounding box center [726, 310] width 42 height 32
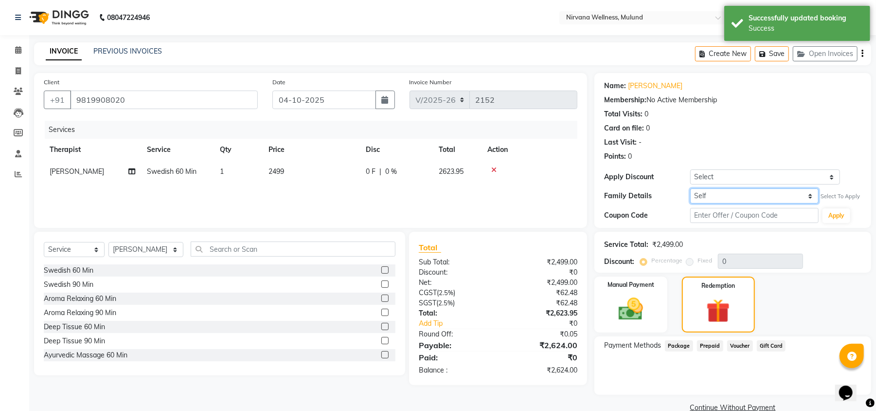
click at [738, 198] on select "Self Mrs Alka Bansal" at bounding box center [754, 195] width 128 height 15
select select "2206737"
click at [690, 188] on select "Self Mrs Alka Bansal" at bounding box center [754, 195] width 128 height 15
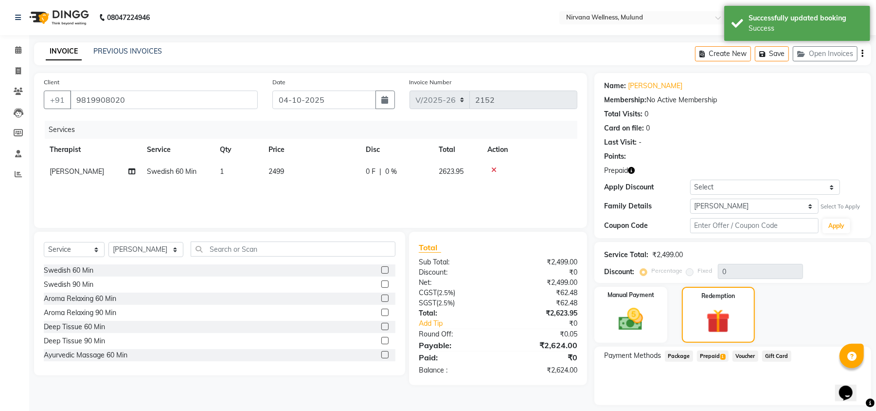
click at [717, 353] on span "Prepaid 1" at bounding box center [713, 355] width 32 height 11
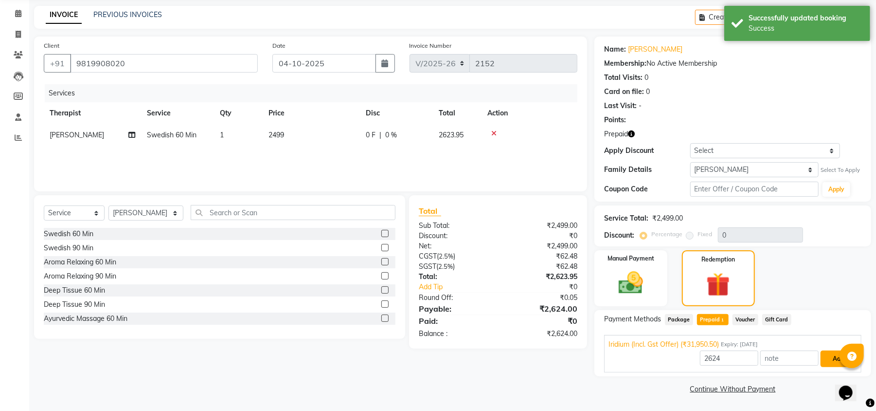
click at [823, 360] on button "Add" at bounding box center [839, 358] width 36 height 17
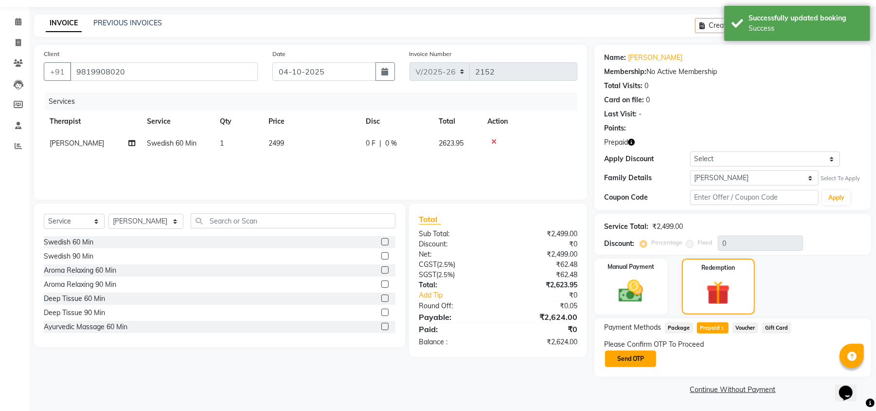
click at [641, 360] on button "Send OTP" at bounding box center [630, 358] width 51 height 17
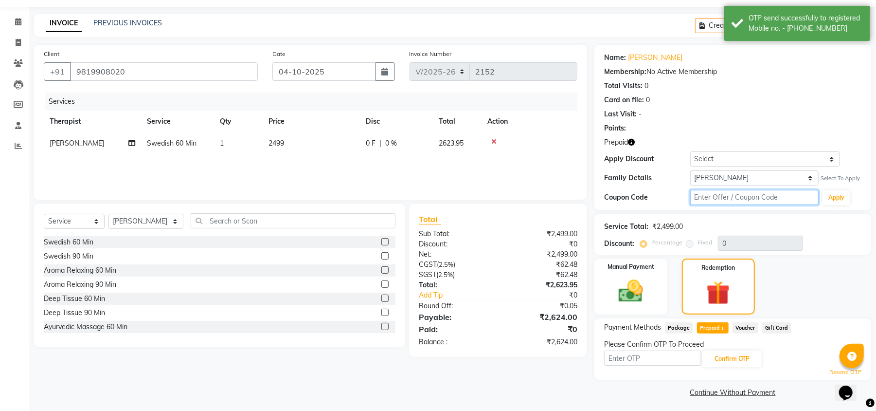
click at [711, 204] on input "text" at bounding box center [754, 197] width 128 height 15
type input "D50%"
click at [845, 196] on button "Apply" at bounding box center [837, 197] width 28 height 15
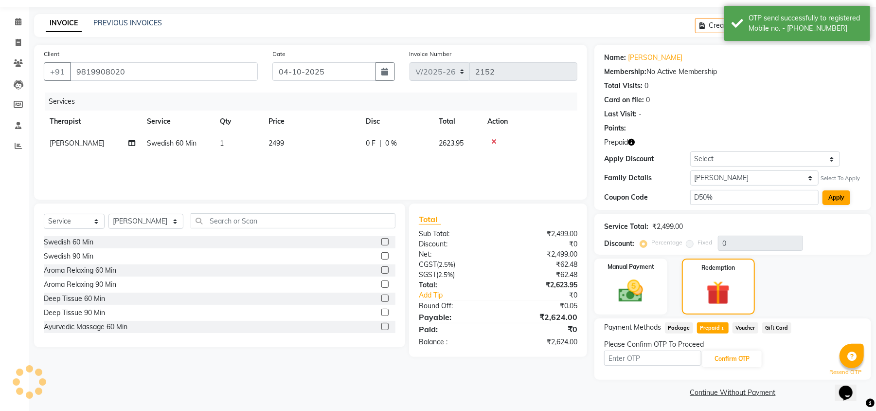
type input "50"
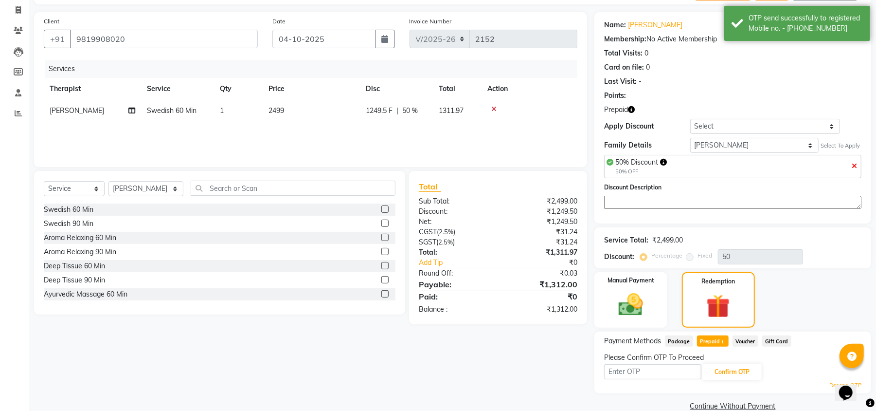
scroll to position [78, 0]
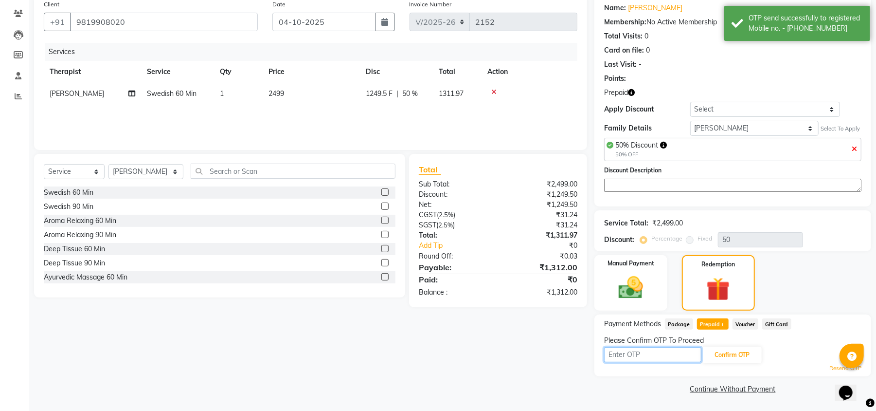
click at [666, 356] on input "text" at bounding box center [652, 354] width 97 height 15
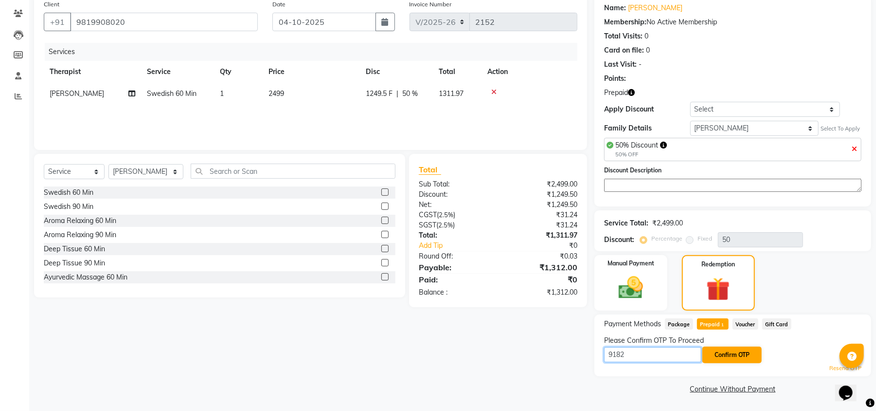
type input "9182"
click at [731, 356] on button "Confirm OTP" at bounding box center [732, 354] width 59 height 17
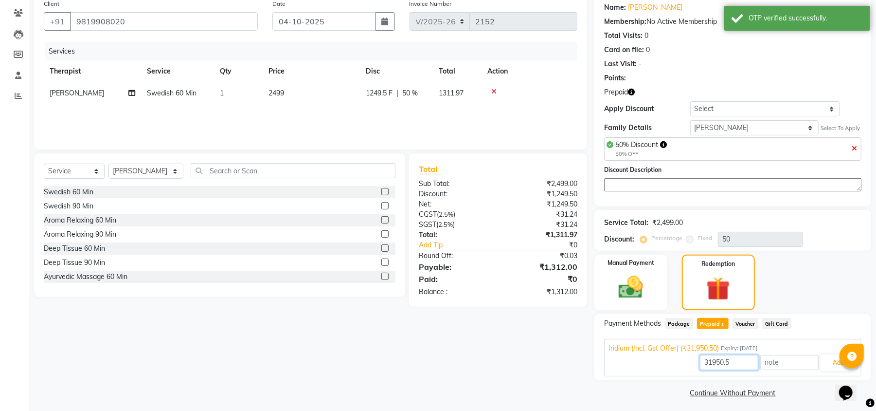
drag, startPoint x: 742, startPoint y: 360, endPoint x: 668, endPoint y: 360, distance: 73.5
click at [668, 360] on div "31950.5 Add" at bounding box center [733, 362] width 249 height 18
type input "1312"
click at [841, 366] on button "Add" at bounding box center [839, 362] width 36 height 17
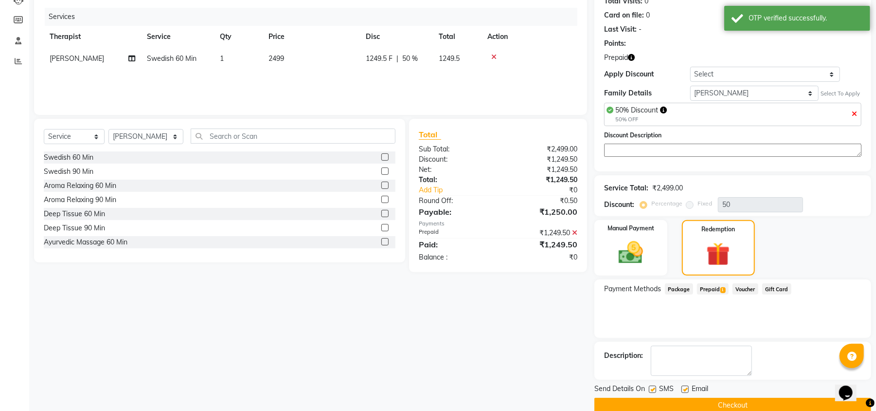
scroll to position [131, 0]
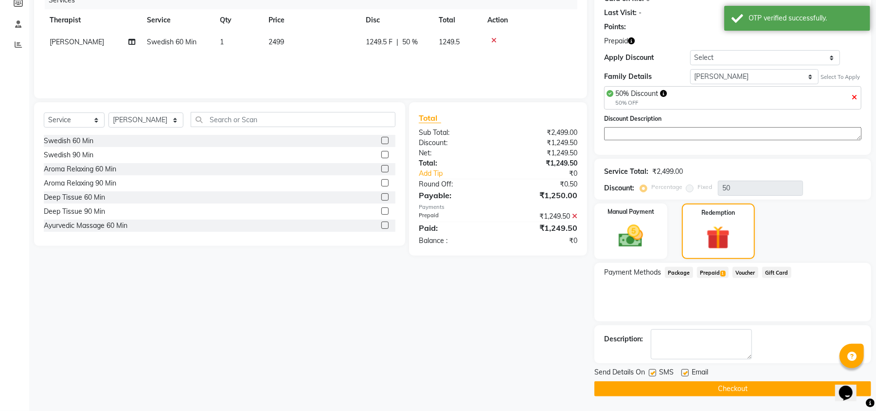
click at [676, 391] on button "Checkout" at bounding box center [733, 388] width 277 height 15
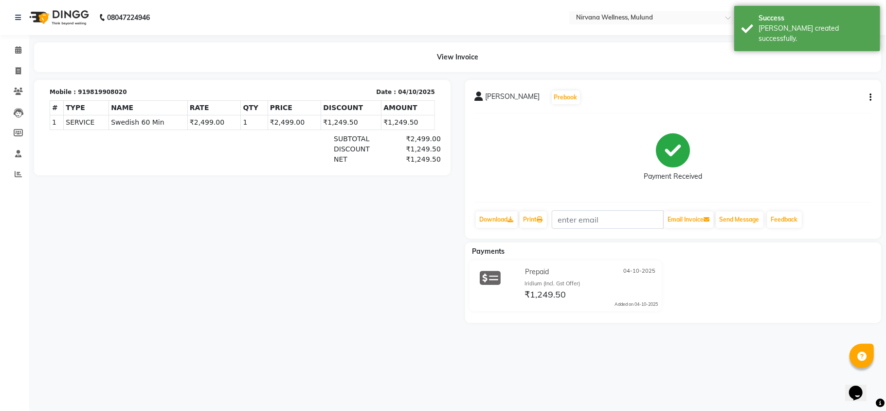
scroll to position [150, 0]
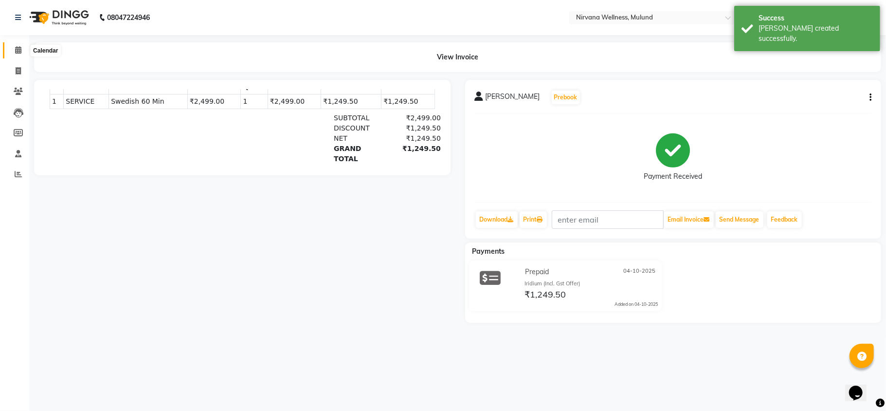
click at [17, 49] on icon at bounding box center [18, 49] width 6 height 7
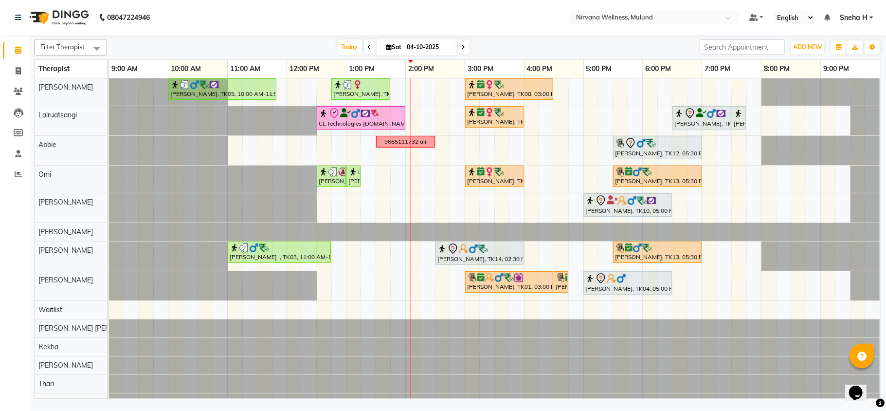
click at [387, 47] on icon at bounding box center [389, 47] width 5 height 6
select select "10"
select select "2025"
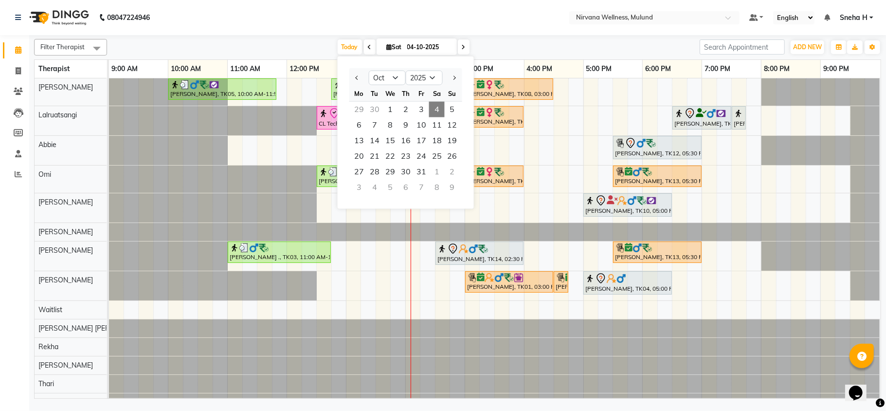
click at [306, 16] on nav "08047224946 Select Location × Nirvana Wellness, Mulund Default Panel My Panel E…" at bounding box center [443, 17] width 886 height 35
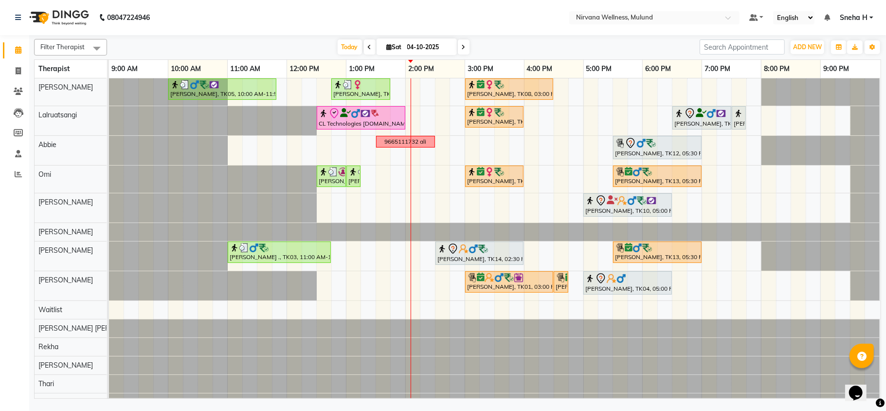
click at [427, 45] on input "04-10-2025" at bounding box center [428, 47] width 49 height 15
select select "10"
select select "2025"
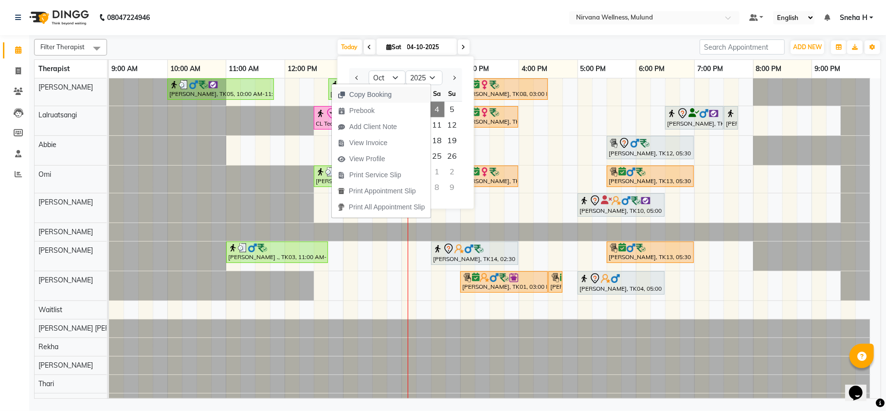
click at [357, 96] on span "Copy Booking" at bounding box center [370, 95] width 42 height 10
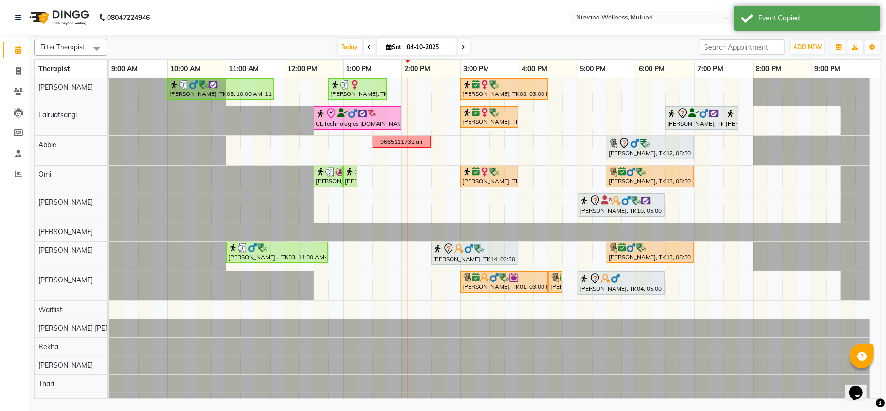
click at [407, 44] on input "04-10-2025" at bounding box center [428, 47] width 49 height 15
select select "10"
select select "2025"
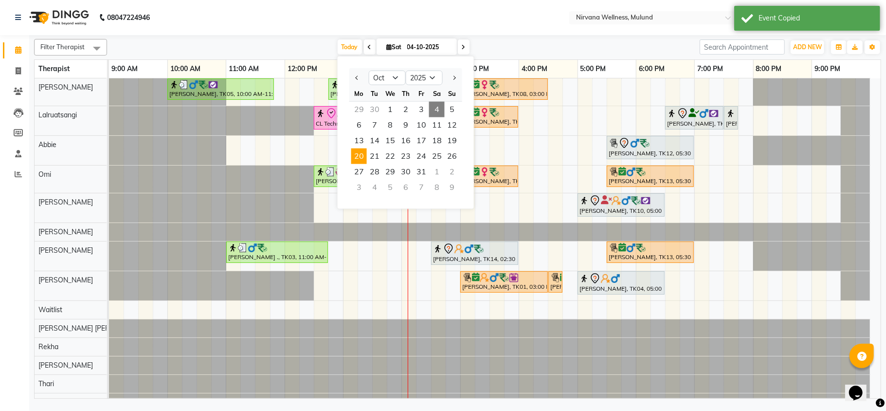
click at [359, 156] on span "20" at bounding box center [359, 156] width 16 height 16
type input "20-10-2025"
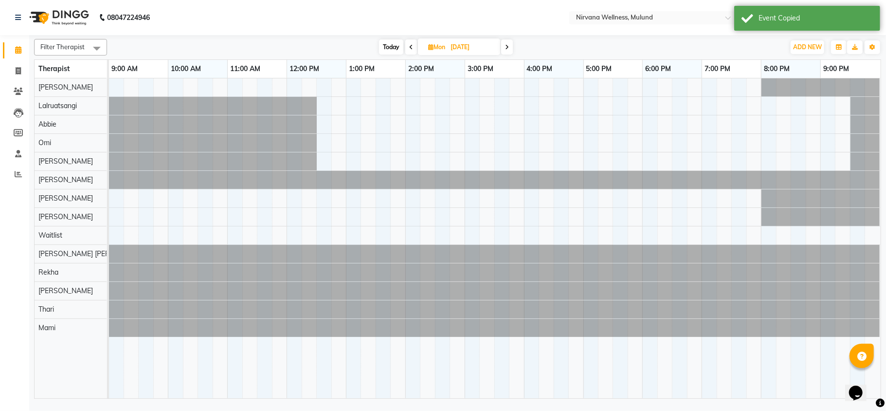
click at [174, 84] on div at bounding box center [495, 238] width 772 height 320
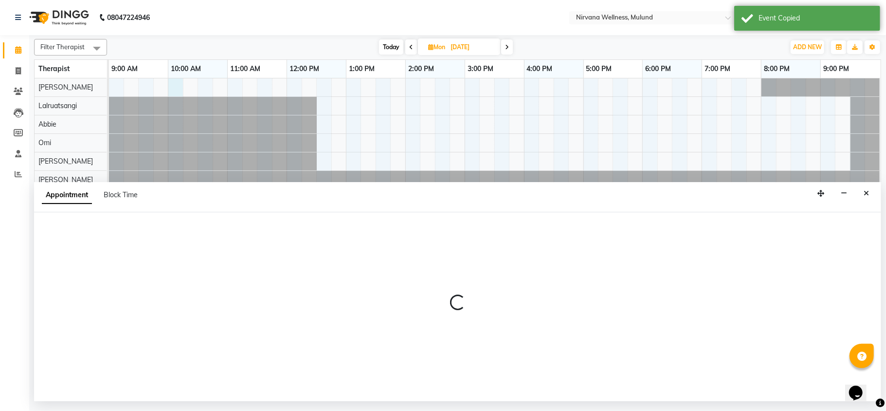
select select "29686"
select select "600"
select select "tentative"
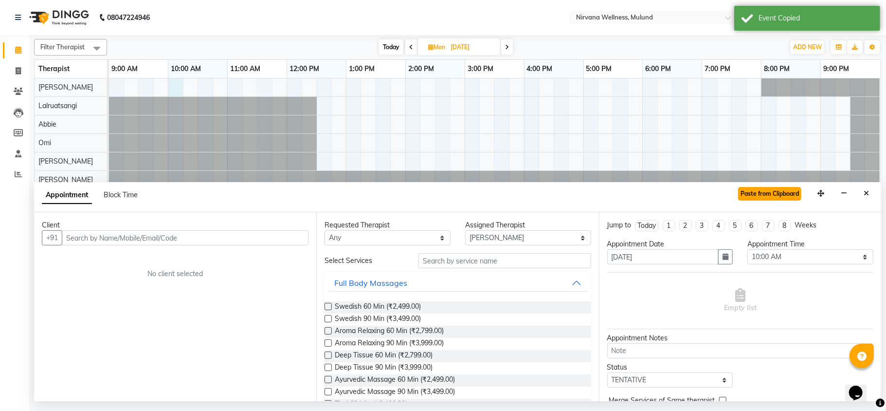
click at [775, 195] on button "Paste from Clipboard" at bounding box center [769, 194] width 63 height 14
select select
select select "2150"
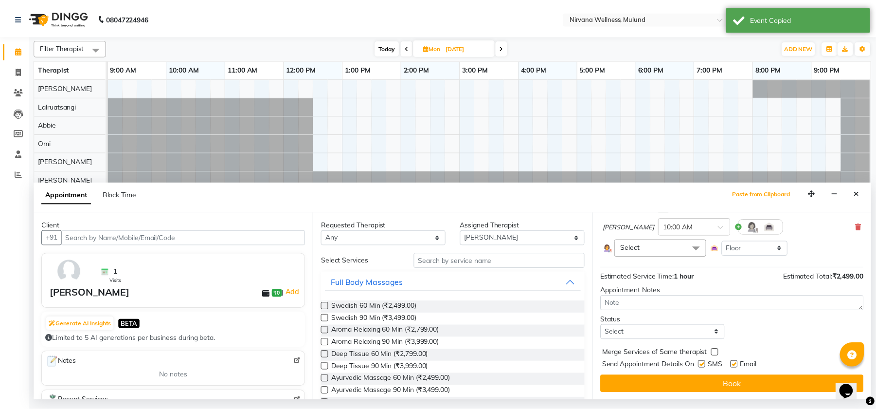
scroll to position [76, 0]
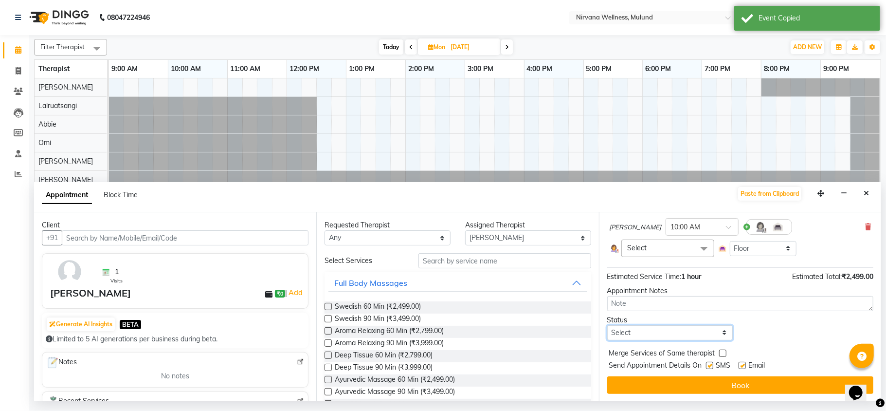
click at [663, 330] on select "Select TENTATIVE CONFIRM UPCOMING" at bounding box center [670, 332] width 126 height 15
select select "tentative"
click at [607, 325] on select "Select TENTATIVE CONFIRM UPCOMING" at bounding box center [670, 332] width 126 height 15
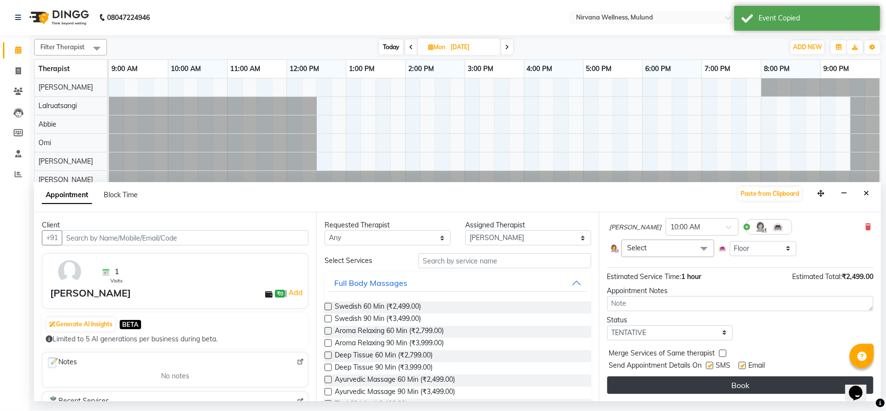
click at [641, 380] on button "Book" at bounding box center [740, 385] width 266 height 18
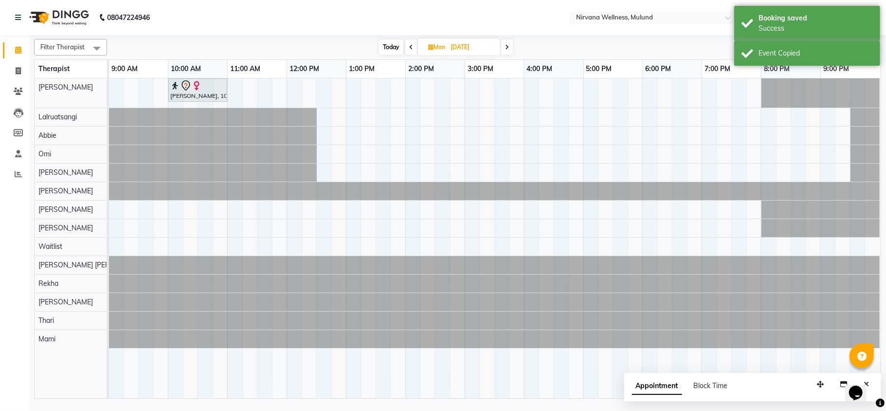
click at [385, 45] on span "Today" at bounding box center [391, 46] width 24 height 15
type input "04-10-2025"
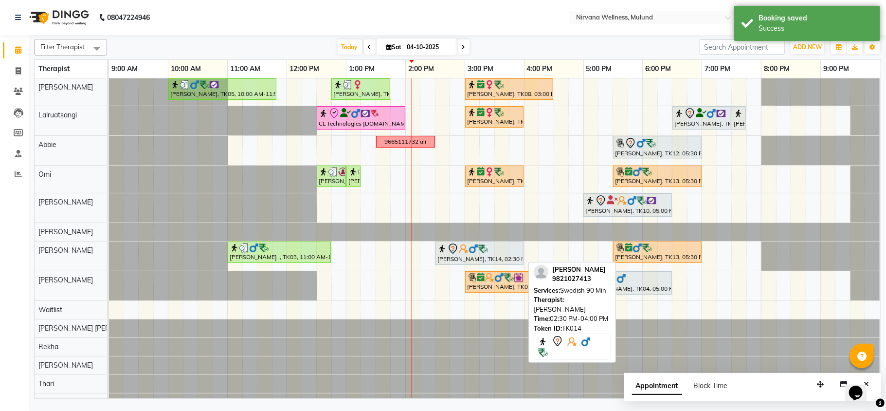
click at [481, 253] on img at bounding box center [483, 249] width 10 height 10
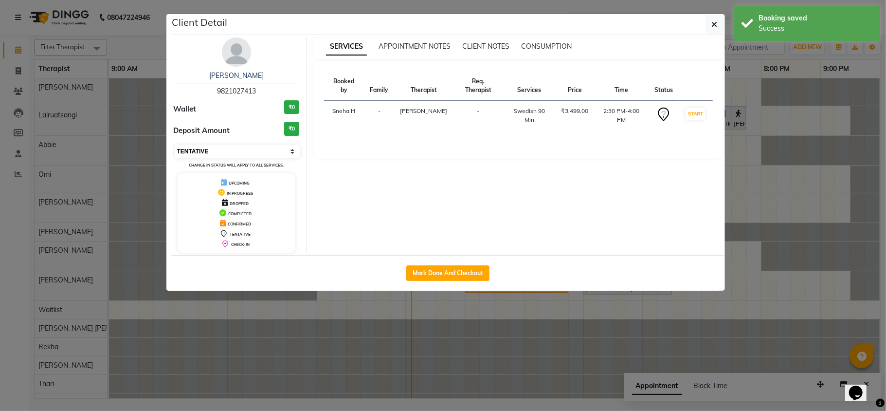
drag, startPoint x: 215, startPoint y: 148, endPoint x: 215, endPoint y: 158, distance: 10.2
click at [215, 147] on select "Select IN SERVICE CONFIRMED TENTATIVE CHECK IN MARK DONE DROPPED UPCOMING" at bounding box center [238, 151] width 126 height 14
select select "6"
click at [175, 145] on select "Select IN SERVICE CONFIRMED TENTATIVE CHECK IN MARK DONE DROPPED UPCOMING" at bounding box center [238, 151] width 126 height 14
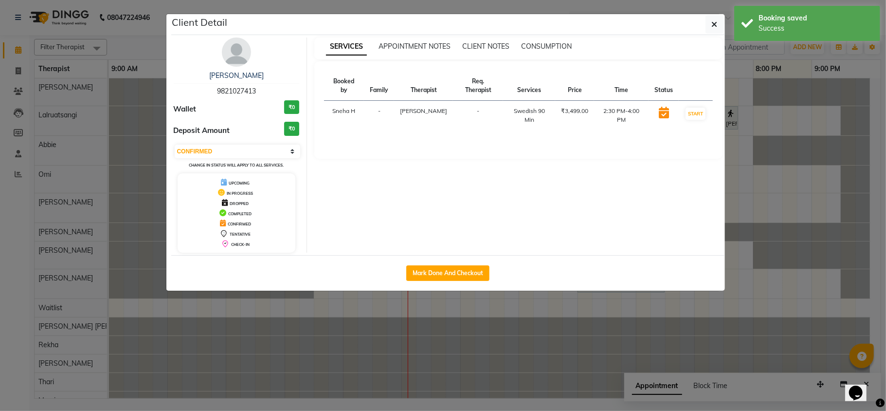
click at [135, 38] on ngb-modal-window "Client Detail Deepak Chhedha 9821027413 Wallet ₹0 Deposit Amount ₹0 Select IN S…" at bounding box center [443, 205] width 886 height 411
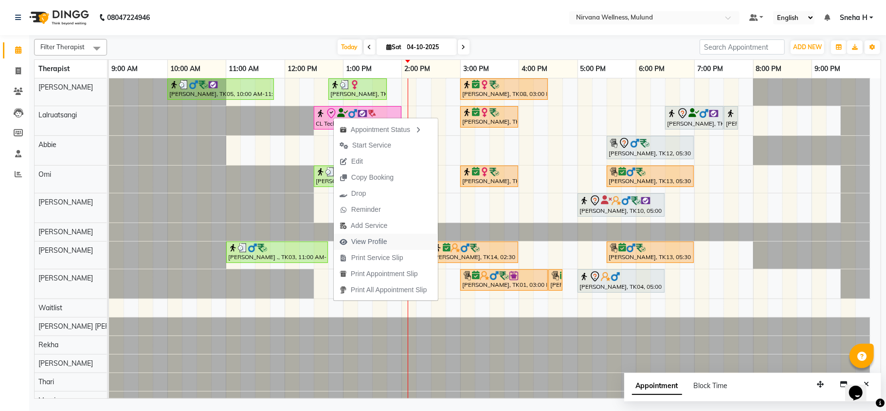
click at [372, 240] on span "View Profile" at bounding box center [369, 241] width 36 height 10
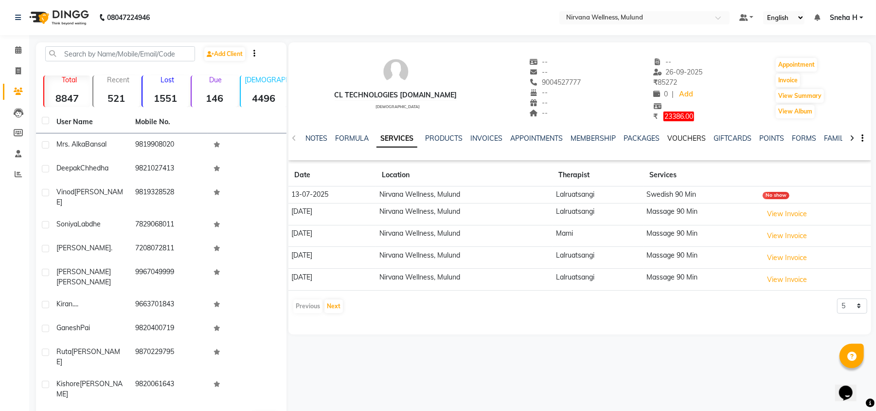
click at [691, 141] on link "VOUCHERS" at bounding box center [686, 138] width 38 height 9
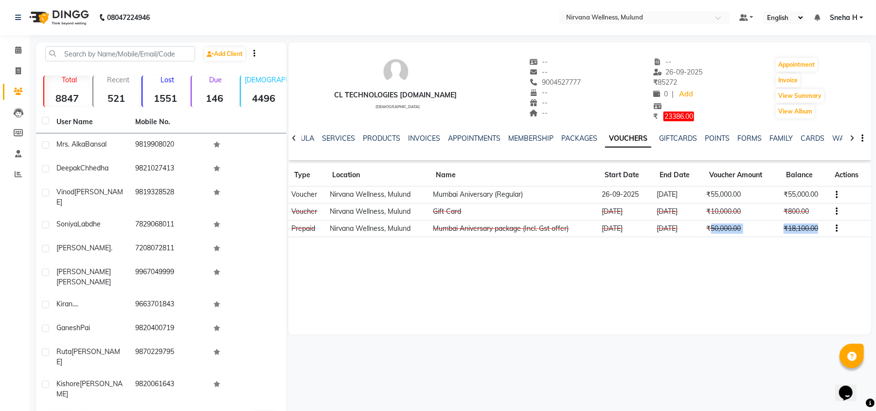
drag, startPoint x: 824, startPoint y: 226, endPoint x: 709, endPoint y: 231, distance: 114.4
click at [709, 231] on tr "Prepaid Nirvana Wellness, Mulund Mumbai Aniversary package (Incl. Gst offer) 10…" at bounding box center [579, 228] width 583 height 17
click at [339, 141] on link "SERVICES" at bounding box center [338, 138] width 33 height 9
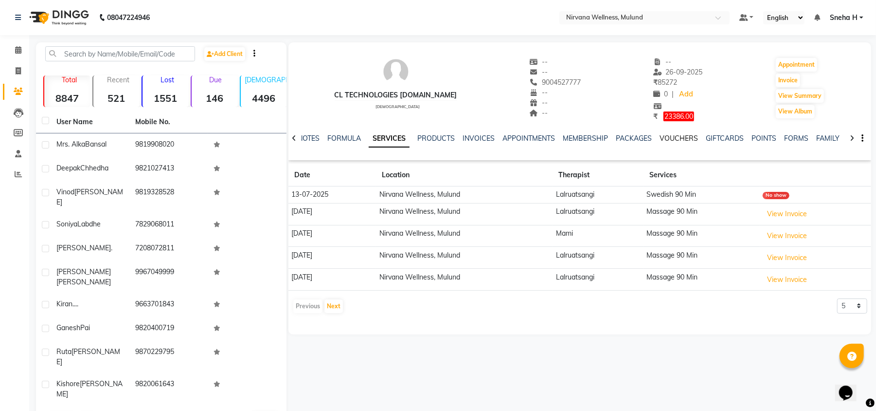
click at [685, 135] on link "VOUCHERS" at bounding box center [679, 138] width 38 height 9
